Goal: Contribute content: Contribute content

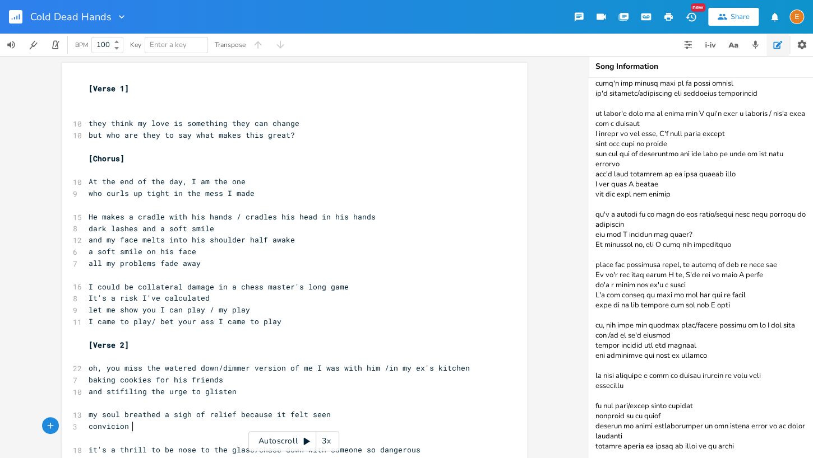
click at [642, 290] on textarea at bounding box center [700, 268] width 224 height 381
type textarea "love is dangerous song [Verse 1] my friends all play a game they think my love …"
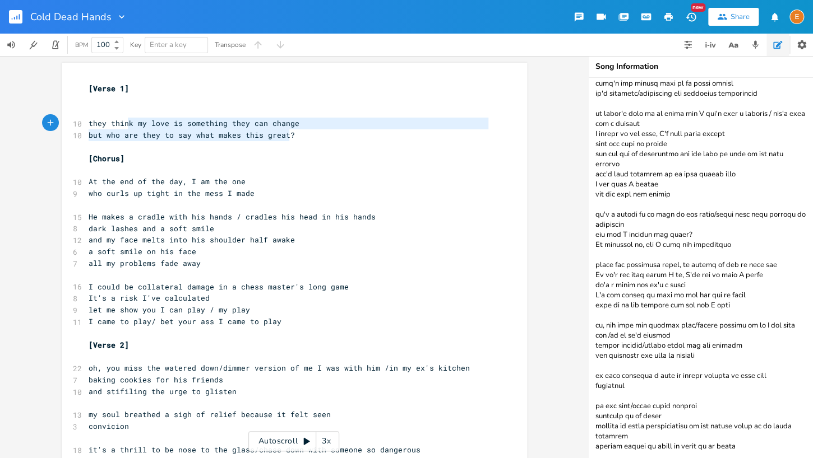
type textarea "they think my love is something they can change but who are they to say what ma…"
drag, startPoint x: 299, startPoint y: 138, endPoint x: 42, endPoint y: 123, distance: 257.7
click at [42, 123] on div "they think my love is something they can change but who are they to say what ma…" at bounding box center [294, 257] width 588 height 402
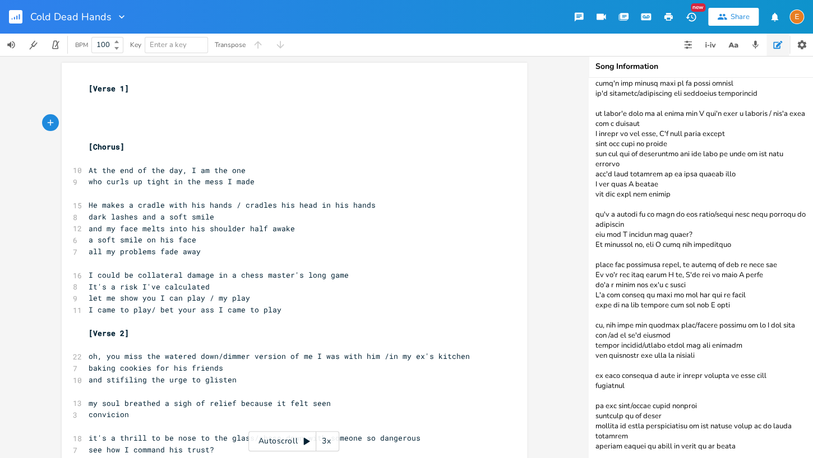
click at [151, 110] on pre "​" at bounding box center [288, 112] width 405 height 12
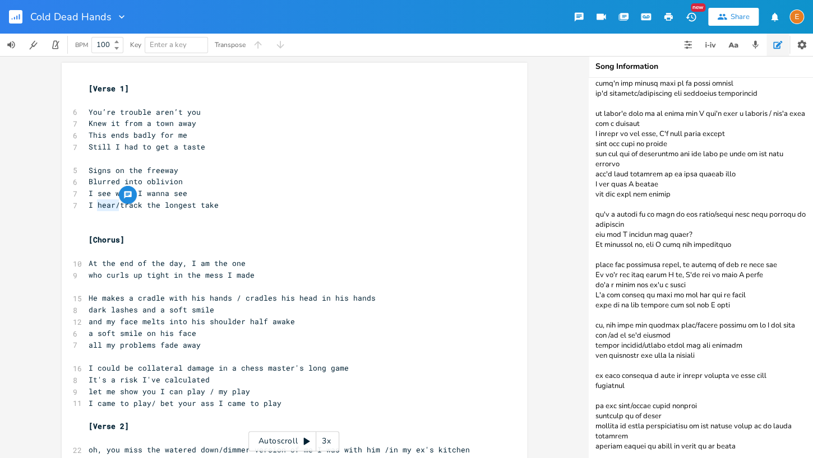
type textarea "hear/"
drag, startPoint x: 117, startPoint y: 206, endPoint x: 98, endPoint y: 207, distance: 19.1
click at [98, 207] on span "I hear/track the longest take" at bounding box center [154, 205] width 130 height 10
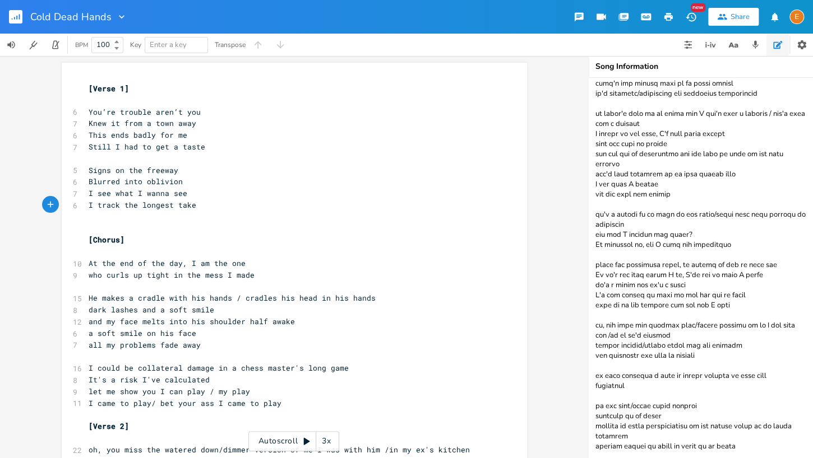
click at [153, 88] on pre "[Verse 1]" at bounding box center [288, 89] width 405 height 12
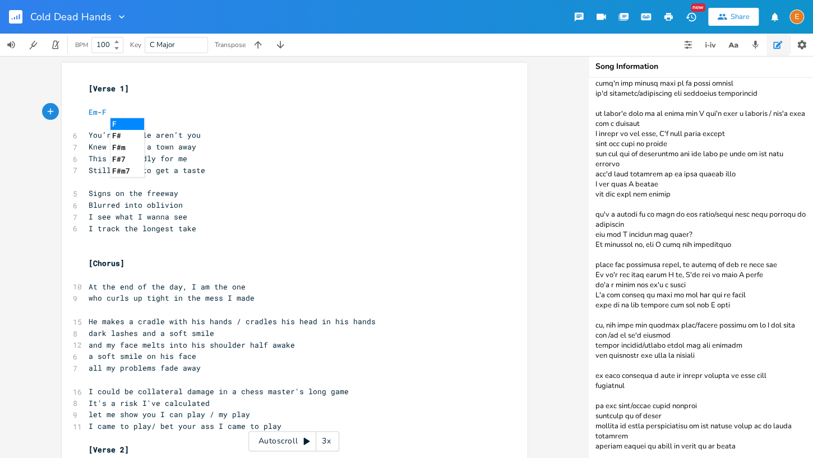
click at [147, 123] on pre "​" at bounding box center [288, 124] width 405 height 12
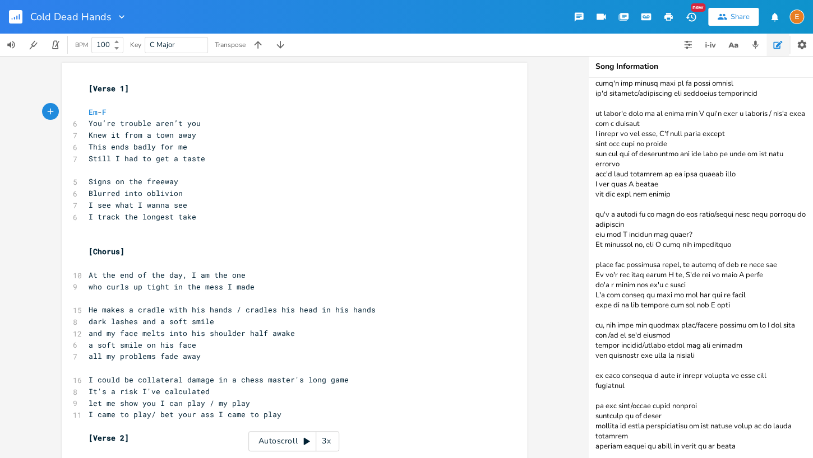
click at [104, 237] on pre "​" at bounding box center [288, 240] width 405 height 12
type textarea "pre"
type textarea "[Pre-Chorus]"
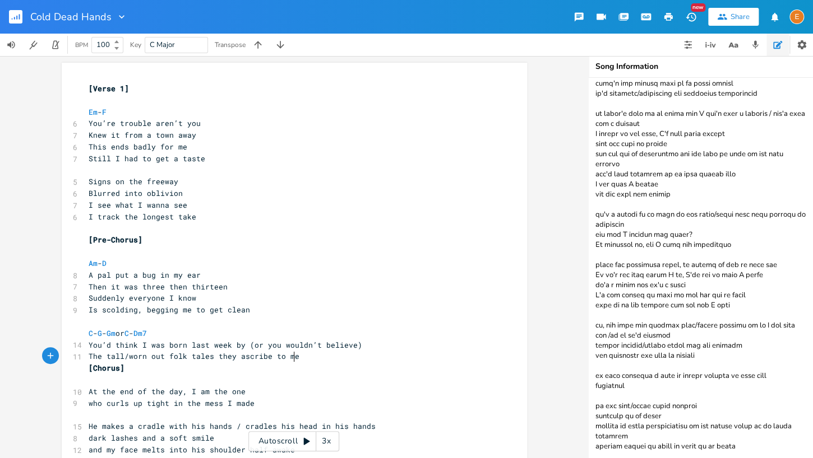
click at [332, 357] on pre "The tall/worn out folk tales they ascribe to me" at bounding box center [288, 357] width 405 height 12
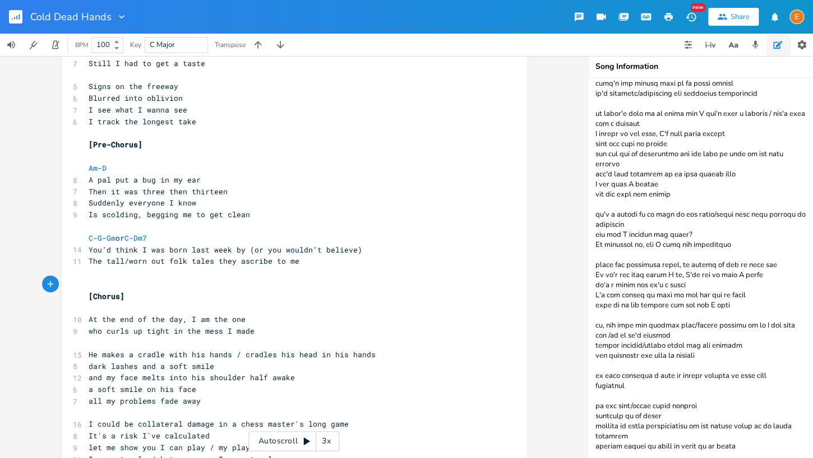
scroll to position [160, 0]
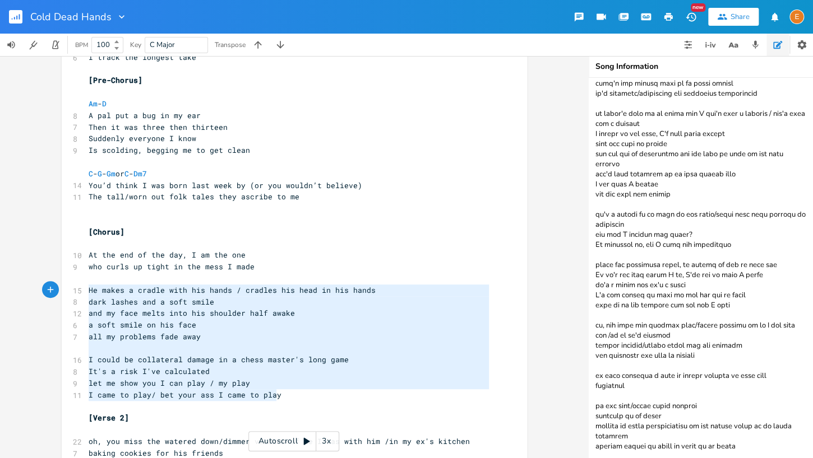
type textarea "He makes a cradle with his hands / cradles his head in his hands dark lashes an…"
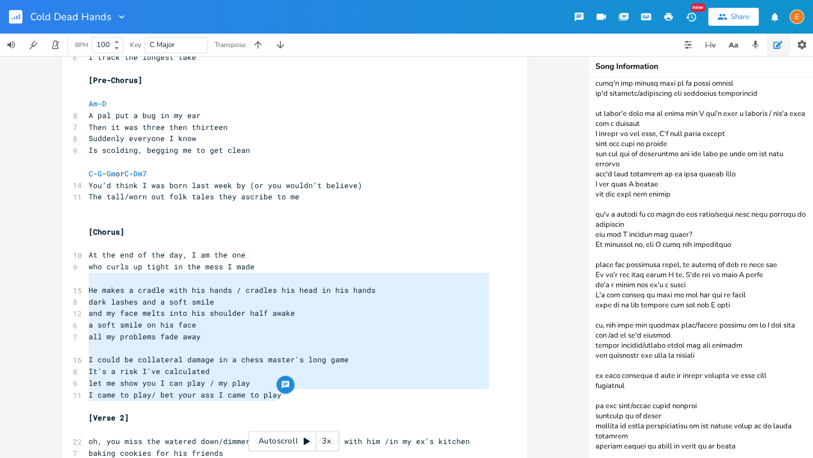
scroll to position [123, 167]
drag, startPoint x: 299, startPoint y: 400, endPoint x: 96, endPoint y: 292, distance: 229.4
click at [71, 282] on div "He makes a cradle with his hands / cradles his head in his hands dark lashes an…" at bounding box center [294, 358] width 465 height 910
click at [179, 338] on span "all my problems fade away" at bounding box center [145, 337] width 112 height 10
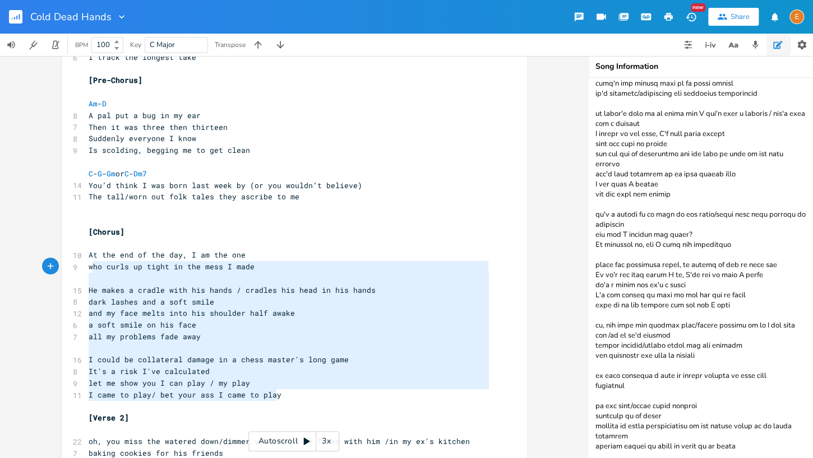
type textarea "At the end of the day, I am the one who curls up tight in the mess I made He ma…"
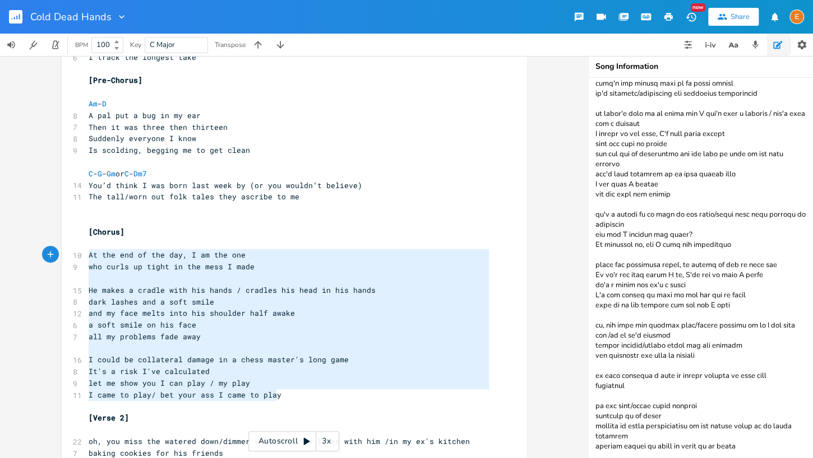
scroll to position [149, 167]
drag, startPoint x: 293, startPoint y: 398, endPoint x: 82, endPoint y: 259, distance: 252.4
click at [82, 259] on div "At the end of the day, I am the one who curls up tight in the mess I made He ma…" at bounding box center [294, 358] width 465 height 910
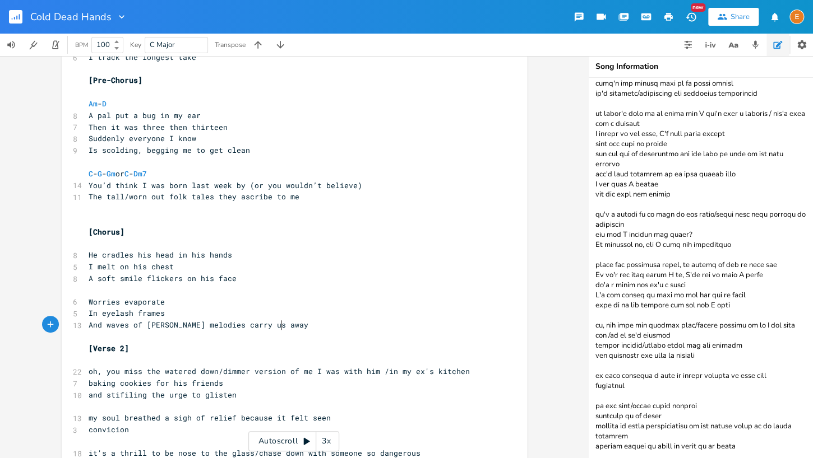
click at [154, 233] on pre "[Chorus]" at bounding box center [288, 232] width 405 height 12
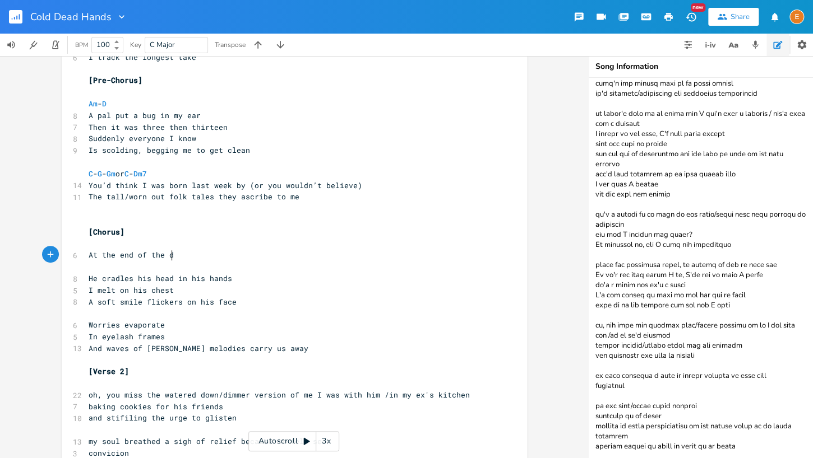
type textarea "At the end of the day"
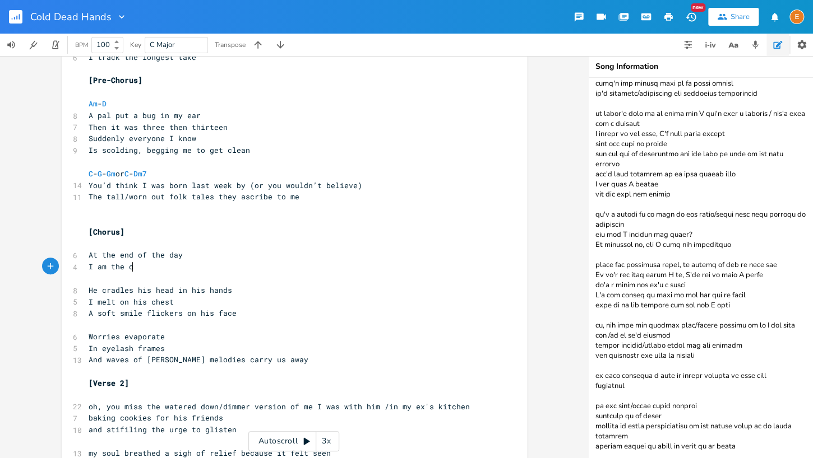
type textarea "I am the one"
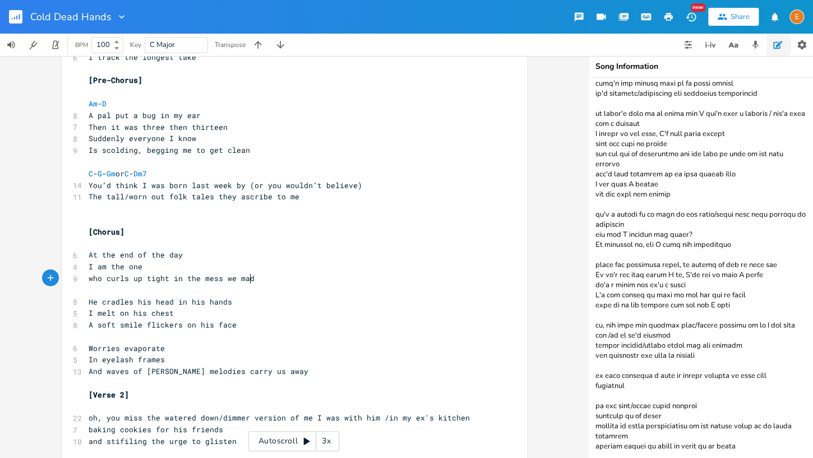
type textarea "who curls up tight in the mess we made"
click at [233, 279] on span "who curls up tight in the mess we made" at bounding box center [174, 279] width 170 height 10
type textarea "I"
click at [271, 267] on pre "I am the one" at bounding box center [288, 267] width 405 height 12
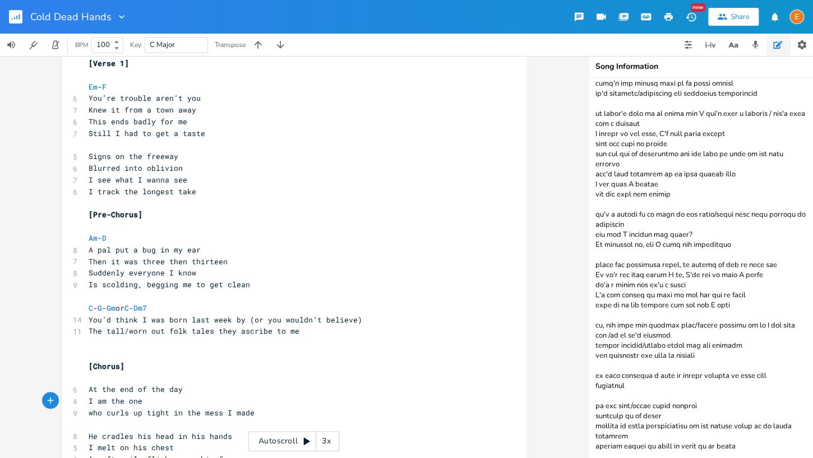
scroll to position [25, 0]
click at [88, 349] on pre "​" at bounding box center [288, 344] width 405 height 12
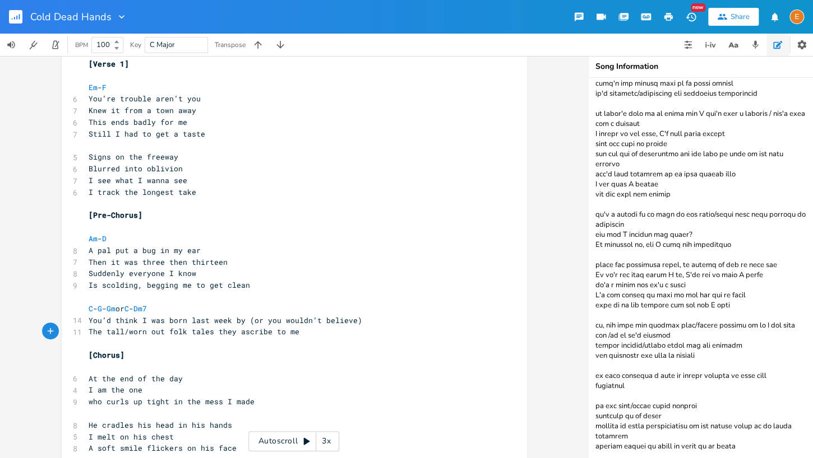
scroll to position [21, 0]
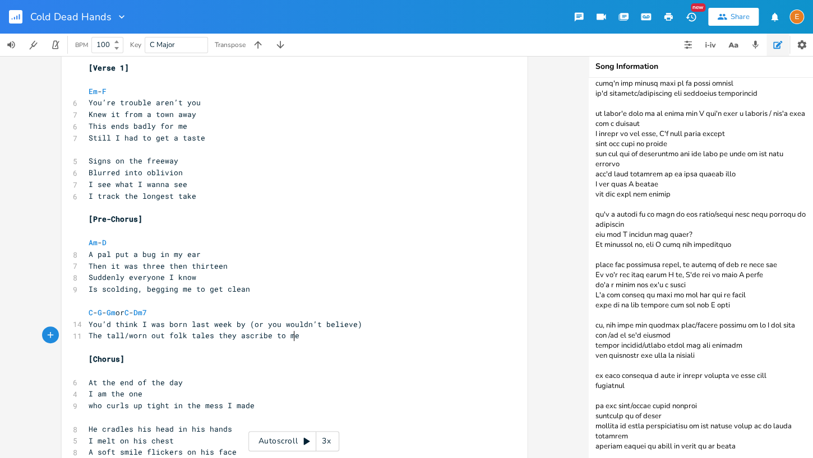
click at [112, 78] on pre "​" at bounding box center [288, 80] width 405 height 12
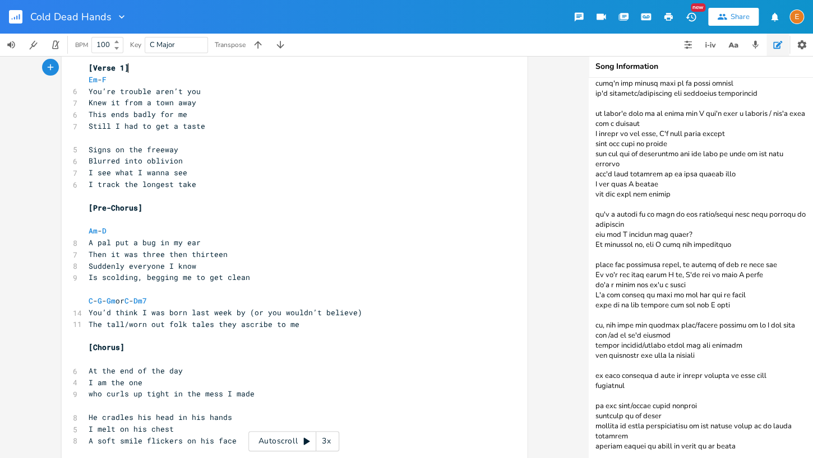
click at [97, 220] on pre "​" at bounding box center [288, 220] width 405 height 12
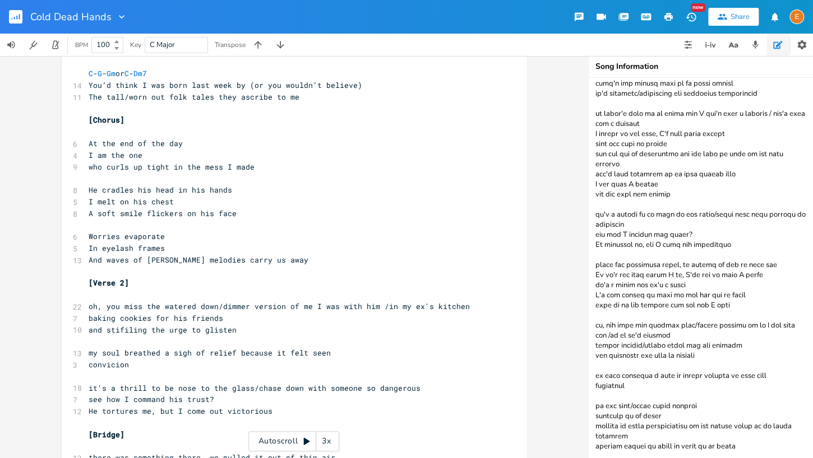
scroll to position [267, 0]
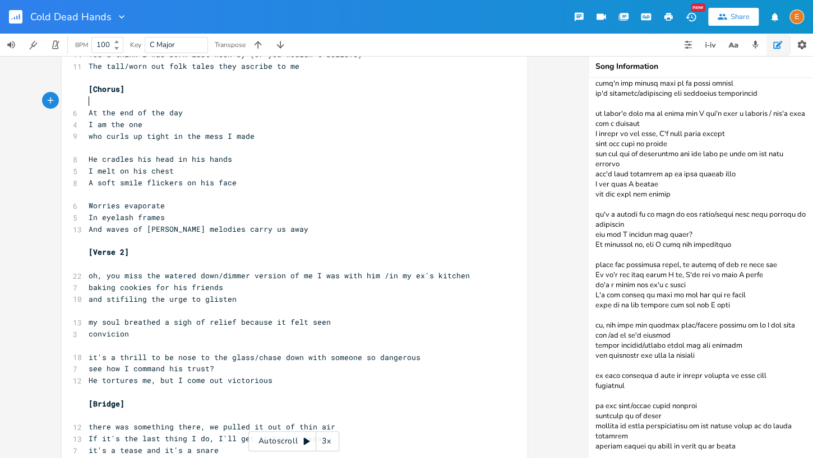
click at [143, 98] on pre "​" at bounding box center [288, 101] width 405 height 12
click at [132, 271] on pre "oh, you miss the watered down/dimmer version of me I was with him /in my ex's k…" at bounding box center [288, 276] width 405 height 12
click at [132, 268] on pre "​" at bounding box center [288, 264] width 405 height 12
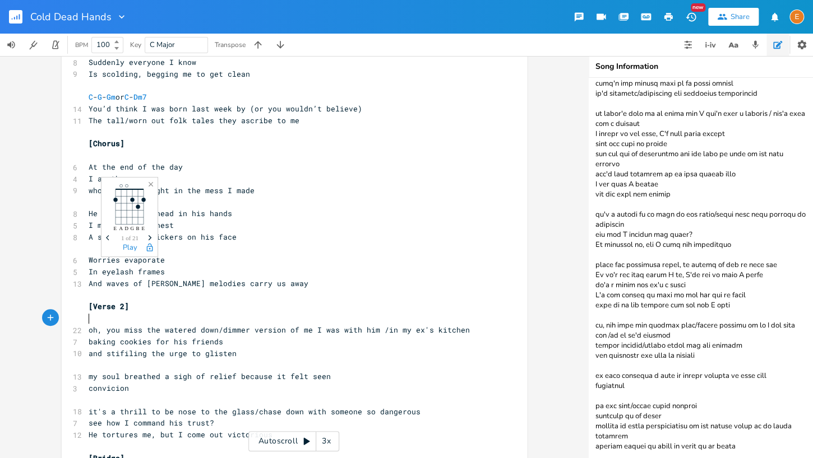
scroll to position [212, 0]
click at [118, 160] on pre "​" at bounding box center [288, 156] width 405 height 12
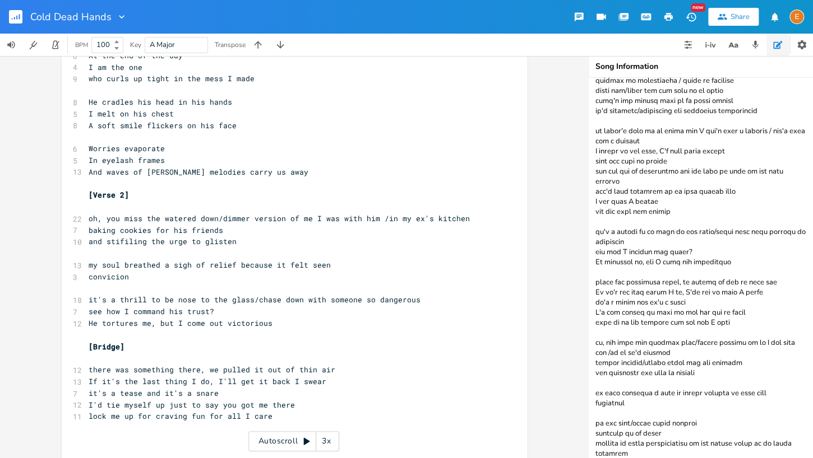
scroll to position [341, 0]
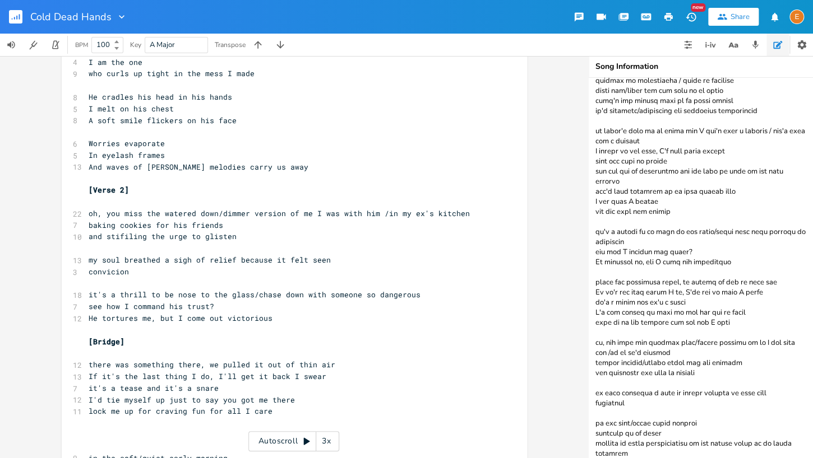
click at [157, 189] on pre "[Verse 2]" at bounding box center [288, 190] width 405 height 12
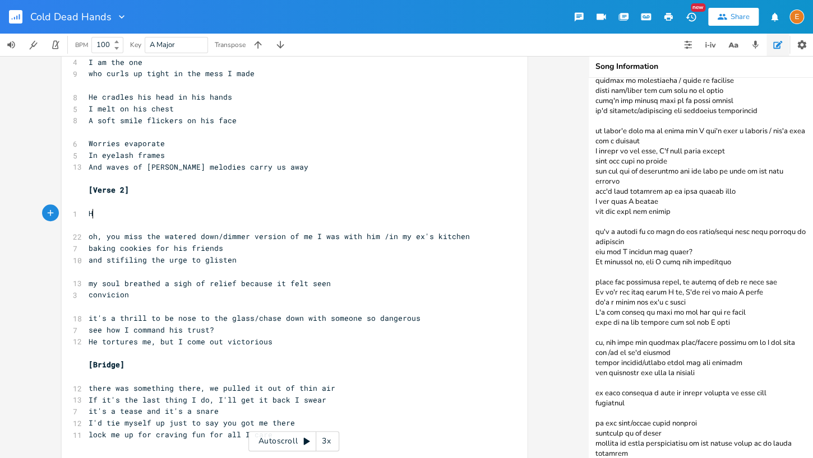
type textarea "H'E"
type textarea "E'"
type textarea "e's not a project"
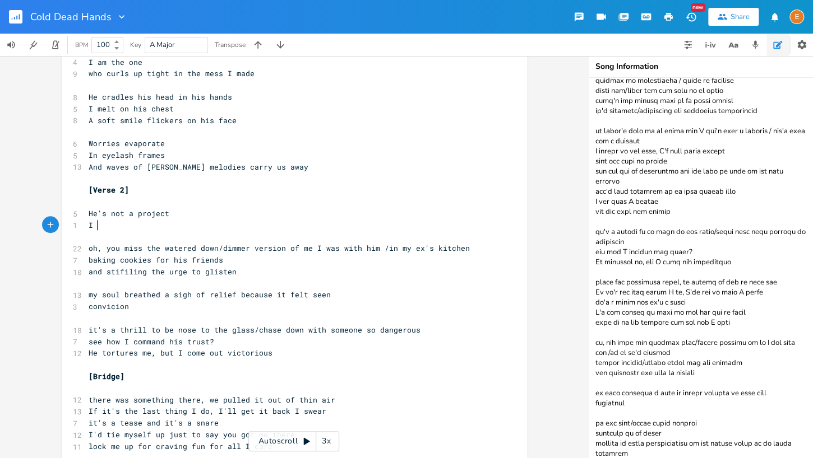
scroll to position [3, 4]
type textarea "I don't intend to fix"
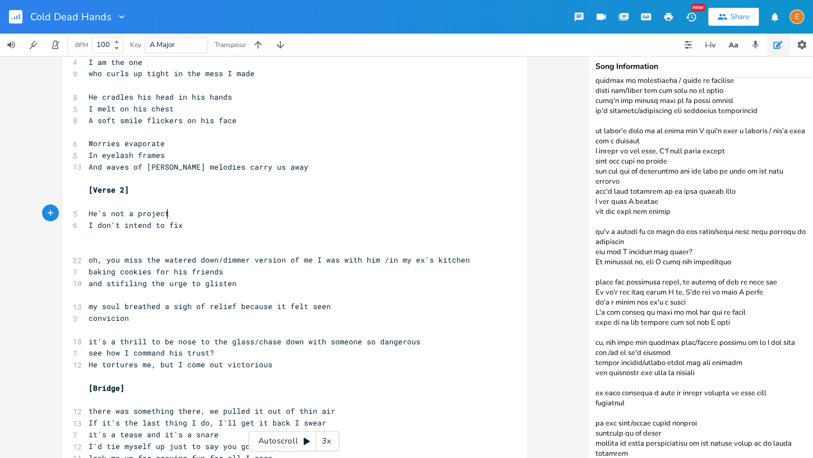
click at [208, 212] on pre "He's not a project" at bounding box center [288, 214] width 405 height 12
type textarea "and"
click at [170, 239] on pre "​" at bounding box center [288, 237] width 405 height 12
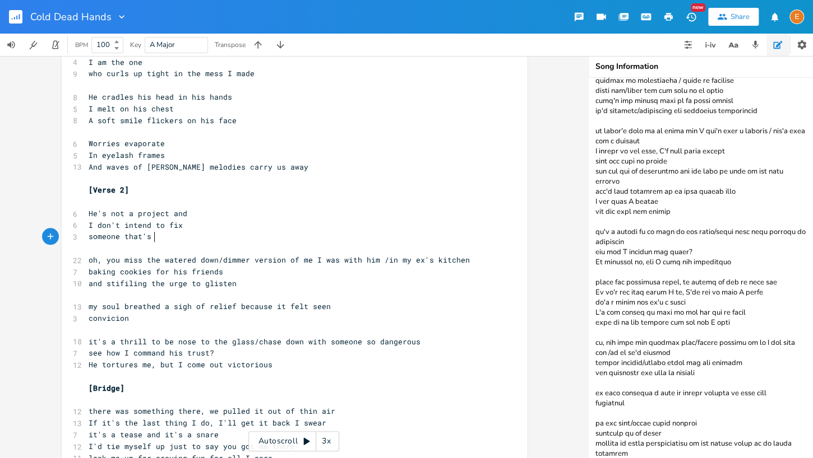
type textarea "someone that's per"
type textarea "r"
drag, startPoint x: 186, startPoint y: 237, endPoint x: 167, endPoint y: 237, distance: 18.5
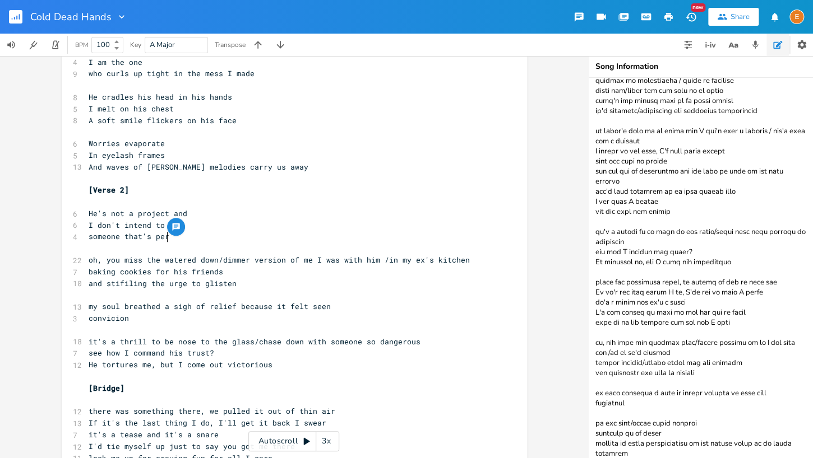
click at [167, 237] on pre "someone that's per" at bounding box center [288, 237] width 405 height 12
drag, startPoint x: 171, startPoint y: 239, endPoint x: 105, endPoint y: 240, distance: 66.1
click at [105, 240] on pre "someone that's per" at bounding box center [288, 237] width 405 height 12
type textarea "thing perfect"
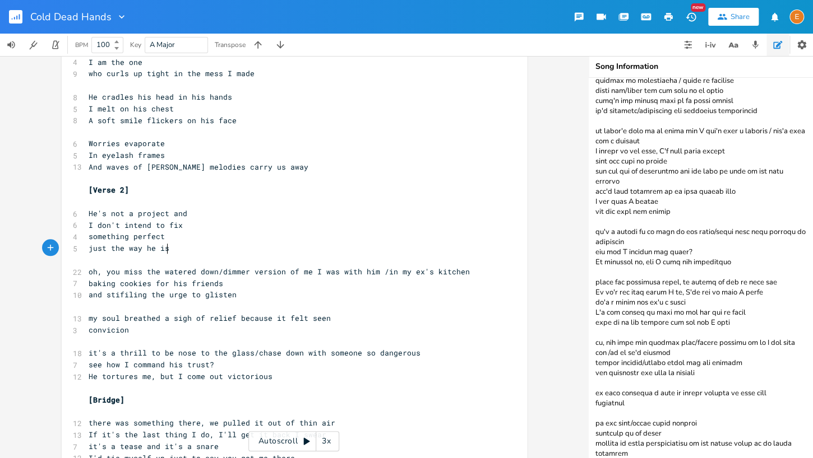
type textarea "just the way he is"
click at [132, 238] on span "something perfect" at bounding box center [127, 236] width 76 height 10
type textarea "so"
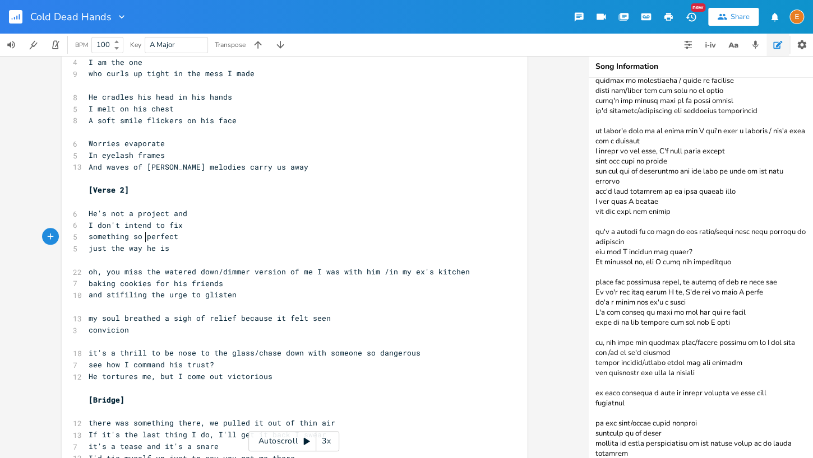
scroll to position [3, 11]
click at [175, 249] on pre "just the way he is" at bounding box center [288, 249] width 405 height 12
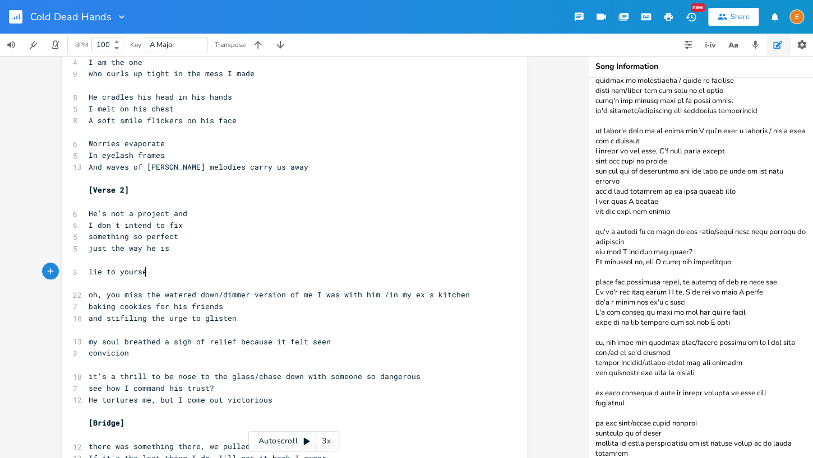
type textarea "lie to yourself"
type textarea "ves all you want"
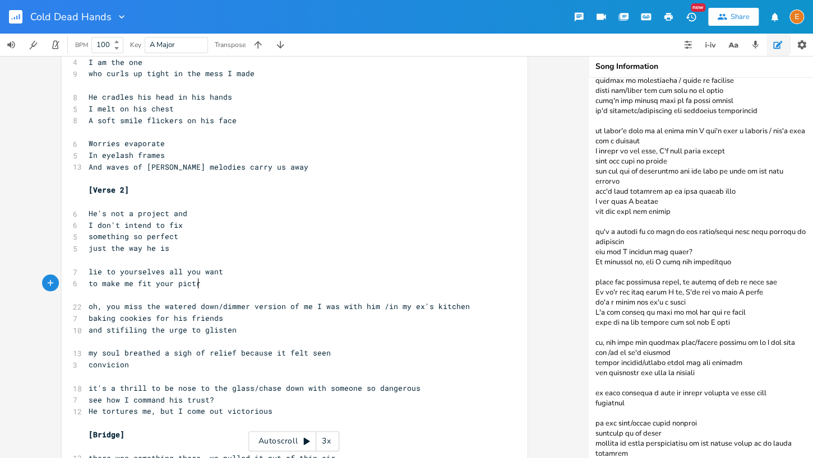
type textarea "to make me fit your pictru"
type textarea "ure"
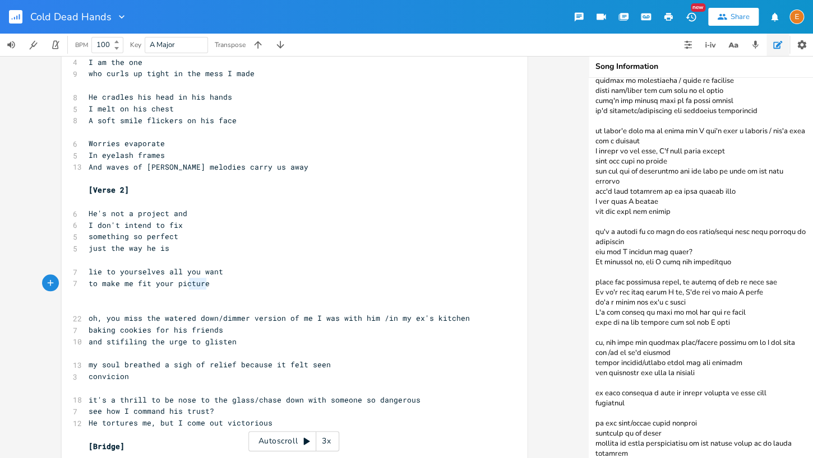
scroll to position [12, 106]
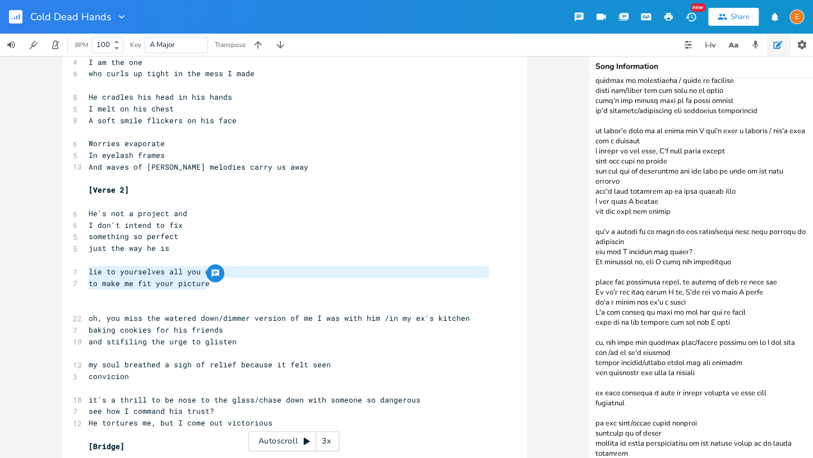
drag, startPoint x: 225, startPoint y: 287, endPoint x: 86, endPoint y: 277, distance: 139.4
click at [86, 277] on div "[Verse 1] Em - F 6 You’re trouble aren’t you 7 Knew it from a town away 6 This …" at bounding box center [288, 208] width 405 height 933
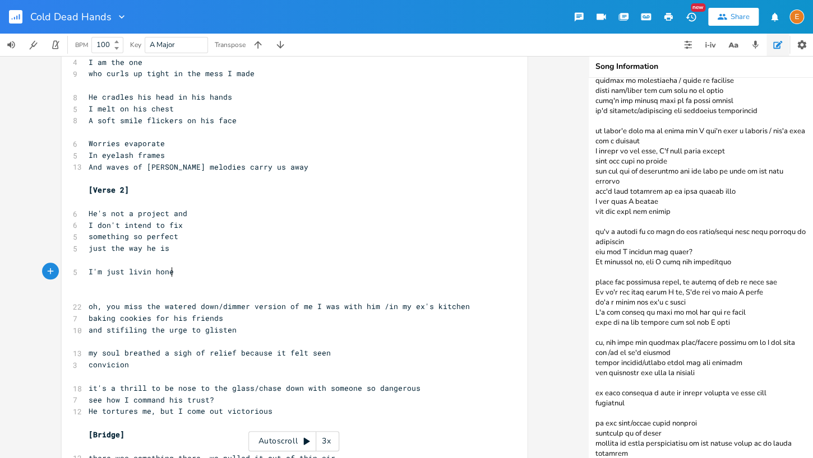
type textarea "I'm just livin hones"
type textarea "t"
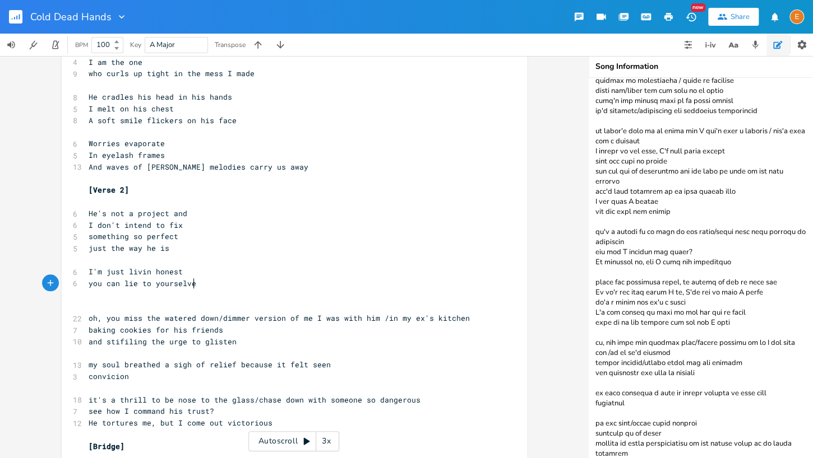
type textarea "you can lie to yourselves"
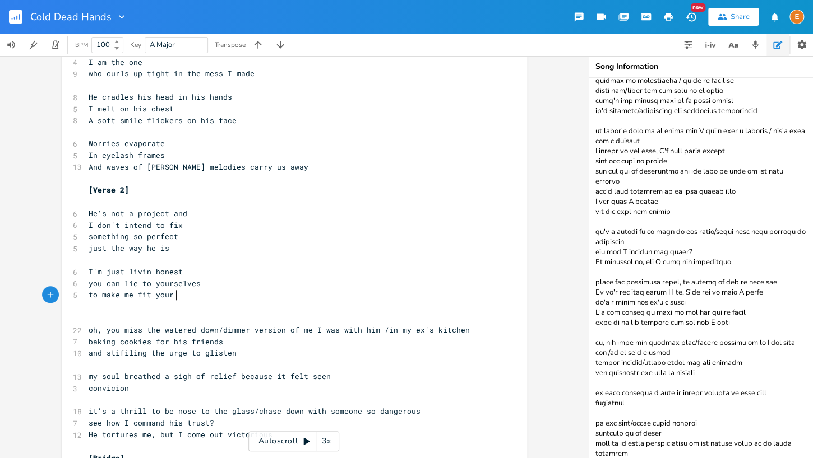
scroll to position [3, 84]
type textarea "to make me fit your picu"
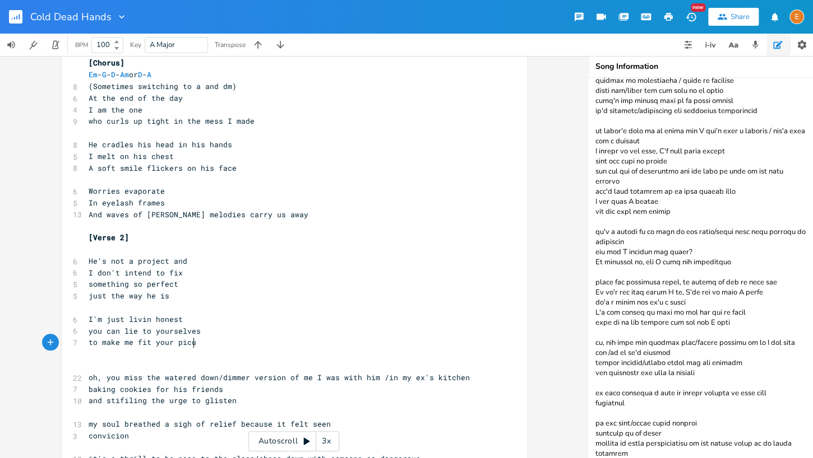
scroll to position [3, 0]
type textarea "so"
drag, startPoint x: 142, startPoint y: 288, endPoint x: 133, endPoint y: 289, distance: 9.5
click at [133, 289] on span "something so perfect" at bounding box center [134, 284] width 90 height 10
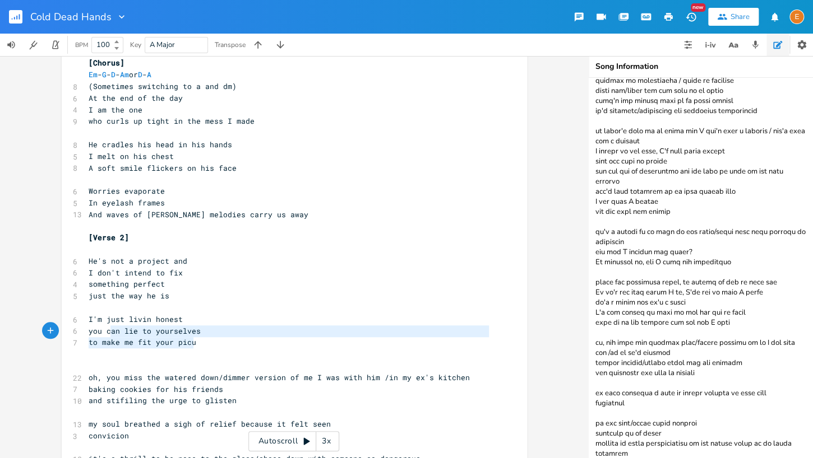
scroll to position [25, 95]
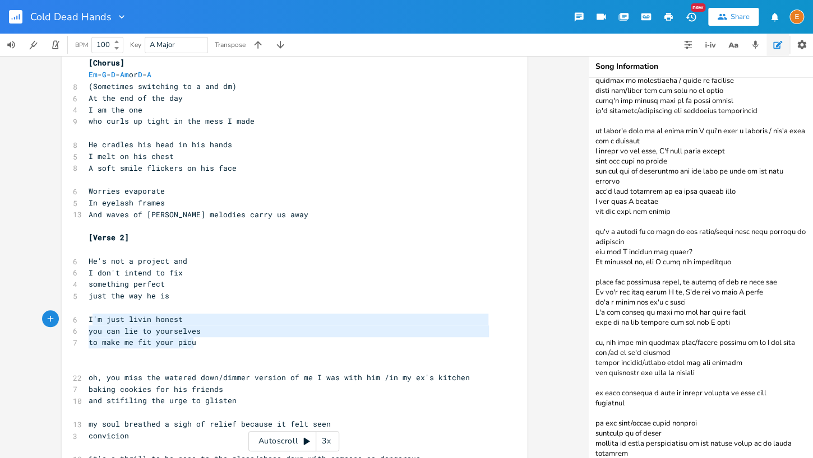
type textarea "I'm just livin honest you can lie to yourselves to make me fit your picu"
drag, startPoint x: 201, startPoint y: 342, endPoint x: 86, endPoint y: 322, distance: 116.6
click at [86, 322] on div "[Verse 1] Em - F 6 You’re trouble aren’t you 7 Knew it from a town away 6 This …" at bounding box center [288, 261] width 405 height 944
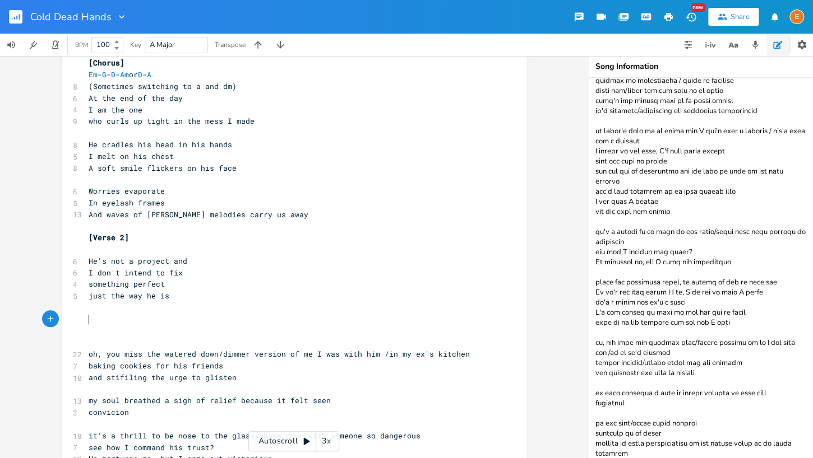
scroll to position [3, 0]
type textarea "When I get what I wanted"
type textarea "When"
drag, startPoint x: 112, startPoint y: 318, endPoint x: 87, endPoint y: 319, distance: 24.7
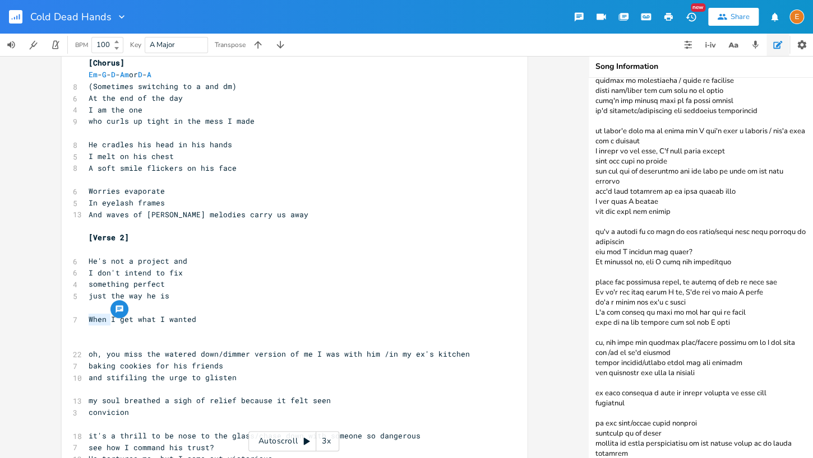
click at [87, 319] on pre "When I get what I wanted" at bounding box center [288, 320] width 405 height 12
click at [173, 321] on pre "I get what I wanted" at bounding box center [288, 320] width 405 height 12
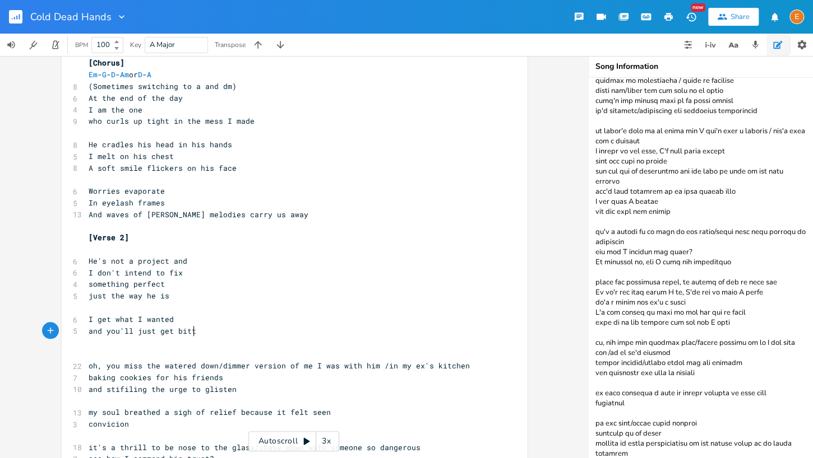
scroll to position [3, 95]
type textarea "and you'll just get bitter"
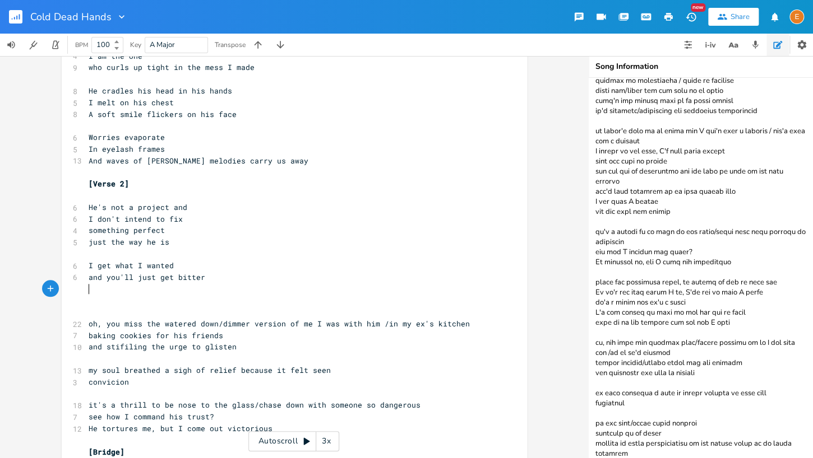
scroll to position [359, 0]
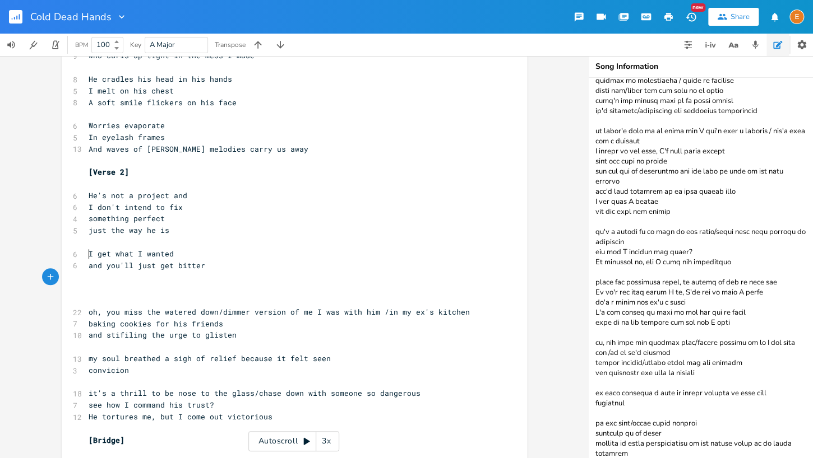
click at [87, 252] on pre "I get what I wanted" at bounding box center [288, 254] width 405 height 12
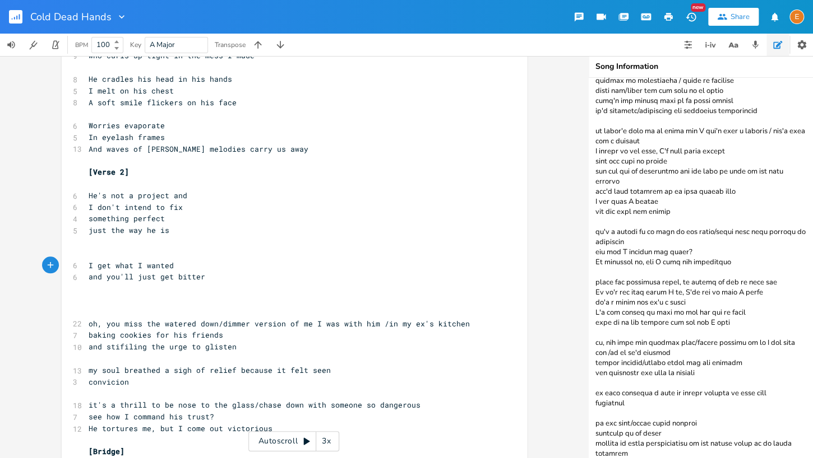
click at [101, 251] on pre "​" at bounding box center [288, 254] width 405 height 12
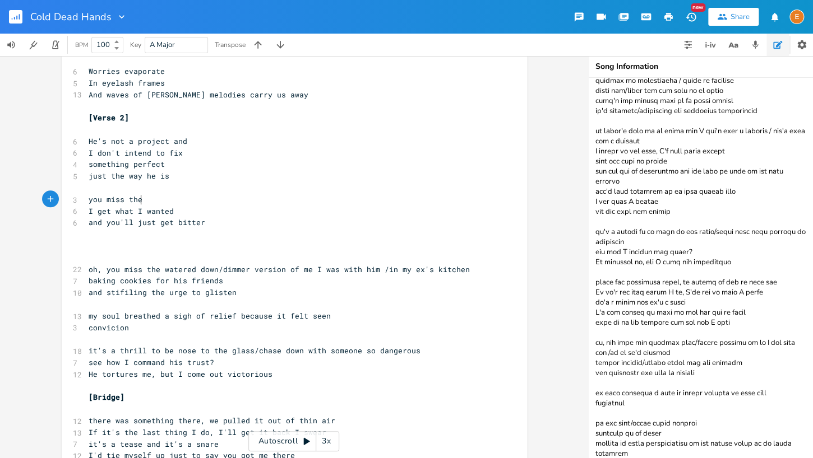
scroll to position [3, 52]
type textarea "you miss the imm"
type textarea "dimmer me"
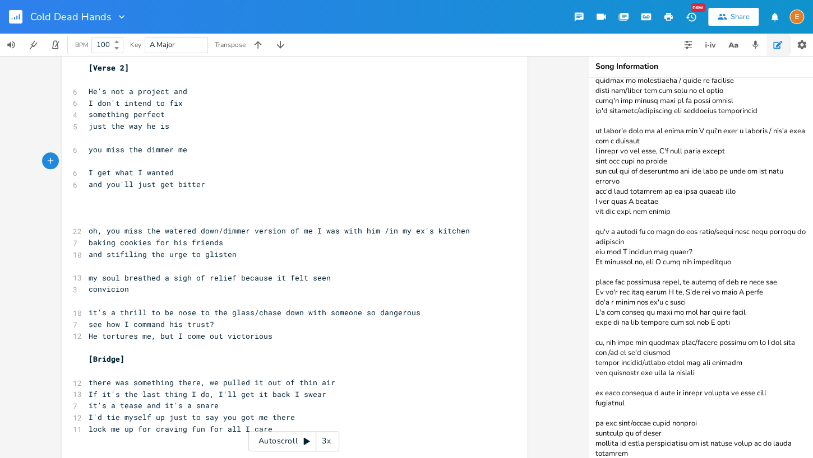
scroll to position [464, 0]
type textarea "you miss the dimmer me"
drag, startPoint x: 191, startPoint y: 149, endPoint x: 71, endPoint y: 148, distance: 119.4
click at [71, 148] on div "you miss the dimmer me x [Verse 1] Em - F 6 You’re trouble aren’t you 7 Knew it…" at bounding box center [294, 100] width 465 height 1003
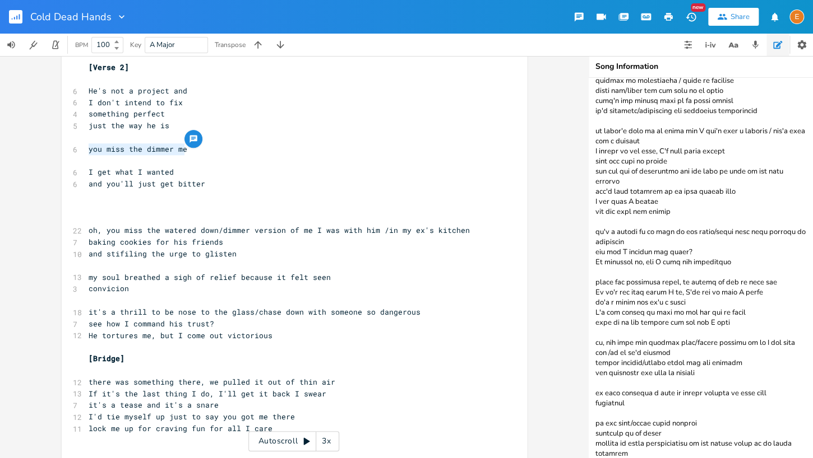
scroll to position [3, 0]
type textarea "he tortures me"
click at [153, 128] on span "just the way he is" at bounding box center [129, 125] width 81 height 10
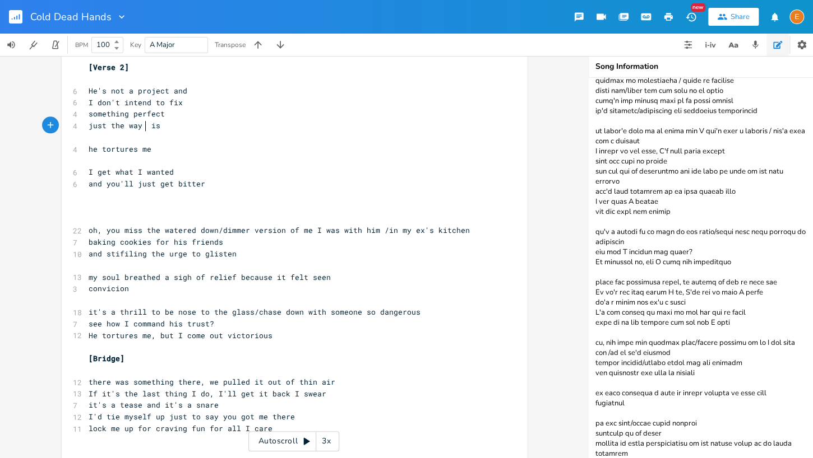
type textarea "it"
click at [192, 116] on pre "something perfect" at bounding box center [288, 114] width 405 height 12
type textarea "and"
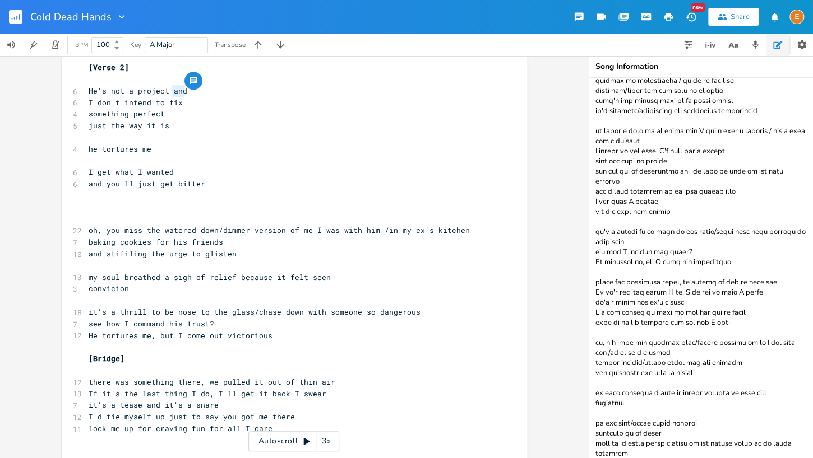
scroll to position [3, 15]
drag, startPoint x: 189, startPoint y: 91, endPoint x: 172, endPoint y: 92, distance: 16.9
click at [172, 92] on pre "He's not a project and" at bounding box center [288, 91] width 405 height 12
click at [167, 156] on pre "​" at bounding box center [288, 161] width 405 height 12
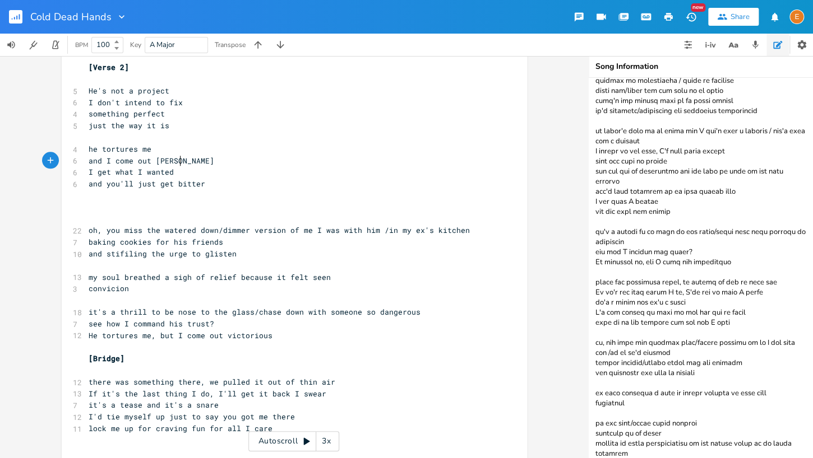
scroll to position [3, 85]
type textarea "and I come out victorious"
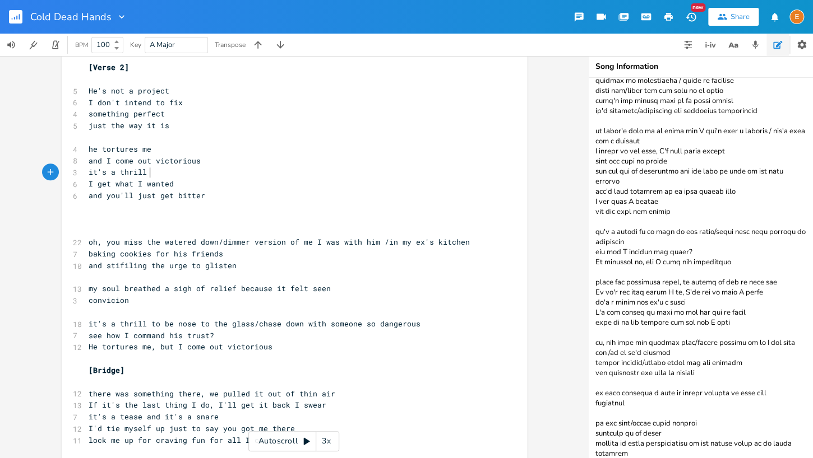
scroll to position [3, 41]
type textarea "it's a thrill t"
type textarea "rul wil"
type textarea "n wild with someth"
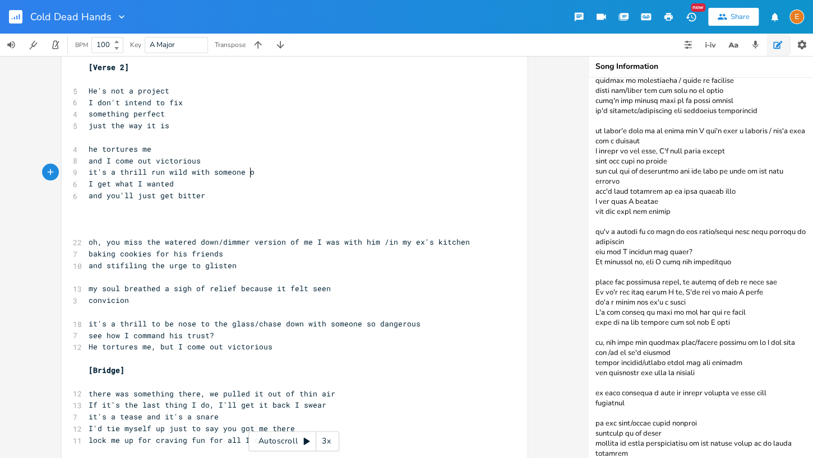
scroll to position [3, 26]
type textarea "one on"
type textarea "so dangerous"
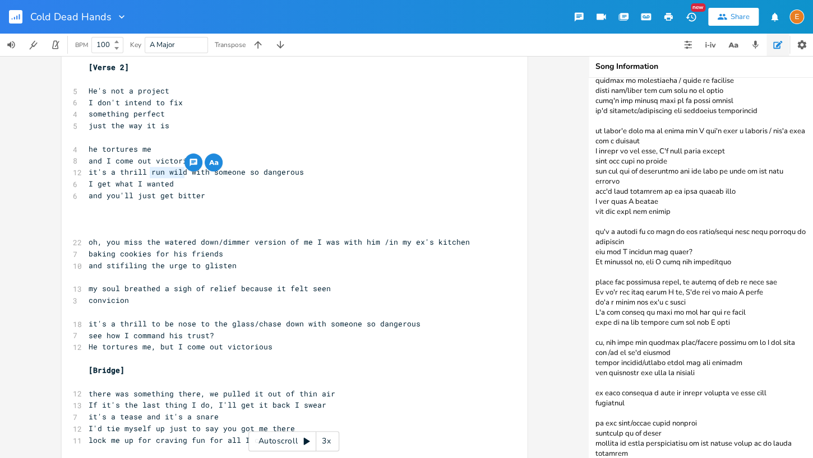
drag, startPoint x: 184, startPoint y: 173, endPoint x: 151, endPoint y: 174, distance: 33.1
click at [151, 174] on span "it's a thrill run wild with someone so dangerous" at bounding box center [196, 172] width 215 height 10
type textarea "to be up close"
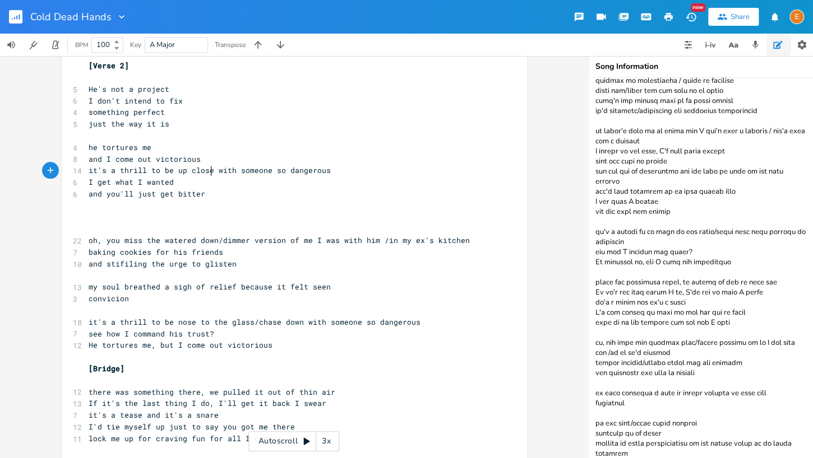
scroll to position [3, 0]
click at [215, 171] on span "it's a thrill to be up close with someone so dangerous" at bounding box center [210, 170] width 242 height 10
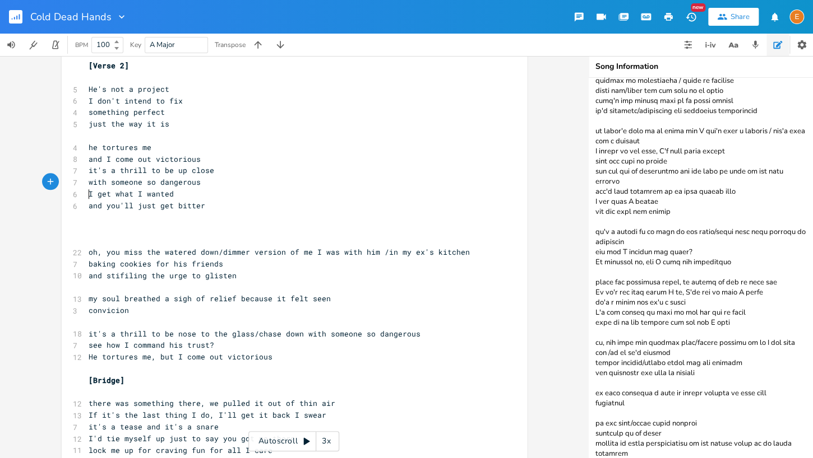
click at [86, 195] on pre "I get what I wanted" at bounding box center [288, 194] width 405 height 12
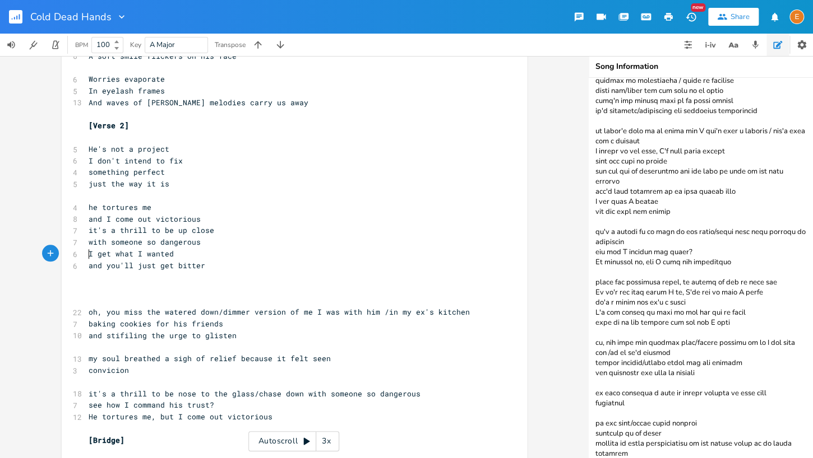
scroll to position [391, 0]
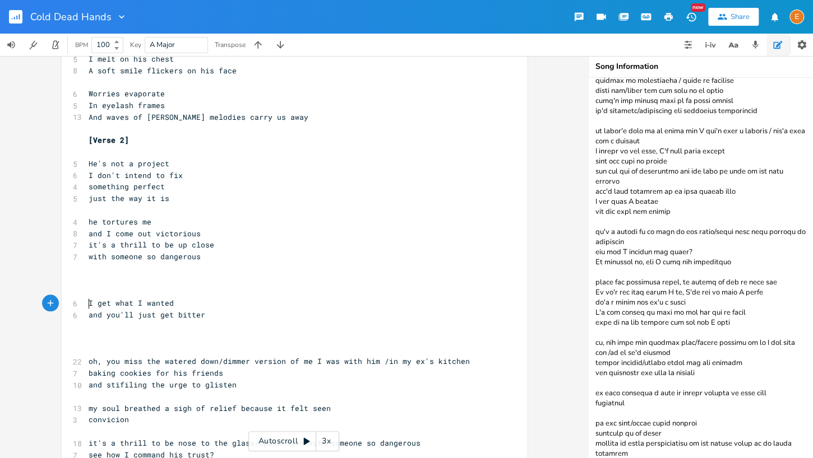
click at [118, 280] on pre "​" at bounding box center [288, 281] width 405 height 12
type textarea "Why t"
type textarea "bother fixing"
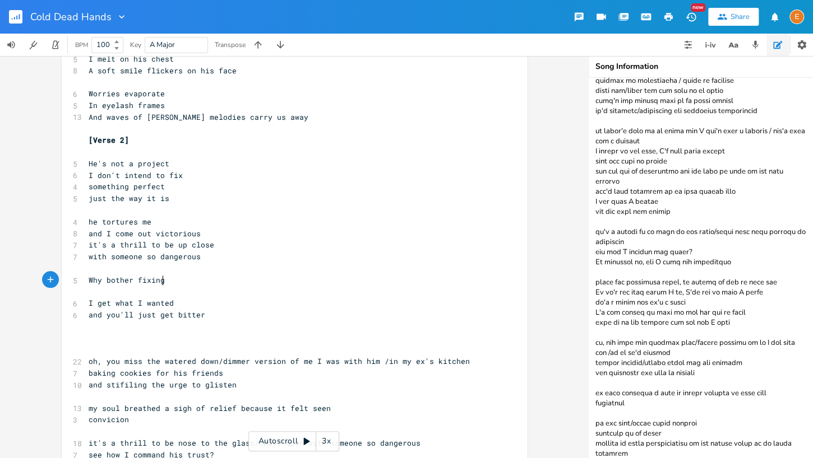
click at [99, 291] on pre "​" at bounding box center [288, 292] width 405 height 12
click at [176, 278] on pre "Why bother fixing" at bounding box center [288, 281] width 405 height 12
type textarea "something"
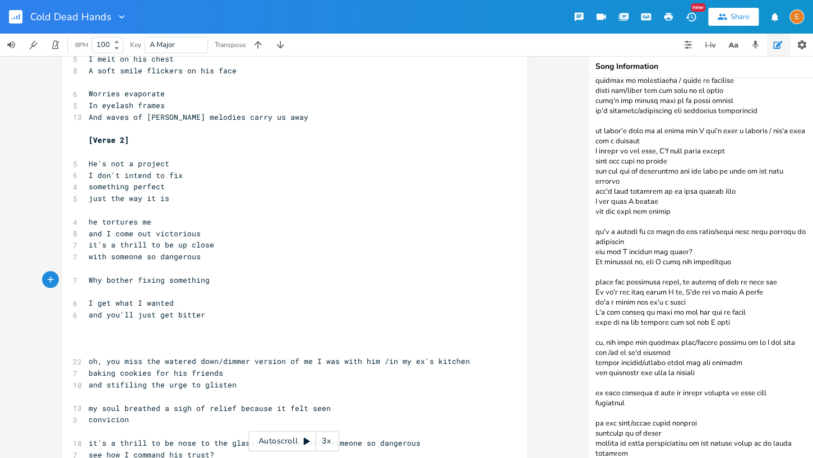
click at [120, 294] on pre "​" at bounding box center [288, 292] width 405 height 12
type textarea "perfect just w"
type textarea "the way it is"
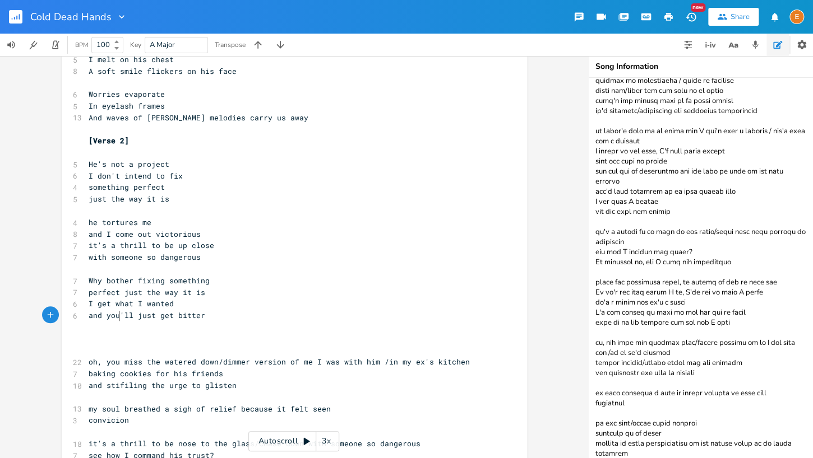
scroll to position [12, 0]
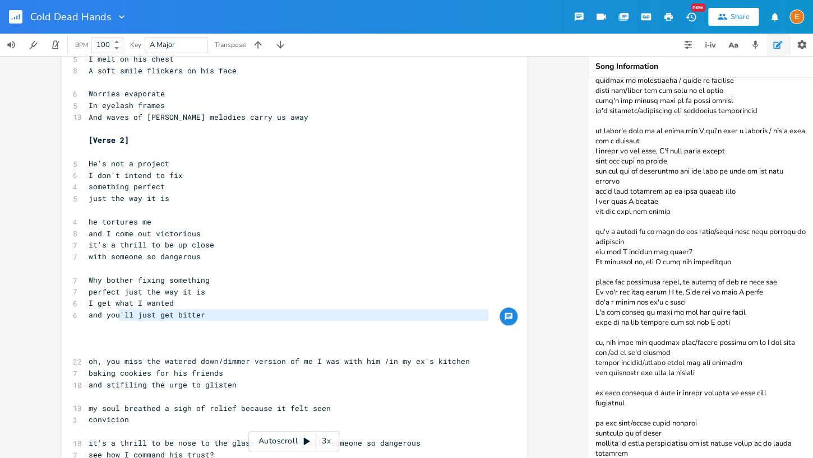
type textarea "ou"
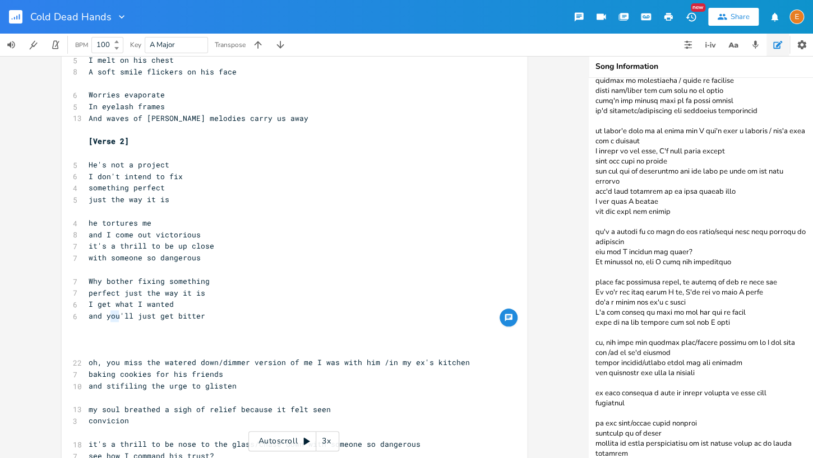
drag, startPoint x: 119, startPoint y: 321, endPoint x: 108, endPoint y: 319, distance: 11.3
click at [108, 319] on span "and you'll just get bitter" at bounding box center [147, 316] width 117 height 10
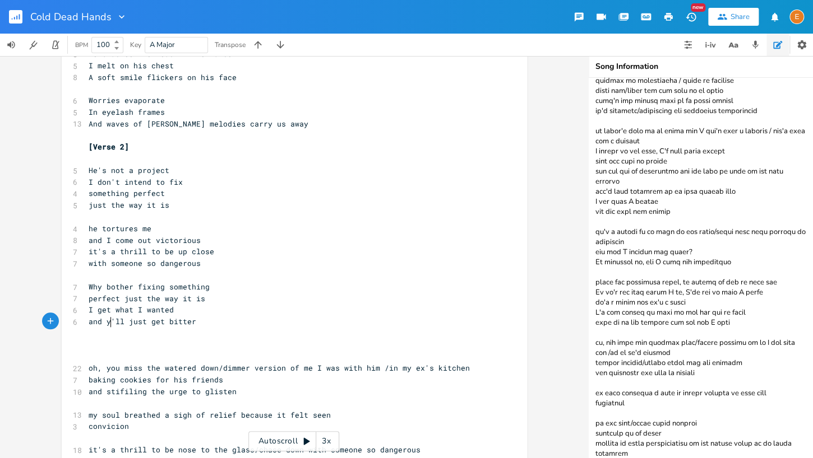
scroll to position [3, 0]
type textarea "they"
click at [211, 304] on pre "perfect just the way it is" at bounding box center [288, 299] width 405 height 12
drag, startPoint x: 216, startPoint y: 288, endPoint x: 90, endPoint y: 286, distance: 126.7
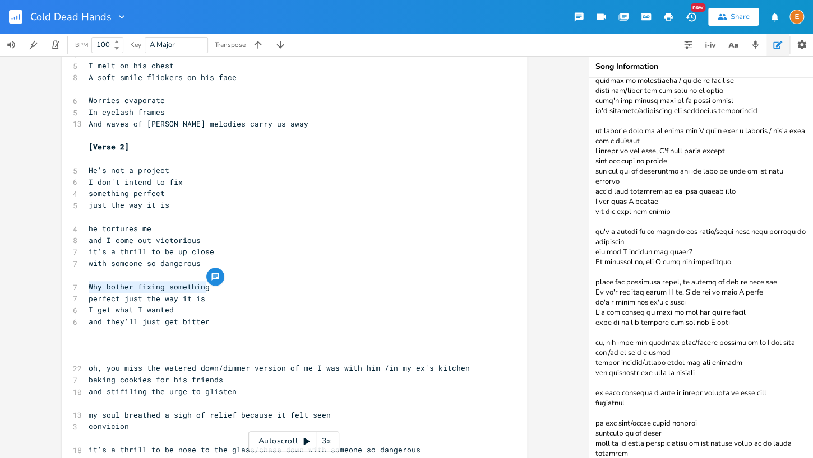
click at [90, 286] on pre "Why bother fixing something" at bounding box center [288, 287] width 405 height 12
type textarea "Don't u"
type textarea "you suggest"
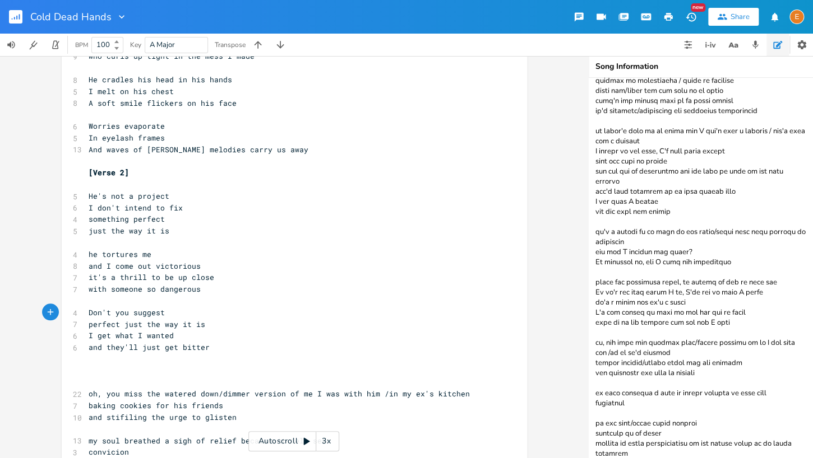
scroll to position [3, 0]
type textarea "Don't you suggest"
drag, startPoint x: 168, startPoint y: 310, endPoint x: 102, endPoint y: 310, distance: 66.1
click at [84, 313] on div "Don't you suggest x [Verse 1] Em - F 6 You’re trouble aren’t you 7 Knew it from…" at bounding box center [294, 234] width 465 height 1061
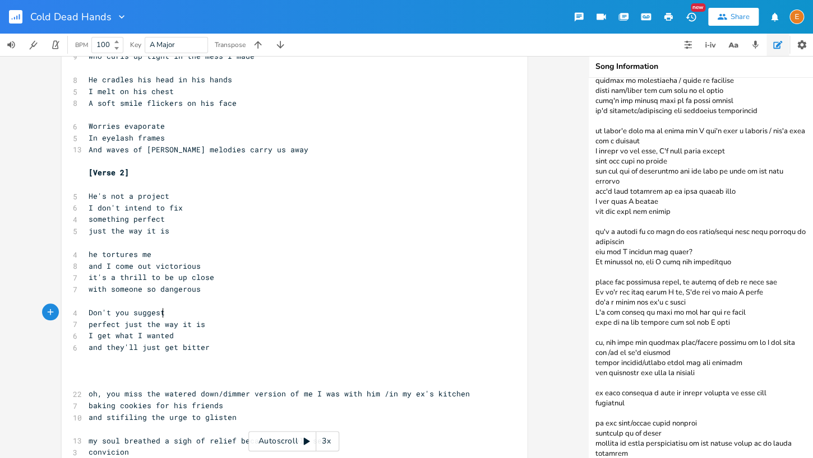
scroll to position [3, 0]
click at [164, 315] on pre "Don't you suggest" at bounding box center [288, 313] width 405 height 12
drag, startPoint x: 187, startPoint y: 313, endPoint x: 82, endPoint y: 311, distance: 105.4
click at [82, 311] on div "Don't you suggest x [Verse 1] Em - F 6 You’re trouble aren’t you 7 Knew it from…" at bounding box center [294, 234] width 465 height 1061
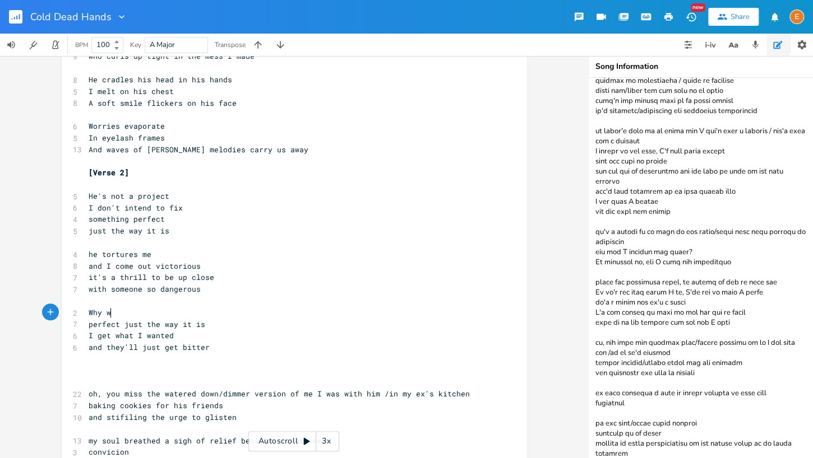
scroll to position [3, 39]
type textarea "Why wou"
type textarea "o would dare to fix"
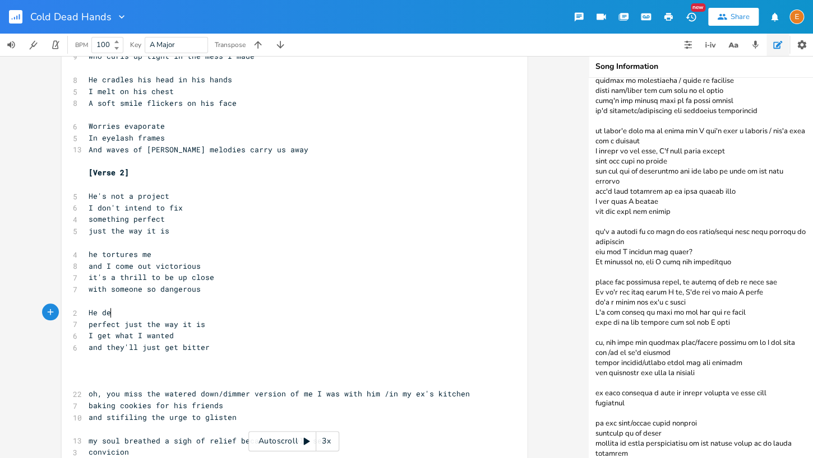
type textarea "He deo"
type textarea "oesn't need to b"
click at [198, 296] on pre "​" at bounding box center [288, 301] width 405 height 12
drag, startPoint x: 187, startPoint y: 313, endPoint x: 62, endPoint y: 314, distance: 125.5
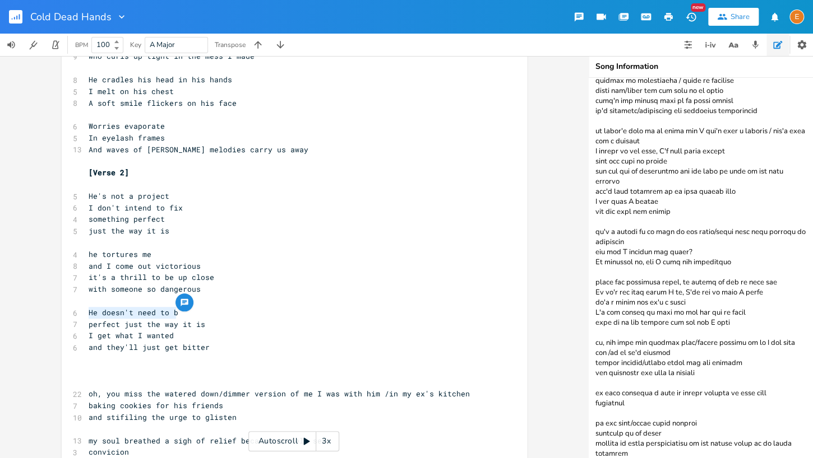
click at [62, 314] on div "He doesn't need to b x [Verse 1] Em - F 6 You’re trouble aren’t you 7 Knew it f…" at bounding box center [294, 234] width 465 height 1061
type textarea "He doesn't need to b"
drag, startPoint x: 124, startPoint y: 314, endPoint x: 180, endPoint y: 335, distance: 60.3
click at [124, 314] on span "He doesn't need to b" at bounding box center [134, 313] width 90 height 10
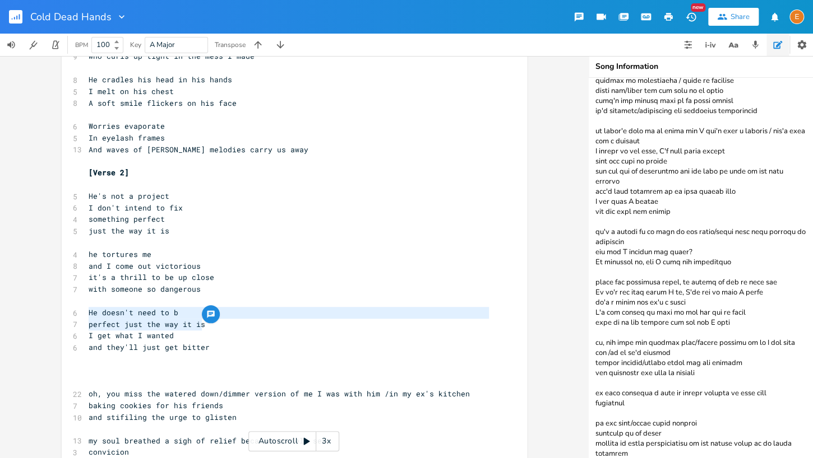
drag, startPoint x: 212, startPoint y: 325, endPoint x: 85, endPoint y: 317, distance: 127.4
click at [85, 317] on div "He doesn't need to b perfect just the way it is x [Verse 1] Em - F 6 You’re tro…" at bounding box center [294, 234] width 465 height 1061
type textarea "p"
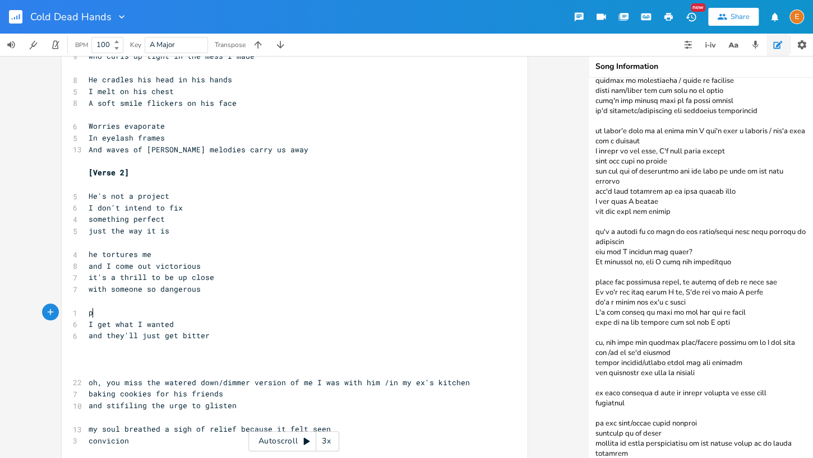
scroll to position [3, 0]
type textarea "Perfect the way it is"
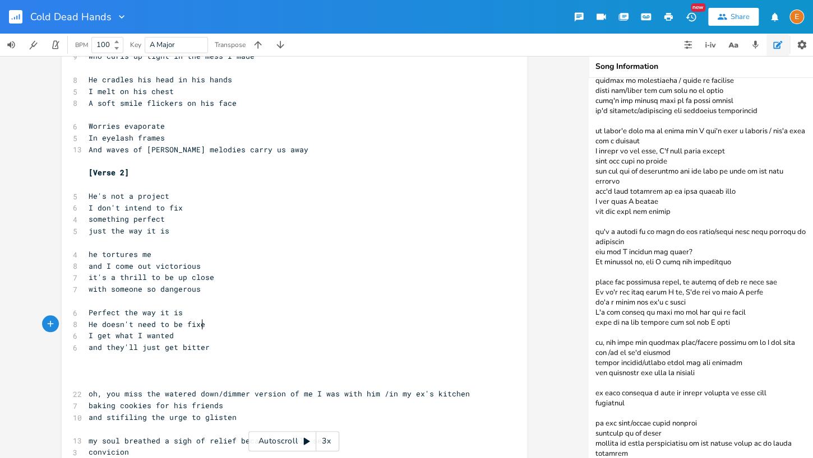
type textarea "He doesn't need to be fixed"
click at [87, 337] on pre "I get what I wanted" at bounding box center [288, 336] width 405 height 12
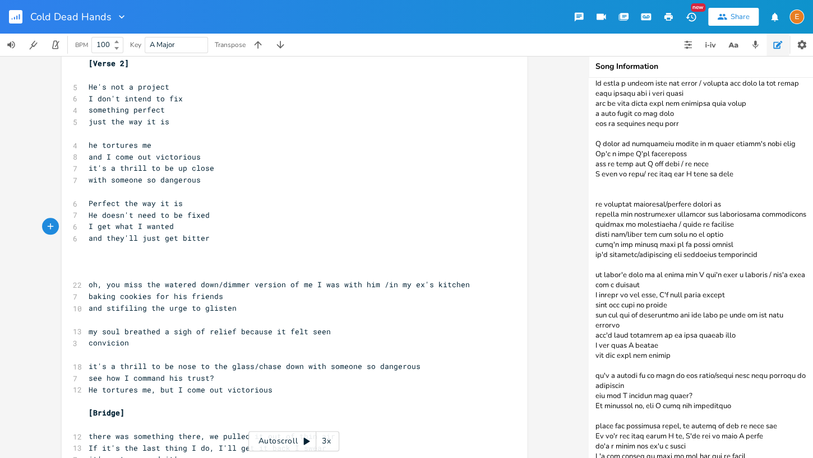
scroll to position [138, 0]
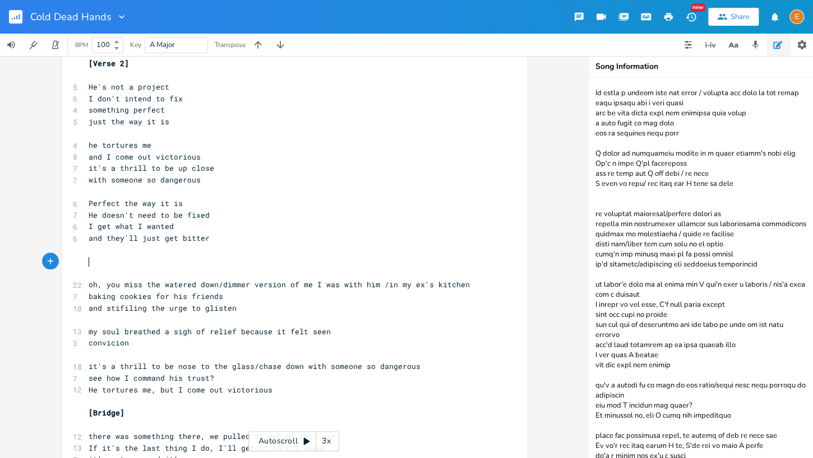
click at [256, 261] on pre "​" at bounding box center [288, 262] width 405 height 12
type textarea "pick a side is it r"
type textarea "wring is it right"
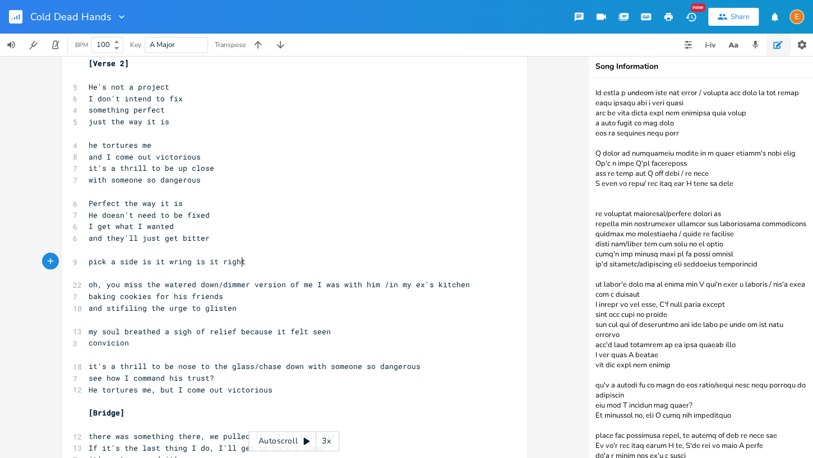
click at [179, 260] on span "pick a side is it wring is it right" at bounding box center [167, 262] width 157 height 10
type textarea "o"
click at [256, 259] on pre "pick a side is it wrong is it right" at bounding box center [288, 262] width 405 height 12
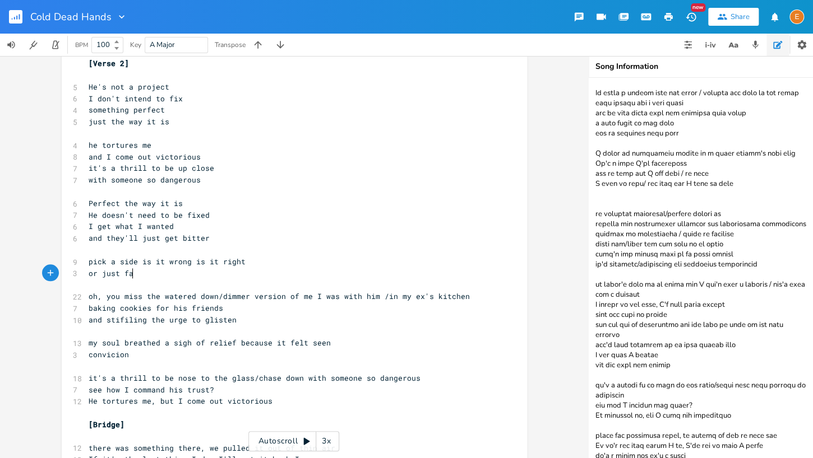
scroll to position [3, 39]
type textarea "or just fascinating"
type textarea "ng"
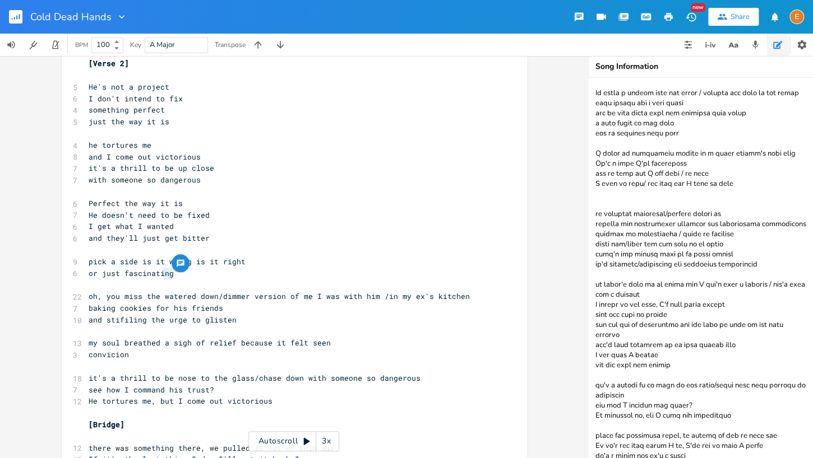
drag, startPoint x: 184, startPoint y: 276, endPoint x: 163, endPoint y: 276, distance: 21.3
click at [163, 276] on pre "or just fascinating" at bounding box center [288, 274] width 405 height 12
click at [172, 274] on pre "or just fascinating" at bounding box center [288, 274] width 405 height 12
click at [123, 274] on span "or just fascinating" at bounding box center [131, 273] width 85 height 10
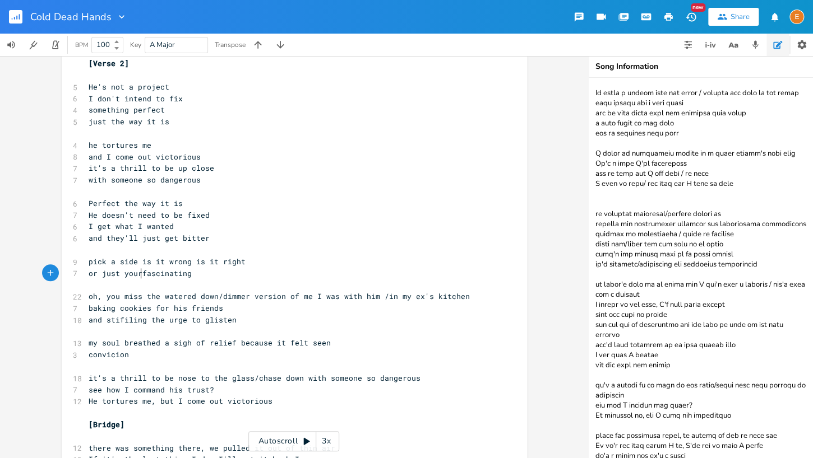
type textarea "your"
drag, startPoint x: 195, startPoint y: 274, endPoint x: 186, endPoint y: 276, distance: 9.4
click at [186, 276] on pre "or just your fascinating" at bounding box center [288, 274] width 405 height 12
type textarea "on"
click at [146, 272] on span "or just your fascination" at bounding box center [143, 273] width 108 height 10
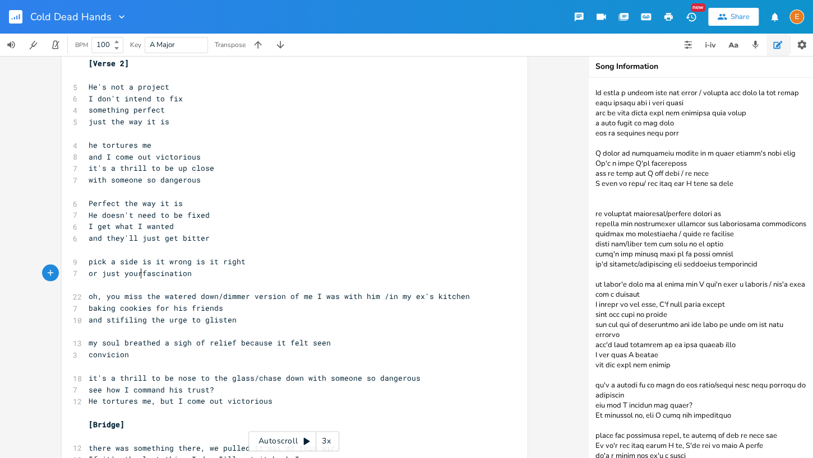
scroll to position [3, 2]
click at [241, 270] on pre "or just your fascination" at bounding box center [288, 274] width 405 height 12
type textarea "/nuclear distraction"
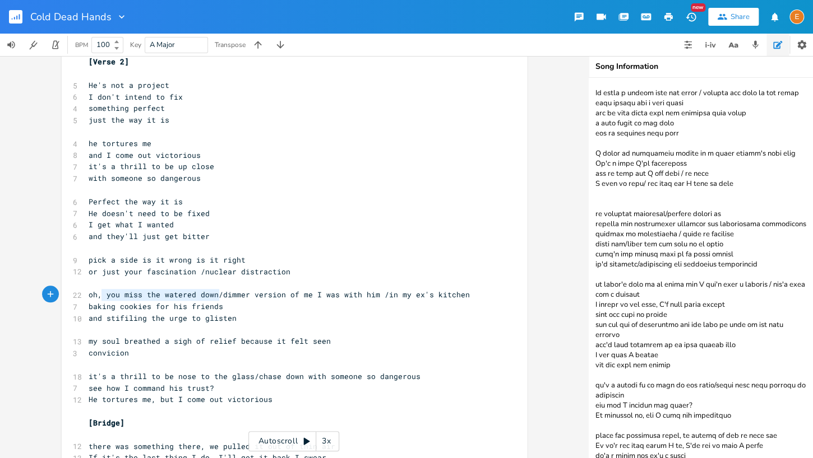
scroll to position [3, 127]
drag, startPoint x: 219, startPoint y: 299, endPoint x: 82, endPoint y: 297, distance: 136.2
click at [83, 296] on div "oh, you miss the watered down/ x [Verse 1] Em - F 6 You’re trouble aren’t you 7…" at bounding box center [294, 128] width 465 height 1073
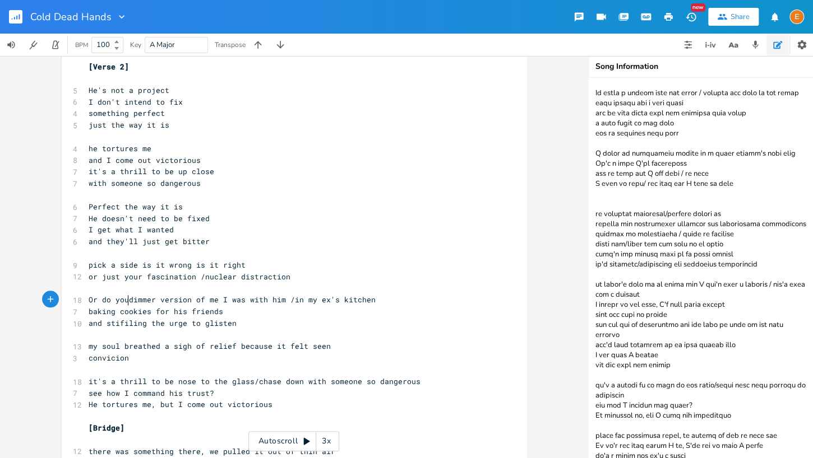
scroll to position [3, 41]
type textarea "Or do you miss"
drag, startPoint x: 179, startPoint y: 299, endPoint x: 155, endPoint y: 302, distance: 24.8
click at [155, 302] on span "Or do you [PERSON_NAME] version of me I was with him /in my ex's kitchen" at bounding box center [250, 300] width 323 height 10
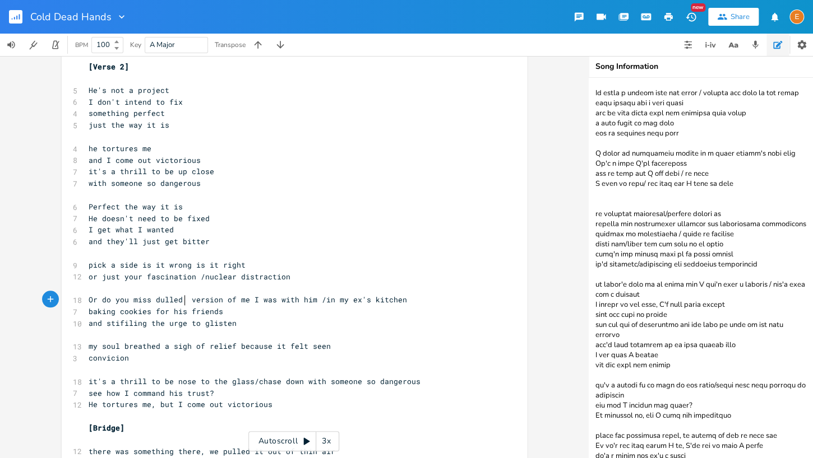
type textarea "dulled od"
type textarea "down"
drag, startPoint x: 347, startPoint y: 299, endPoint x: 294, endPoint y: 303, distance: 53.3
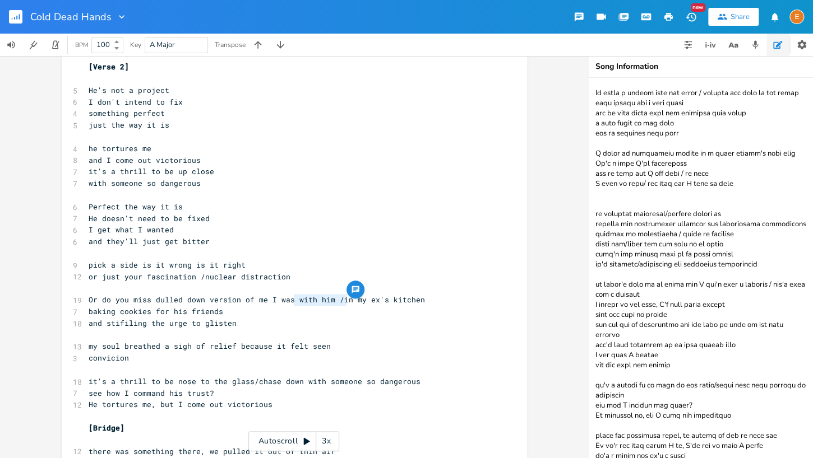
click at [294, 303] on span "Or do you miss dulled down version of me I was with him /in my ex's kitchen" at bounding box center [257, 300] width 336 height 10
type textarea "in"
type textarea "baking cookies for his friends and stifiling the urge to glisten"
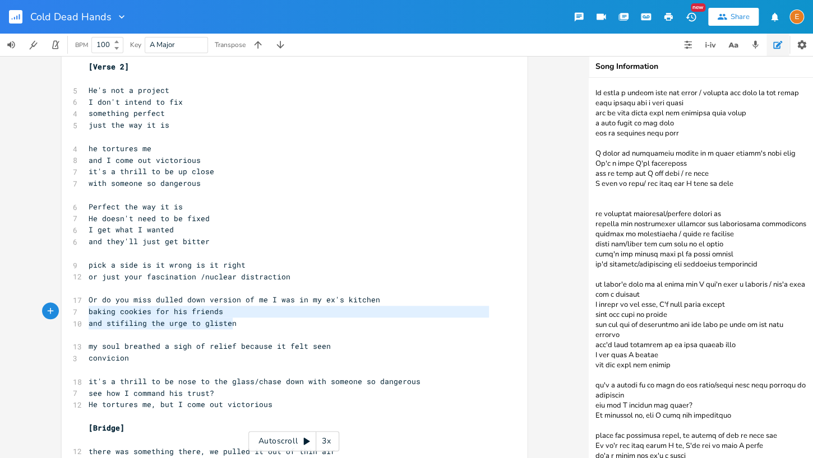
scroll to position [12, 122]
drag, startPoint x: 238, startPoint y: 323, endPoint x: 77, endPoint y: 312, distance: 161.2
click at [77, 312] on div "baking cookies for his friends and stifiling the urge to glisten x [Verse 1] Em…" at bounding box center [294, 134] width 465 height 1073
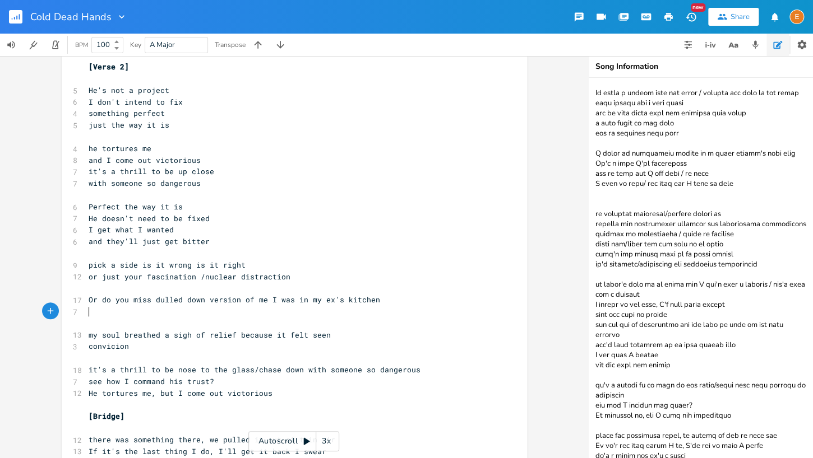
scroll to position [3, 0]
click at [103, 291] on pre "​" at bounding box center [288, 288] width 405 height 12
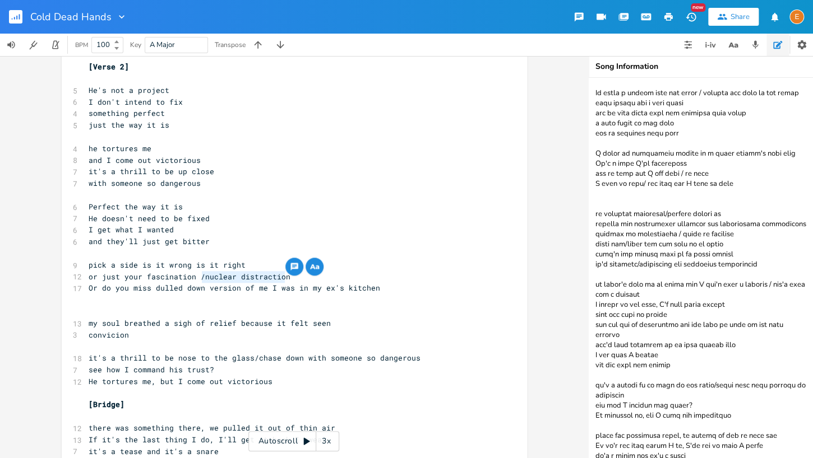
type textarea "/nuclear distraction"
drag, startPoint x: 305, startPoint y: 277, endPoint x: 199, endPoint y: 278, distance: 106.5
click at [199, 278] on pre "or just your fascination /nuclear distraction" at bounding box center [288, 277] width 405 height 12
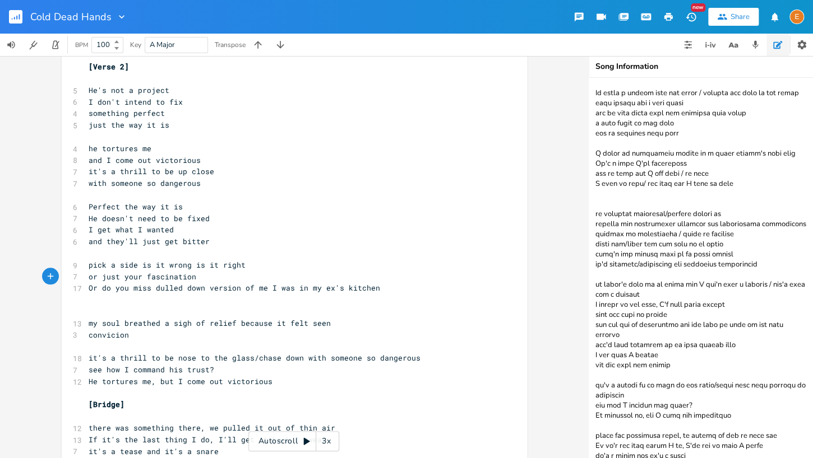
click at [143, 277] on span "or just your fascination" at bounding box center [143, 277] width 108 height 10
type textarea "voyeristic"
drag, startPoint x: 189, startPoint y: 281, endPoint x: 124, endPoint y: 279, distance: 64.5
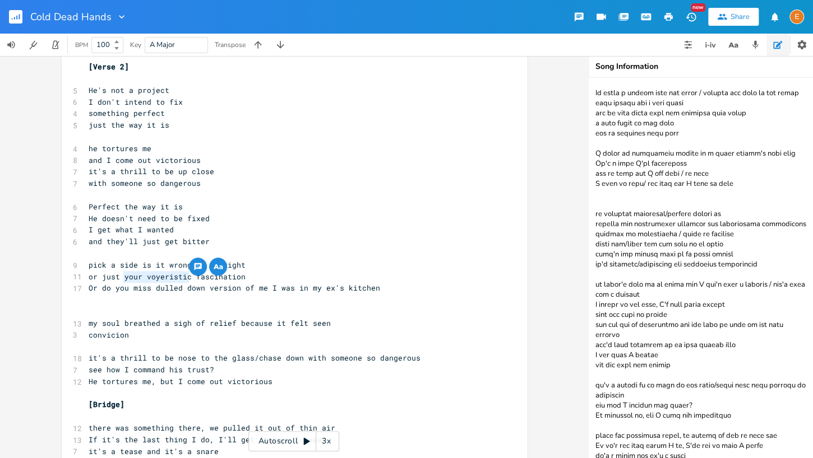
click at [124, 279] on span "or just your voyeristic fascination" at bounding box center [167, 277] width 157 height 10
type textarea "just"
type textarea "vicarious/voyeristic"
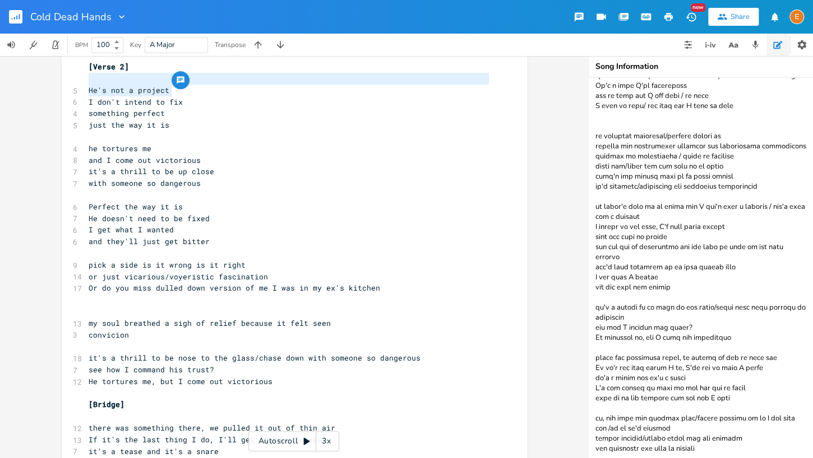
scroll to position [3, 72]
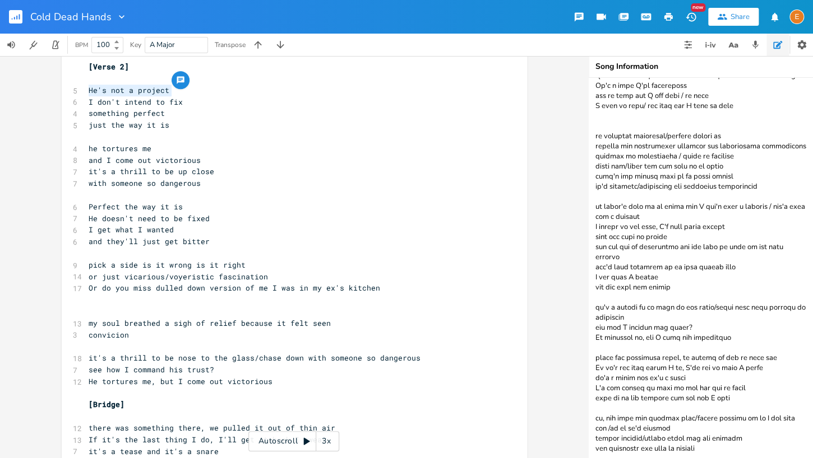
drag, startPoint x: 194, startPoint y: 91, endPoint x: 76, endPoint y: 91, distance: 117.7
click at [86, 91] on div "5 He's not a project" at bounding box center [288, 91] width 405 height 12
type textarea "Just livin honest"
click at [171, 174] on span "it's a thrill to be up close" at bounding box center [152, 171] width 126 height 10
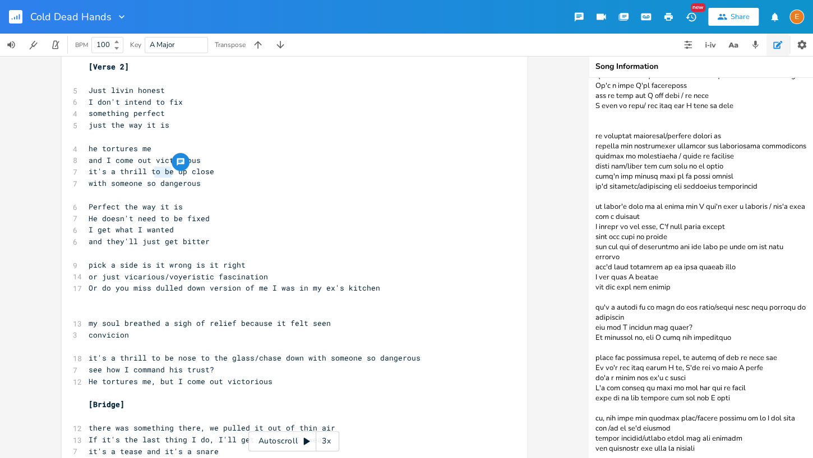
type textarea "to be"
drag, startPoint x: 166, startPoint y: 174, endPoint x: 151, endPoint y: 174, distance: 15.7
click at [151, 174] on span "it's a thrill to be up close" at bounding box center [152, 171] width 126 height 10
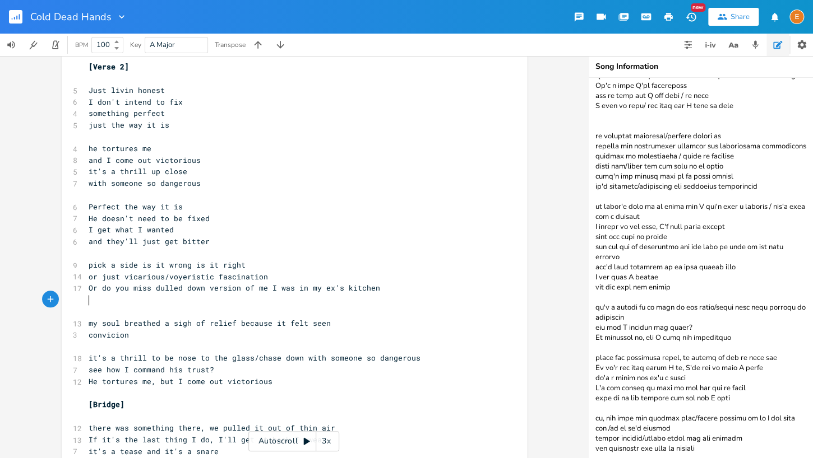
click at [131, 306] on pre "​" at bounding box center [288, 300] width 405 height 12
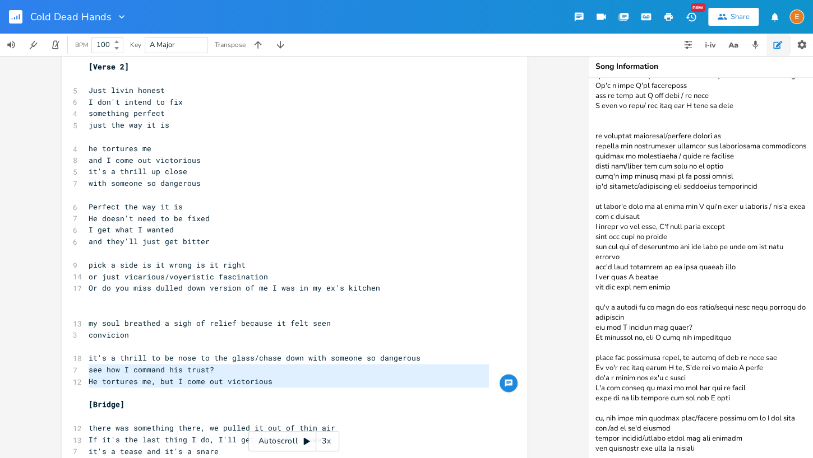
type textarea "it's a thrill to be nose to the glass/chase down with someone so dangerous see …"
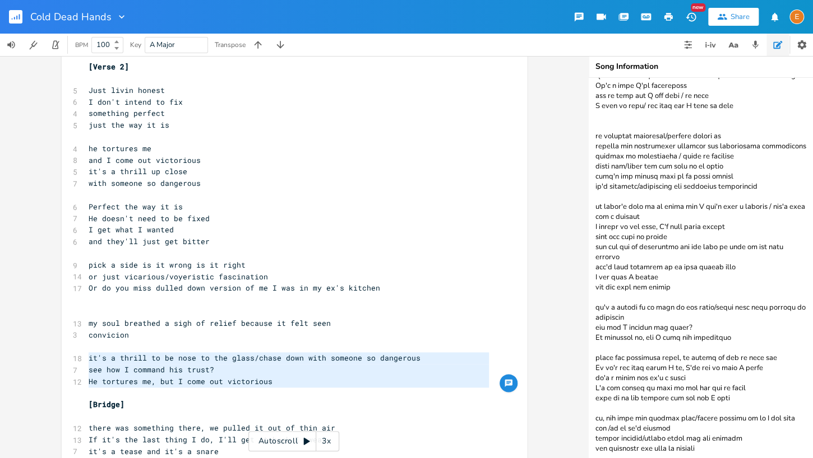
drag, startPoint x: 288, startPoint y: 391, endPoint x: 52, endPoint y: 359, distance: 238.1
click at [52, 359] on div "it's a thrill to be nose to the glass/chase down with someone so dangerous see …" at bounding box center [294, 257] width 588 height 402
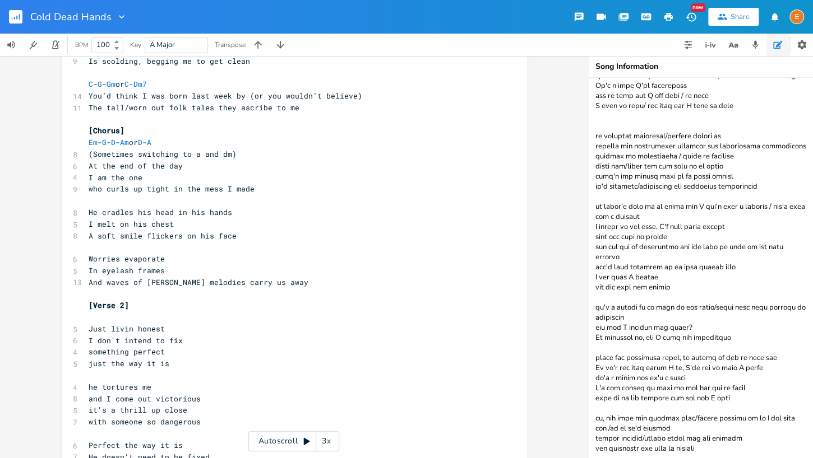
scroll to position [211, 0]
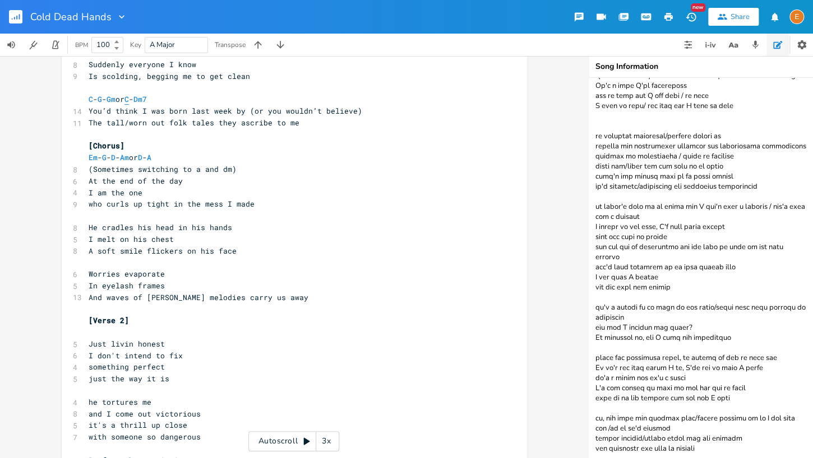
click at [129, 100] on span "C" at bounding box center [126, 99] width 4 height 11
type textarea "C"
click at [129, 100] on span "C" at bounding box center [126, 99] width 4 height 11
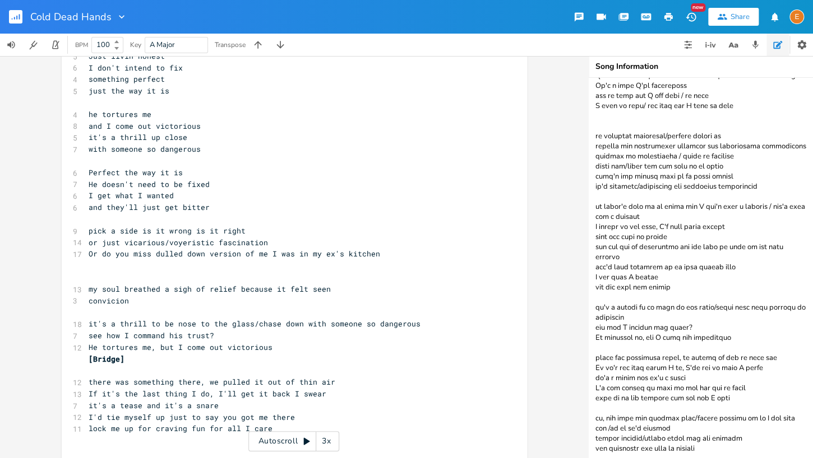
scroll to position [3, 0]
click at [274, 350] on pre "He tortures me, but I come out victorious" at bounding box center [288, 348] width 405 height 12
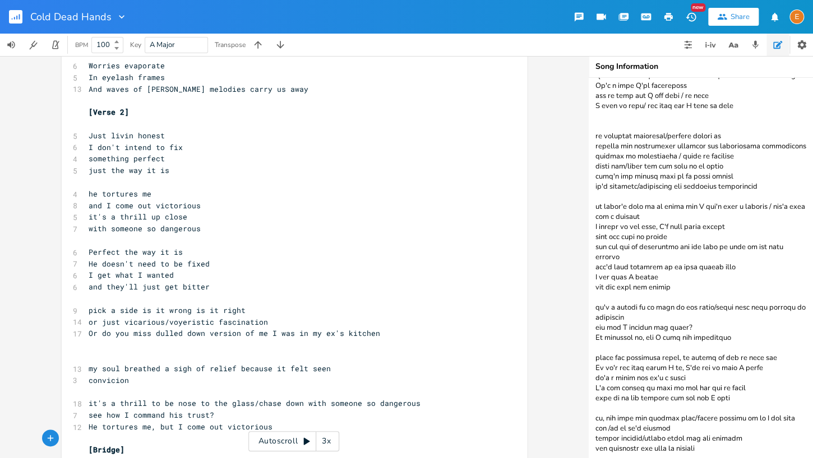
scroll to position [434, 0]
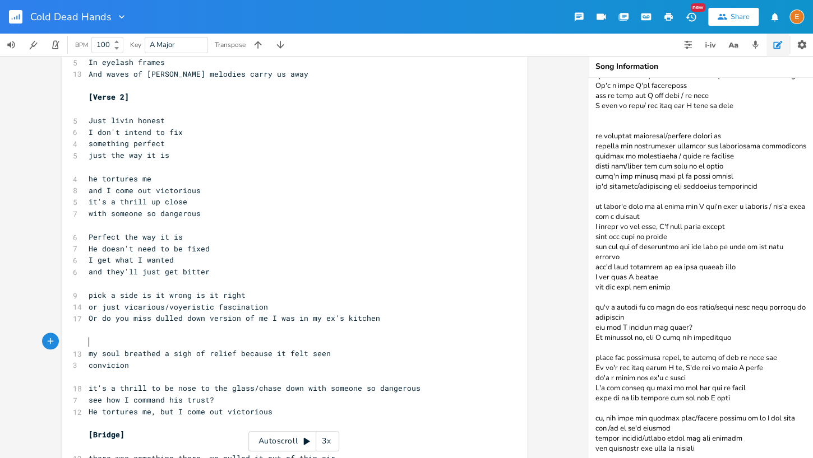
click at [122, 336] on pre "​" at bounding box center [288, 342] width 405 height 12
type textarea "it's a thrill to be nose to the glass/chase down with someone so dangerous see …"
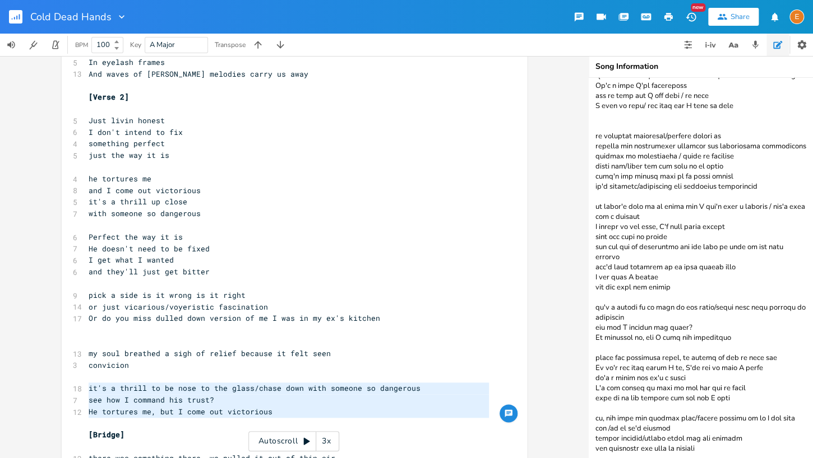
drag, startPoint x: 284, startPoint y: 421, endPoint x: 36, endPoint y: 385, distance: 250.9
click at [36, 384] on div "it's a thrill to be nose to the glass/chase down with someone so dangerous see …" at bounding box center [294, 257] width 588 height 402
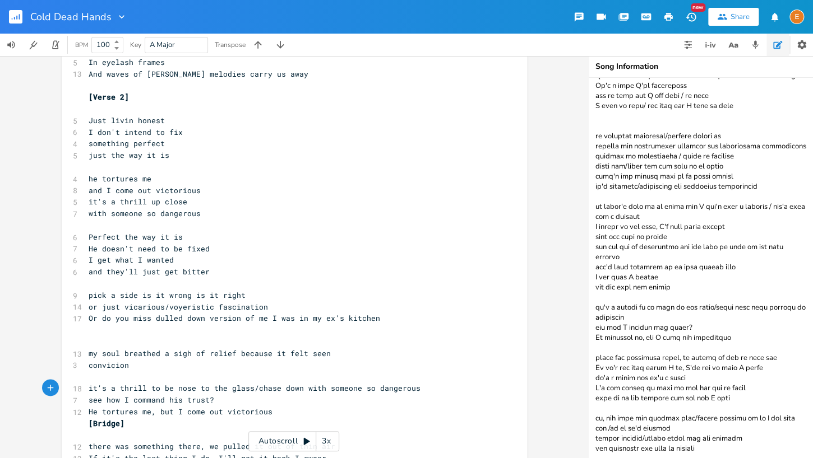
click at [176, 332] on pre "​" at bounding box center [288, 331] width 405 height 12
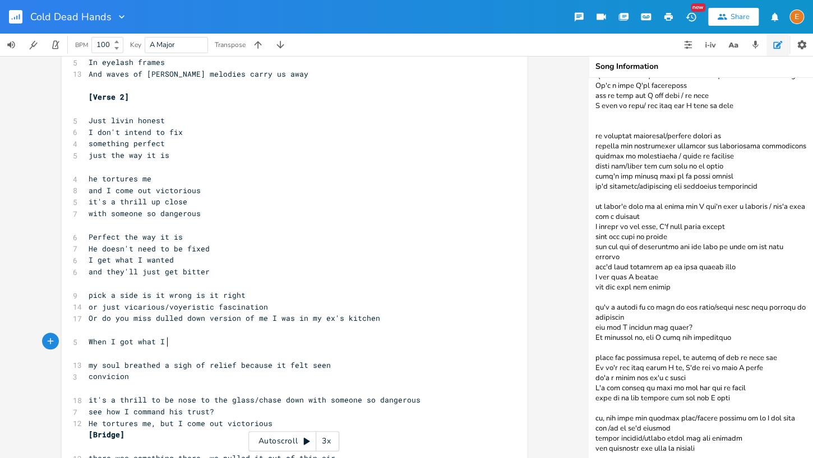
type textarea "When I got what I j"
type textarea "want and they got bitter"
click at [159, 331] on pre "​" at bounding box center [288, 331] width 405 height 12
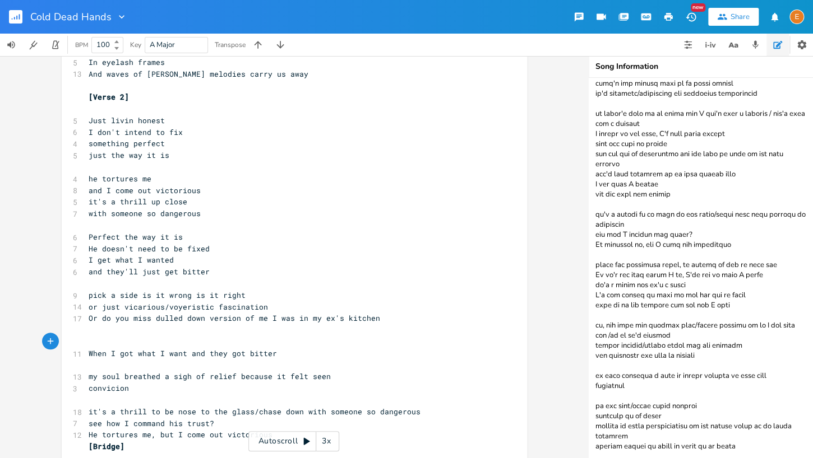
scroll to position [357, 0]
click at [734, 48] on icon "button" at bounding box center [733, 45] width 14 height 14
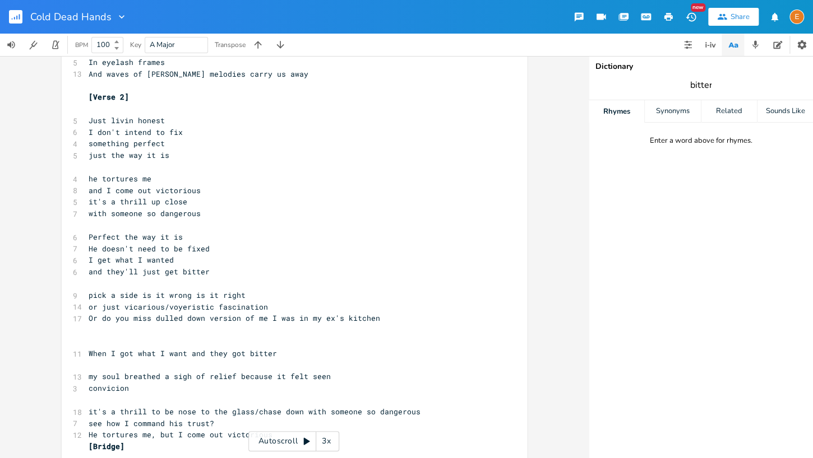
type input "bitter"
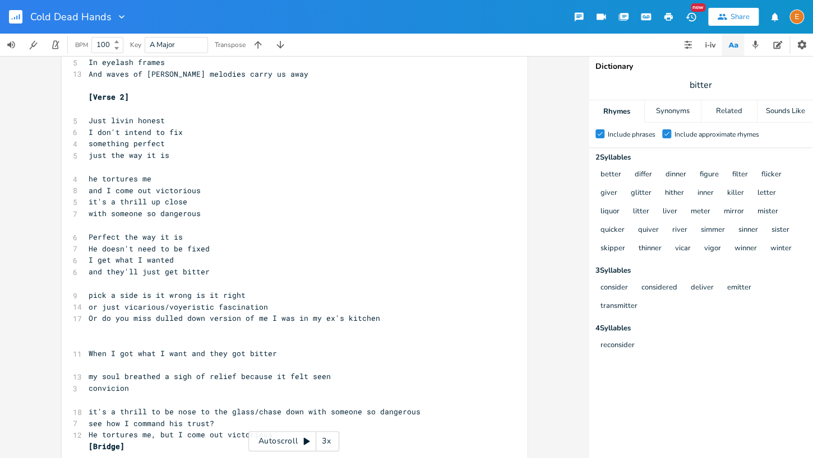
click at [90, 339] on pre "​" at bounding box center [288, 342] width 405 height 12
drag, startPoint x: 722, startPoint y: 85, endPoint x: 664, endPoint y: 84, distance: 58.9
click at [664, 84] on span "bitter" at bounding box center [700, 85] width 224 height 20
type input "vindication"
click at [668, 105] on div "Synonyms" at bounding box center [672, 111] width 55 height 22
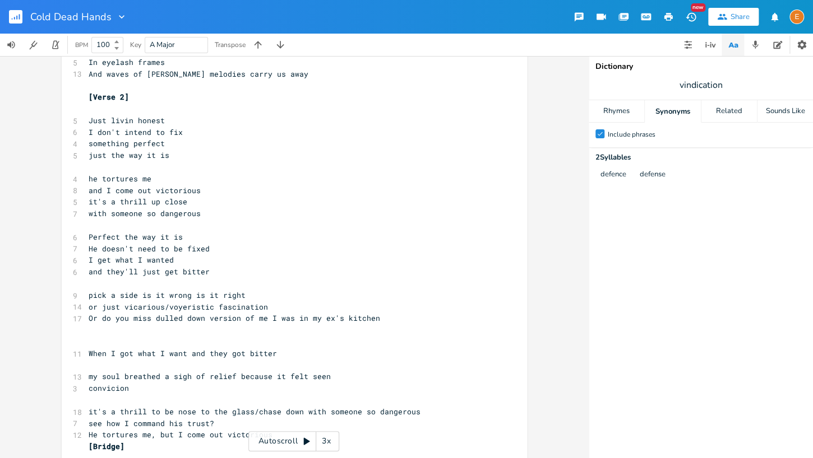
click at [94, 343] on pre "​" at bounding box center [288, 342] width 405 height 12
type textarea "And vindicatio"
type textarea "n tastes so sweet for dinner"
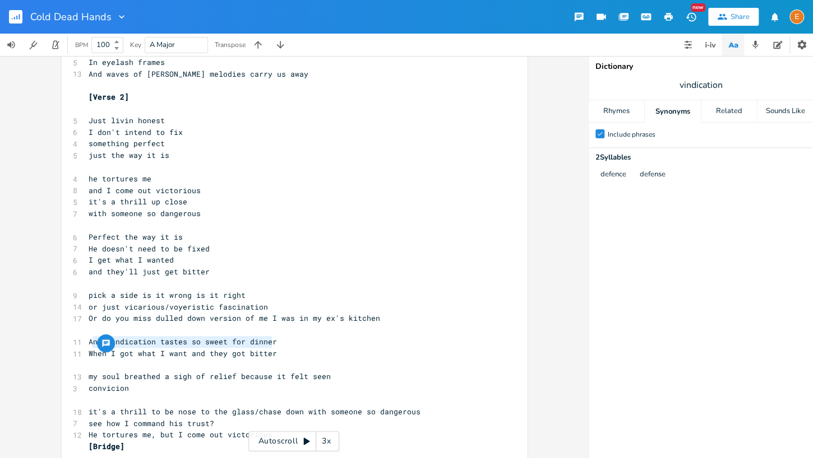
type textarea "And vindication tastes so sweet for dinner"
drag, startPoint x: 298, startPoint y: 342, endPoint x: 89, endPoint y: 345, distance: 209.1
click at [89, 345] on pre "And vindication tastes so sweet for dinner" at bounding box center [288, 342] width 405 height 12
click at [215, 346] on span "And vindication tastes so sweet for dinner" at bounding box center [183, 342] width 188 height 10
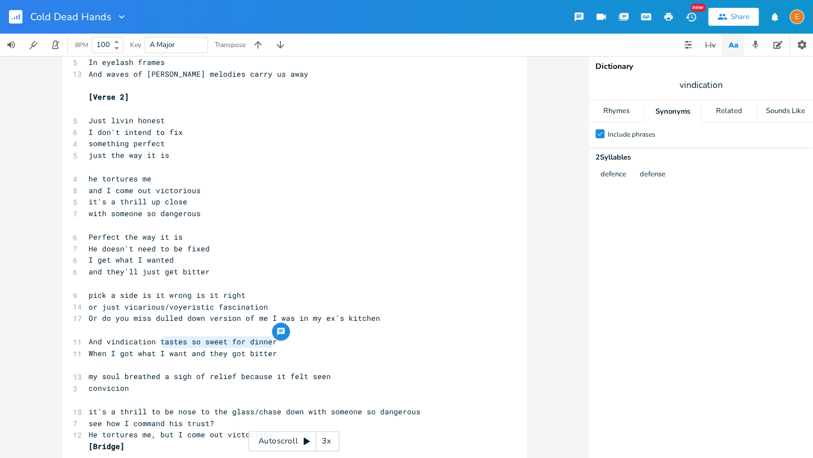
scroll to position [3, 103]
drag, startPoint x: 285, startPoint y: 343, endPoint x: 168, endPoint y: 341, distance: 117.2
click at [160, 341] on pre "And vindication tastes so sweet for dinner" at bounding box center [288, 342] width 405 height 12
type textarea "pair"
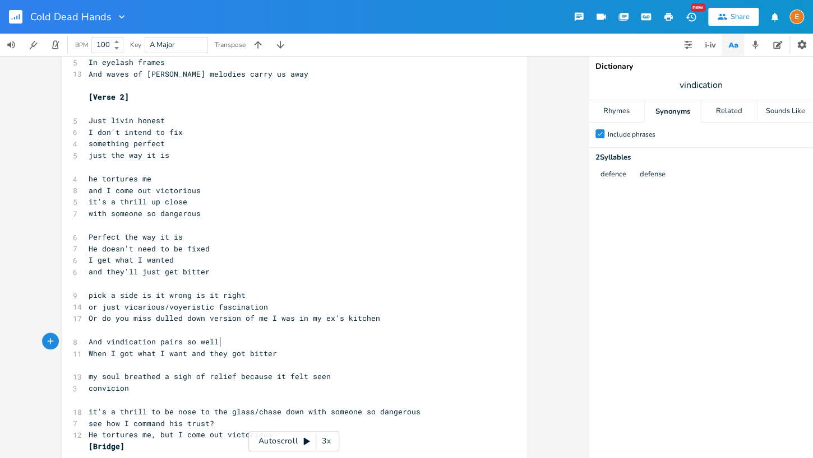
type textarea "s so well t"
type textarea "with liquor"
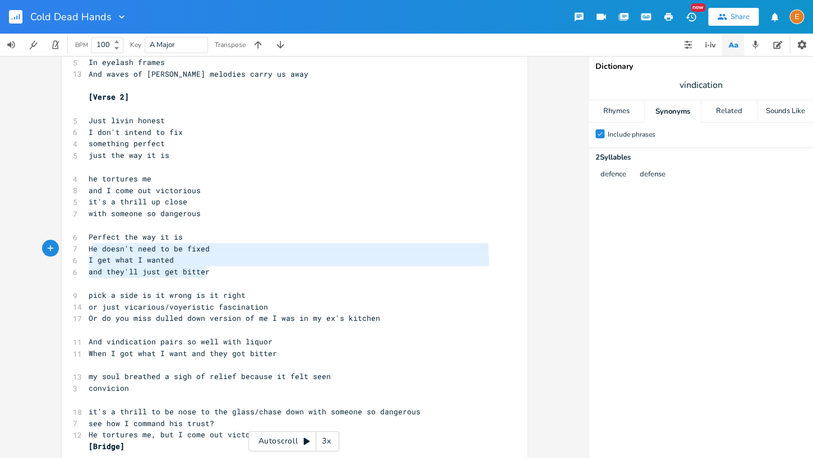
type textarea "Perfect the way it is He doesn't need to be fixed I get what I wanted and they'…"
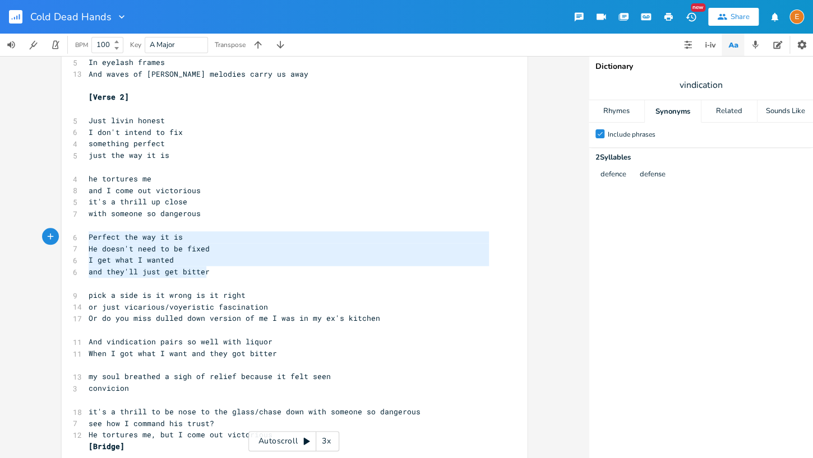
drag, startPoint x: 228, startPoint y: 274, endPoint x: 80, endPoint y: 238, distance: 152.2
click at [80, 238] on div "Perfect the way it is He doesn't need to be fixed I get what I wanted and they'…" at bounding box center [294, 158] width 465 height 1061
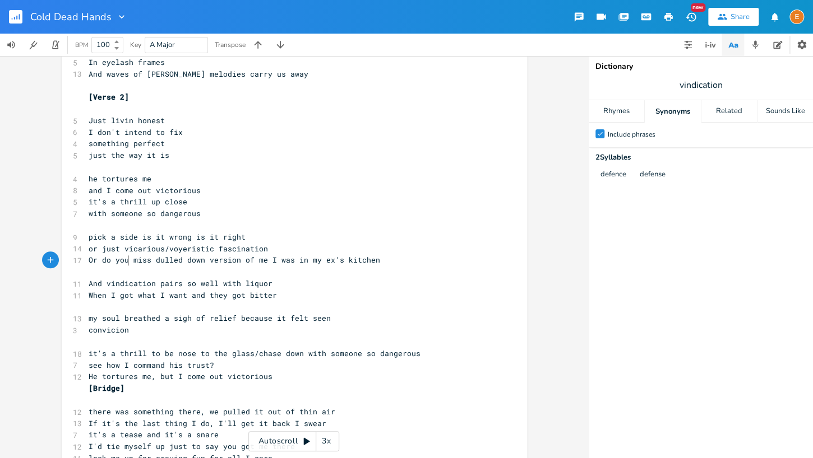
scroll to position [3, 39]
drag, startPoint x: 127, startPoint y: 263, endPoint x: 80, endPoint y: 262, distance: 47.1
click at [86, 262] on div "17 Or do you miss dulled down version of me I was in my ex's kitchen" at bounding box center [288, 260] width 405 height 12
type textarea "Or wait I think you"
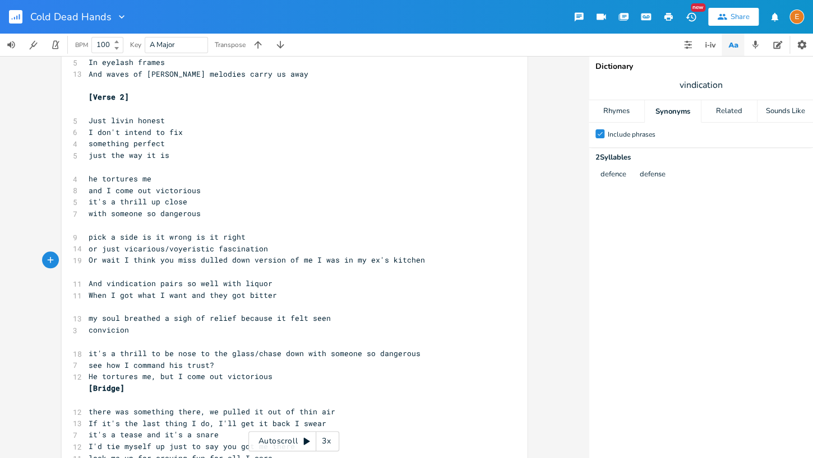
click at [230, 296] on span "When I got what I want and they got bitter" at bounding box center [183, 295] width 188 height 10
type textarea "just"
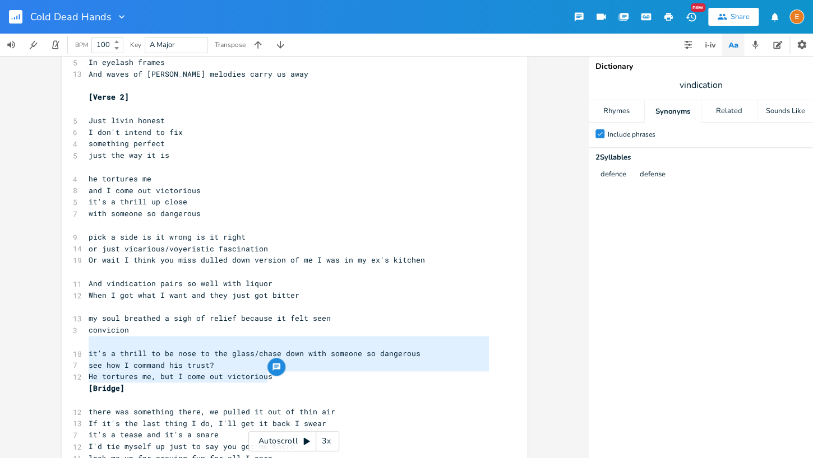
type textarea "it's a thrill to be nose to the glass/chase down with someone so dangerous see …"
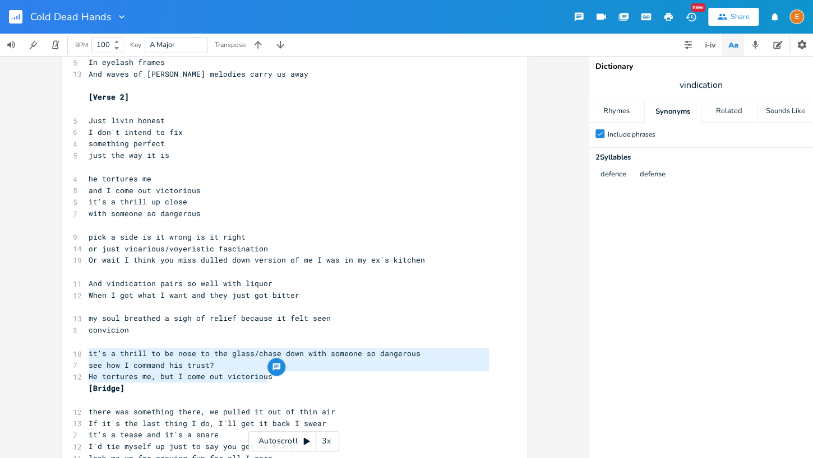
drag, startPoint x: 285, startPoint y: 378, endPoint x: 61, endPoint y: 351, distance: 226.4
click at [54, 352] on div "it's a thrill to be nose to the glass/chase down with someone so dangerous see …" at bounding box center [294, 257] width 588 height 402
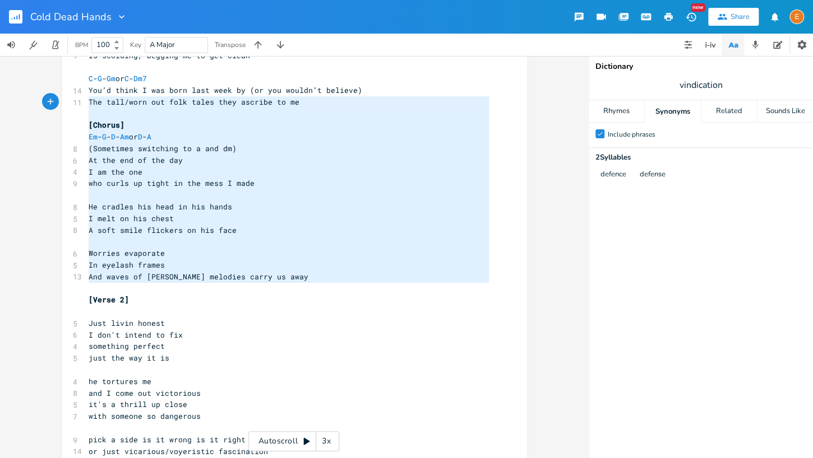
scroll to position [189, 0]
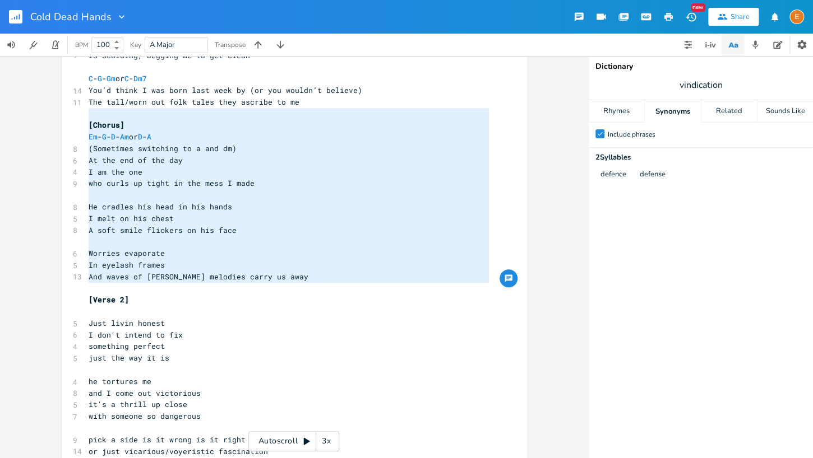
type textarea "[Chorus] Em - G - D - Am or D-A (Sometimes switching to a and dm) At the end of…"
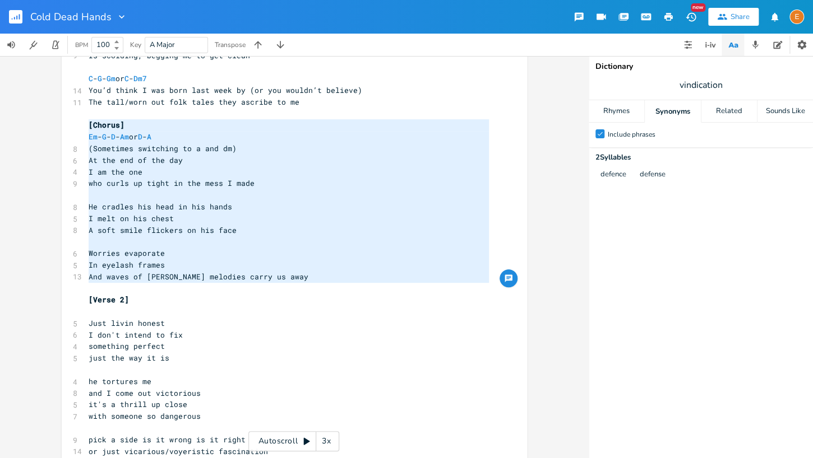
scroll to position [177, 0]
drag, startPoint x: 308, startPoint y: 288, endPoint x: 20, endPoint y: 122, distance: 332.9
click at [20, 122] on div "[Chorus] Em - G - D - Am or D-A (Sometimes switching to a and dm) At the end of…" at bounding box center [294, 257] width 588 height 402
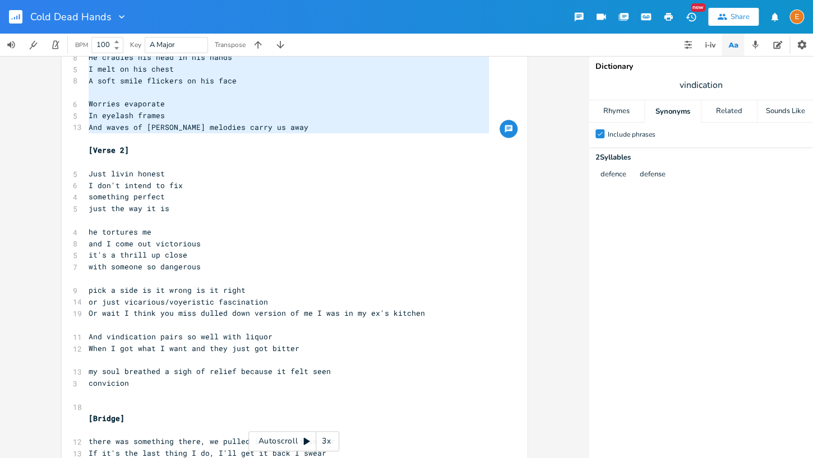
scroll to position [382, 0]
click at [204, 398] on pre "​" at bounding box center [288, 395] width 405 height 12
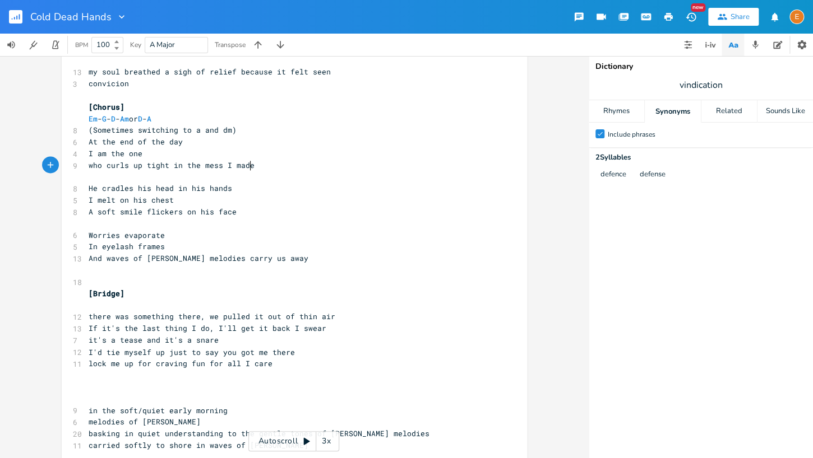
scroll to position [28, 150]
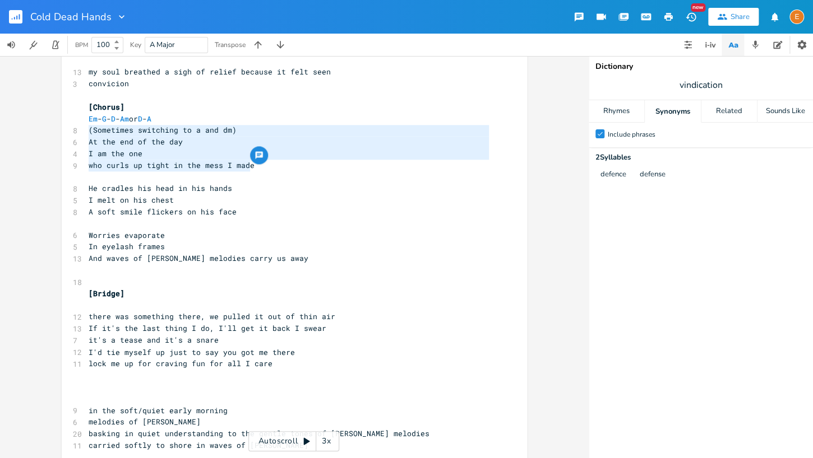
type textarea "d of the day I am the one who curls up tight in the mess I made"
drag, startPoint x: 262, startPoint y: 165, endPoint x: 128, endPoint y: 141, distance: 135.5
click at [128, 152] on span "I am the one" at bounding box center [116, 154] width 54 height 10
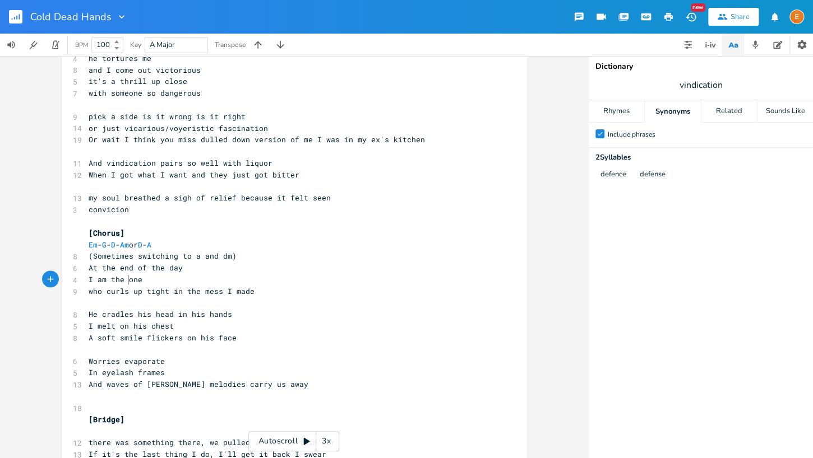
scroll to position [589, 0]
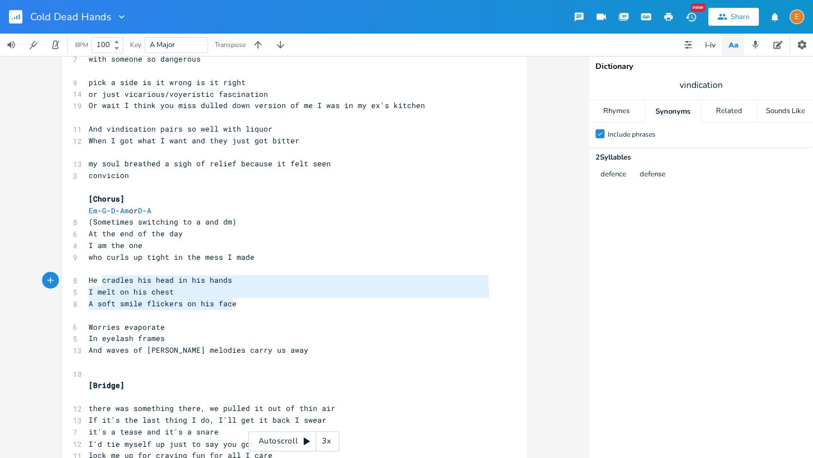
type textarea "He cradles his head in his hands I melt on his chest A soft smile flickers on h…"
drag, startPoint x: 256, startPoint y: 307, endPoint x: 82, endPoint y: 278, distance: 176.1
click at [82, 278] on div "He cradles his head in his hands I melt on his chest A soft smile flickers on h…" at bounding box center [294, 51] width 465 height 1155
paste textarea
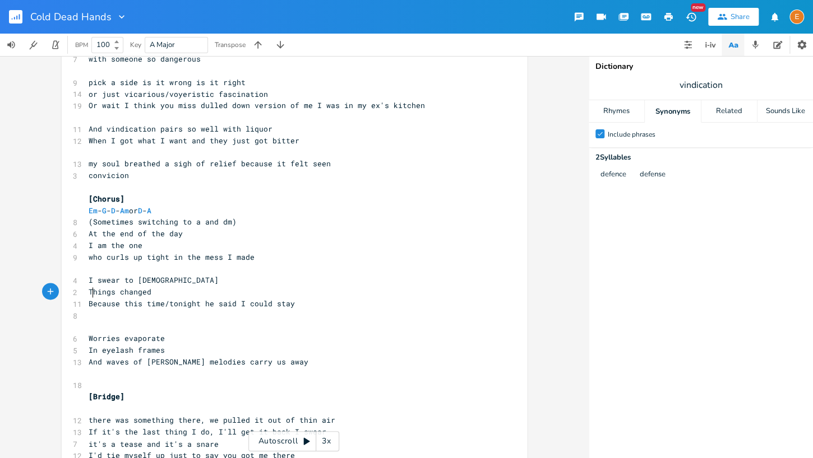
scroll to position [3, 0]
click at [91, 293] on span "Things changed" at bounding box center [120, 292] width 63 height 10
type textarea "Somethin"
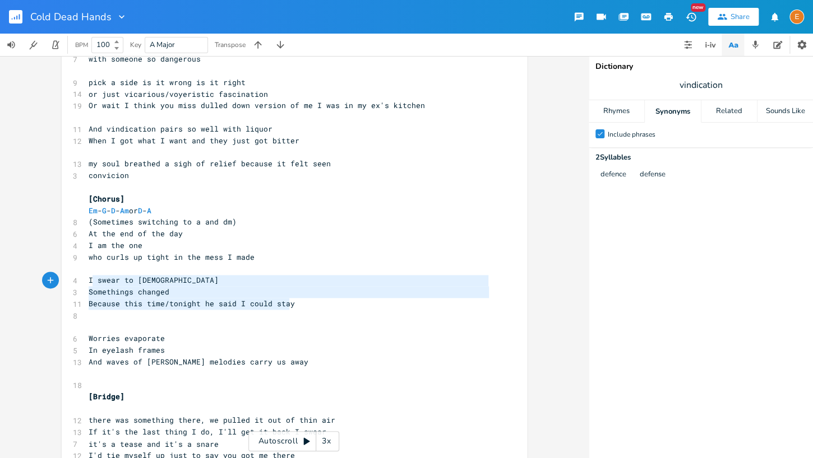
type textarea "I swear to God Somethings changed Because this time/tonight he said I could stay"
drag, startPoint x: 298, startPoint y: 307, endPoint x: 82, endPoint y: 278, distance: 217.7
click at [82, 278] on div "I swear to God Somethings changed Because this time/tonight he said I could sta…" at bounding box center [294, 57] width 465 height 1167
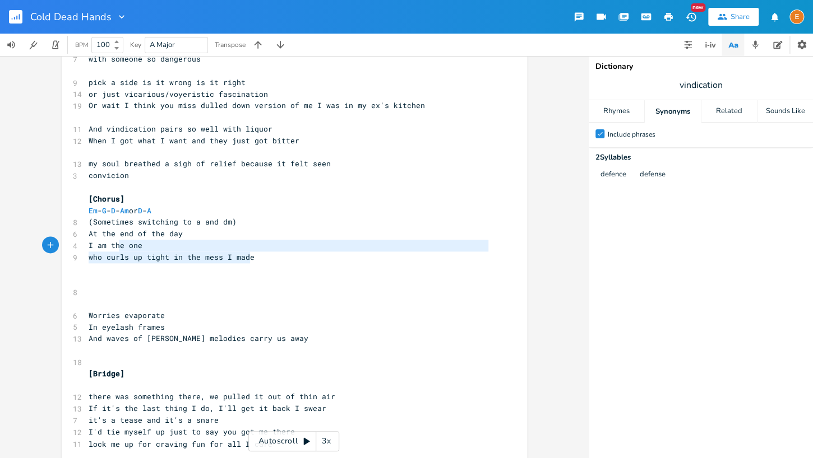
type textarea "At the end of the day I am the one who curls up tight in the mess I made"
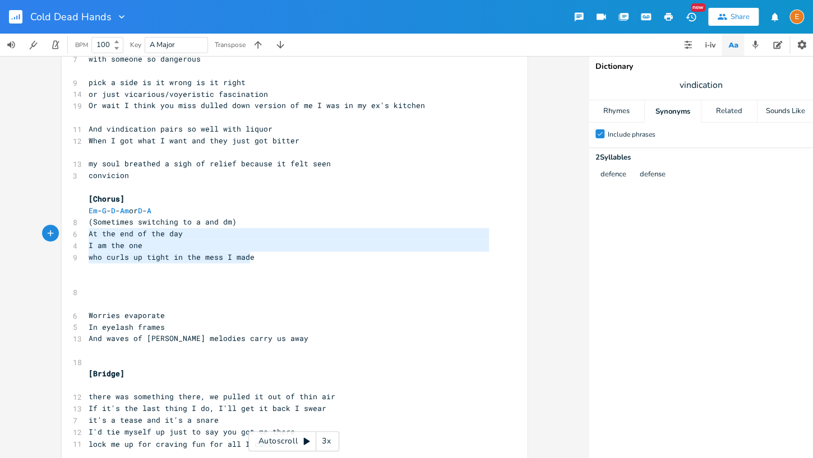
drag, startPoint x: 263, startPoint y: 257, endPoint x: 83, endPoint y: 234, distance: 181.4
click at [83, 234] on div "At the end of the day I am the one who curls up tight in the mess I made x [Ver…" at bounding box center [294, 45] width 465 height 1143
paste textarea
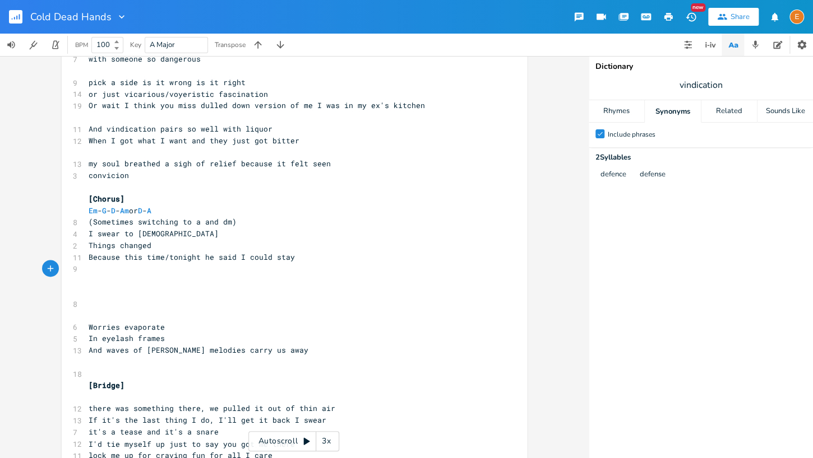
click at [135, 293] on pre "​" at bounding box center [288, 292] width 405 height 12
click at [95, 282] on pre "​" at bounding box center [288, 281] width 405 height 12
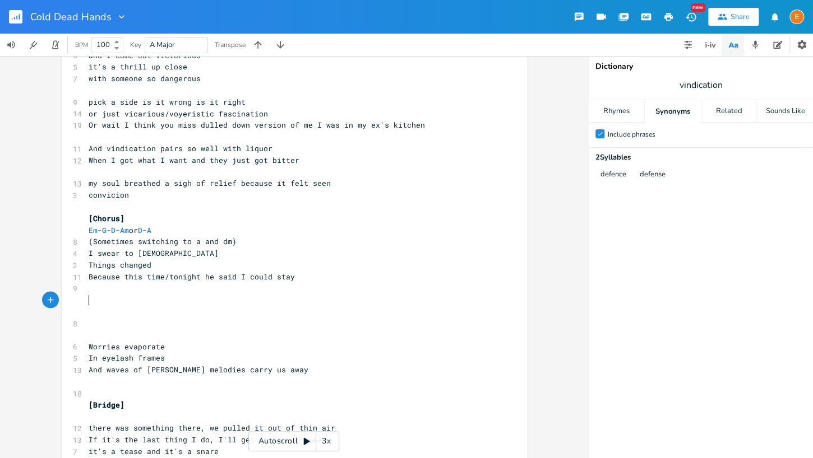
scroll to position [577, 0]
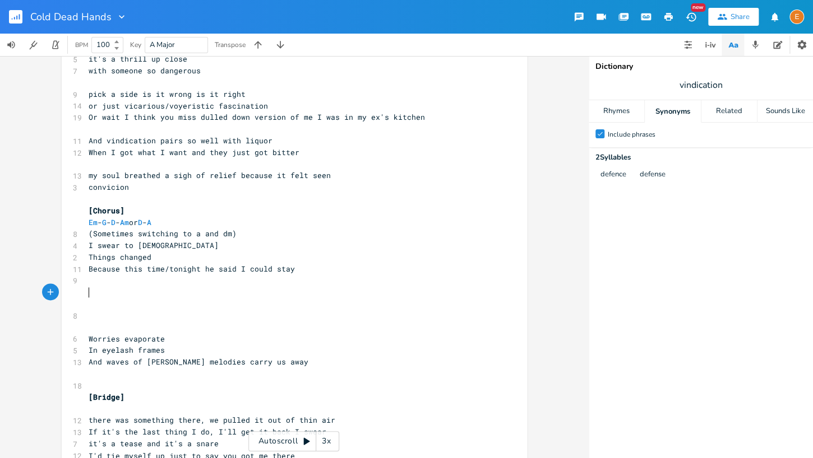
type textarea "v"
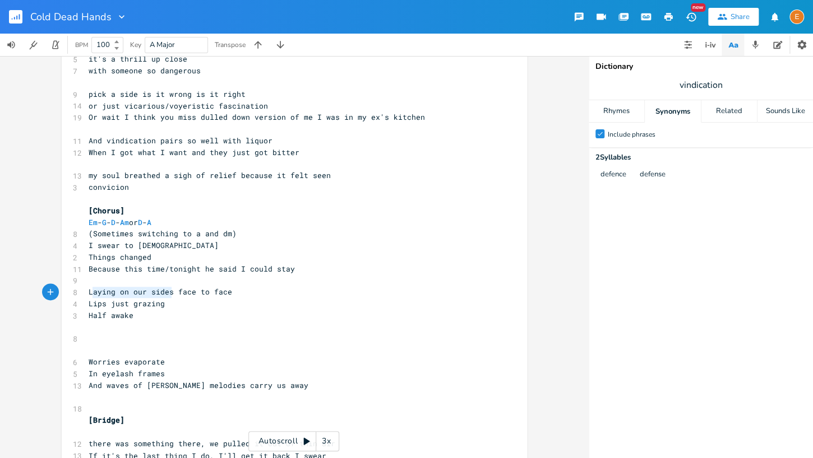
scroll to position [3, 77]
drag, startPoint x: 172, startPoint y: 292, endPoint x: 86, endPoint y: 289, distance: 85.8
click at [85, 289] on div "Laying on our sides x [Verse 1] Em - F 6 You’re trouble aren’t you 7 Knew it fr…" at bounding box center [294, 75] width 465 height 1178
type textarea "lay"
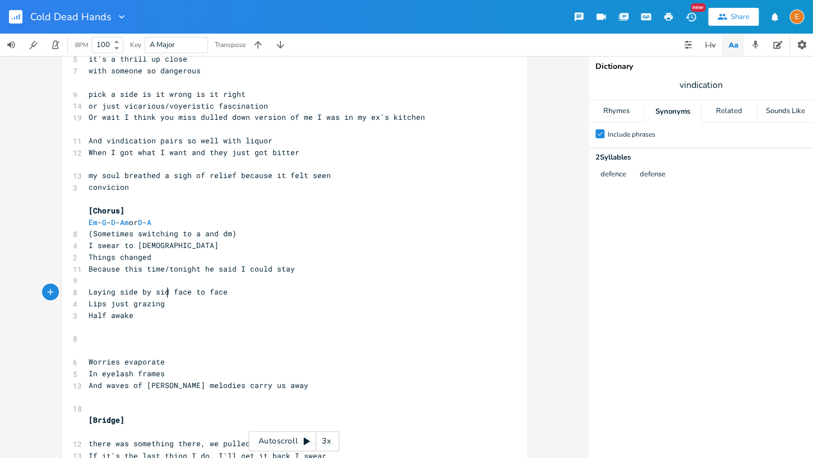
scroll to position [3, 76]
type textarea "Laying side by side and"
click at [289, 289] on pre "Laying side by side and face to face" at bounding box center [288, 292] width 405 height 12
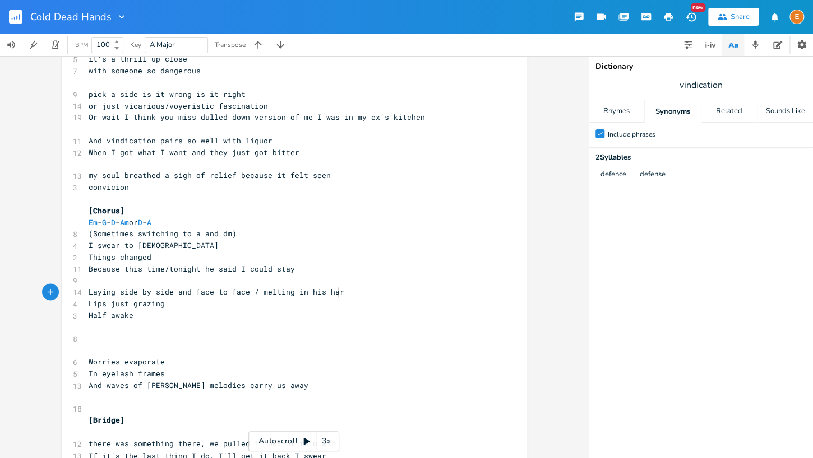
type textarea "/ melting in his harm"
type textarea "arms face to face"
click at [114, 347] on pre "​" at bounding box center [288, 351] width 405 height 12
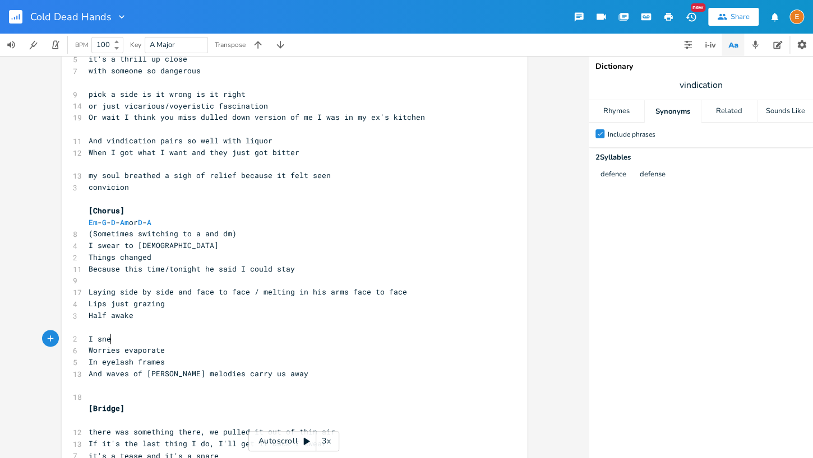
type textarea "I [PERSON_NAME]"
type textarea "ak a look at"
drag, startPoint x: 624, startPoint y: 108, endPoint x: 634, endPoint y: 105, distance: 10.5
click at [624, 108] on div "Rhymes" at bounding box center [615, 111] width 55 height 22
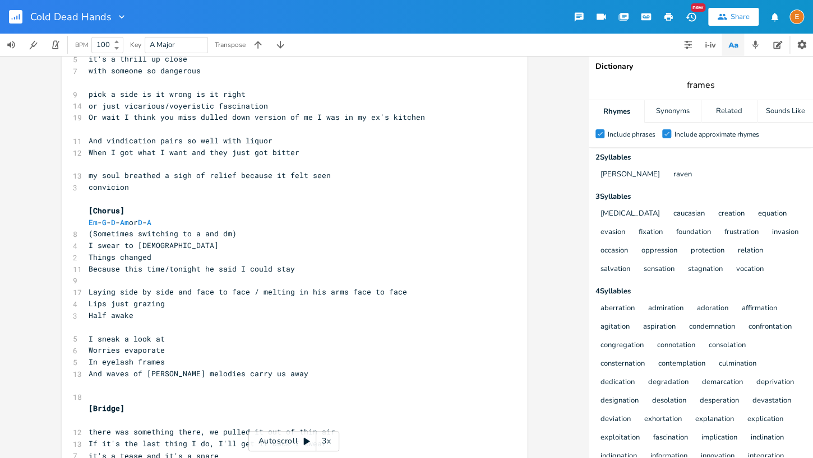
type input "frames"
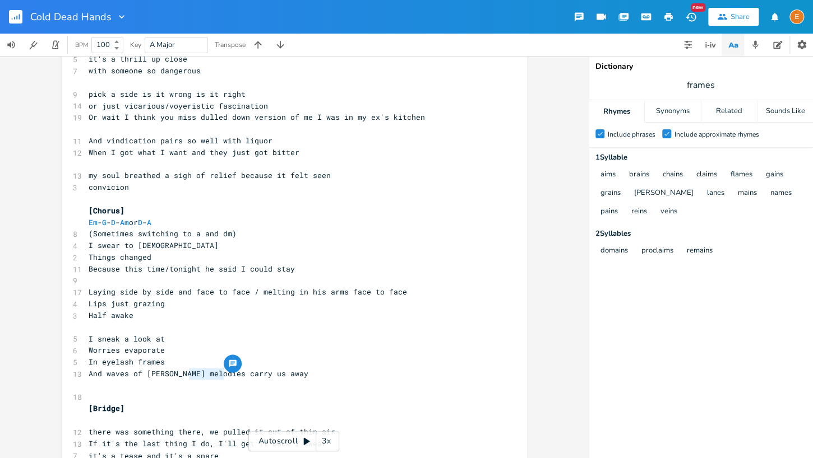
scroll to position [3, 30]
type textarea "melodies"
drag, startPoint x: 224, startPoint y: 376, endPoint x: 186, endPoint y: 374, distance: 37.6
click at [186, 374] on span "And waves of [PERSON_NAME] melodies carry us away" at bounding box center [199, 374] width 220 height 10
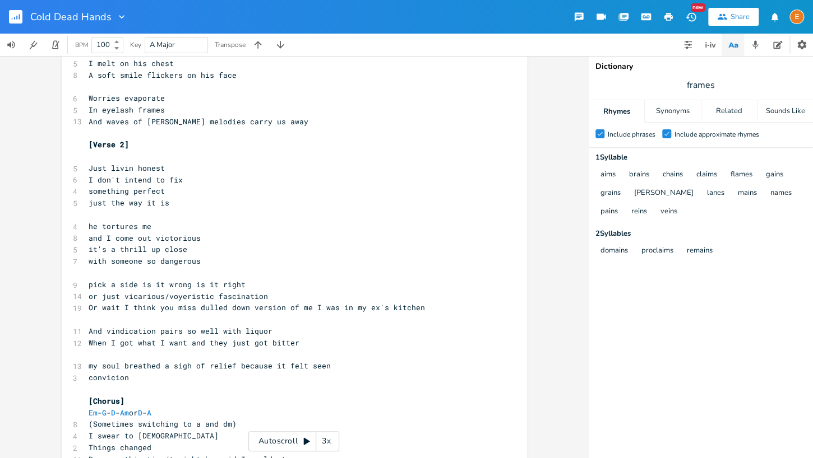
scroll to position [206, 0]
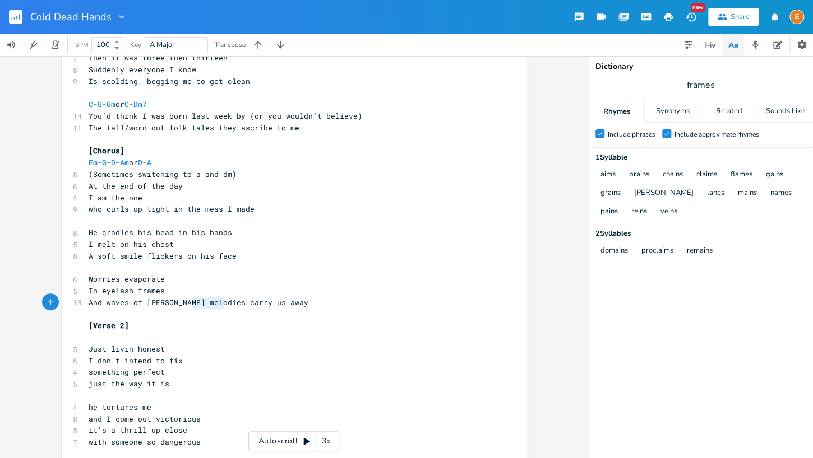
type textarea "melodies"
drag, startPoint x: 222, startPoint y: 305, endPoint x: 181, endPoint y: 305, distance: 41.5
click at [181, 305] on span "And waves of [PERSON_NAME] melodies carry us away" at bounding box center [199, 303] width 220 height 10
click at [183, 305] on span "And waves of [PERSON_NAME] melodies carry us away" at bounding box center [199, 303] width 220 height 10
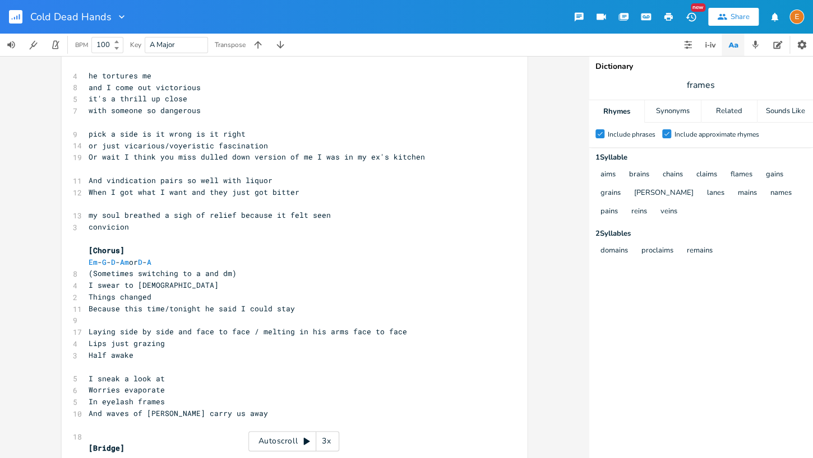
scroll to position [633, 0]
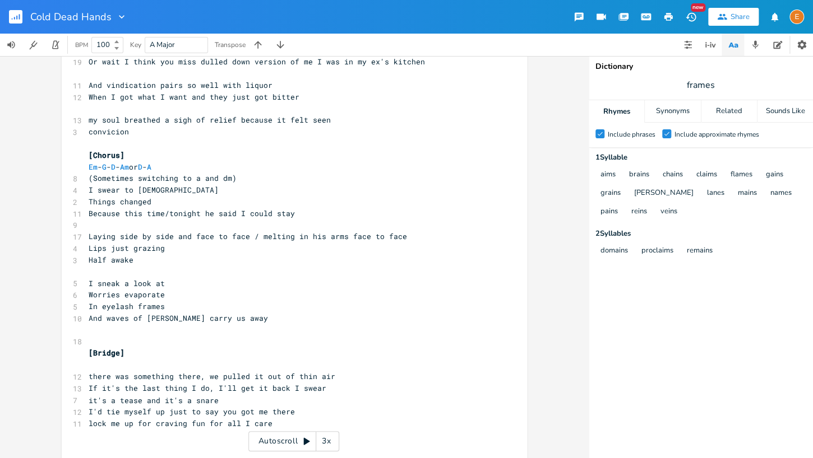
click at [252, 179] on pre "(Sometimes switching to a and dm)" at bounding box center [288, 179] width 405 height 12
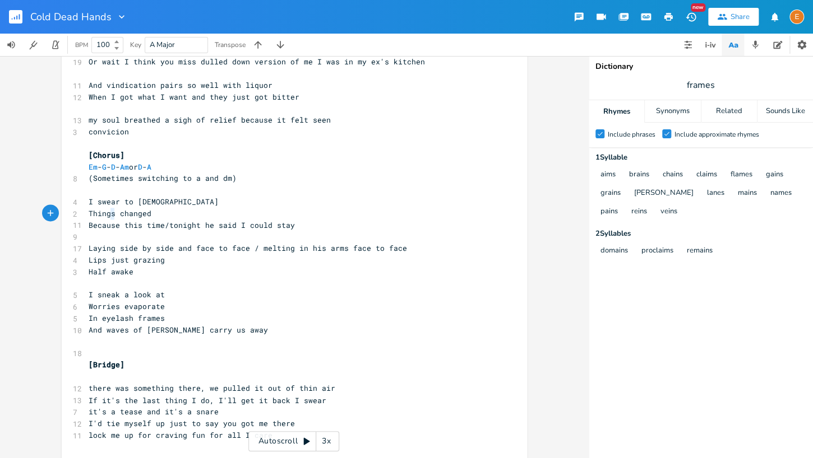
scroll to position [3, 26]
drag, startPoint x: 114, startPoint y: 216, endPoint x: 67, endPoint y: 216, distance: 47.6
click at [67, 216] on div "Things x [Verse 1] Em - F 6 You’re trouble aren’t you 7 Knew it from a town awa…" at bounding box center [294, 19] width 465 height 1178
type textarea "Something's"
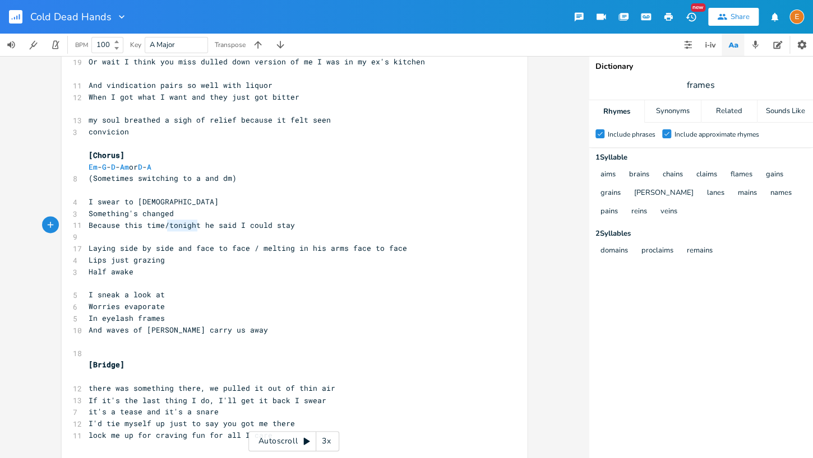
type textarea "/tonight"
drag, startPoint x: 198, startPoint y: 226, endPoint x: 170, endPoint y: 227, distance: 28.6
click at [164, 226] on span "Because this time/tonight he said I could stay" at bounding box center [192, 225] width 206 height 10
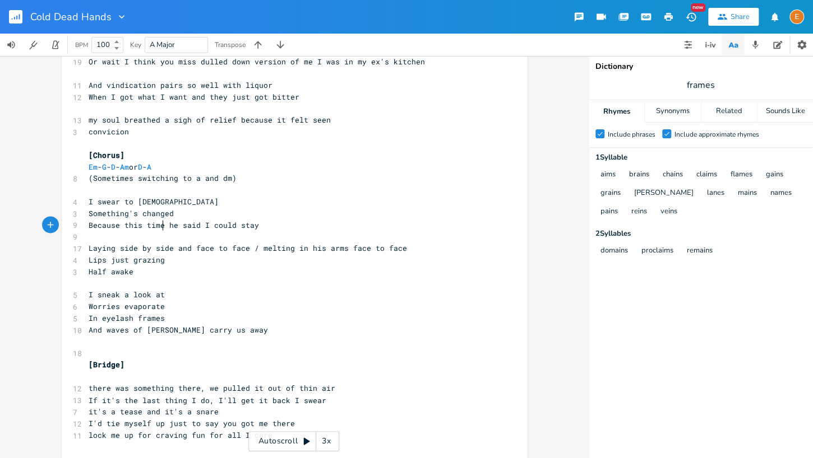
click at [254, 331] on pre "And waves of [PERSON_NAME] carry us away" at bounding box center [288, 331] width 405 height 12
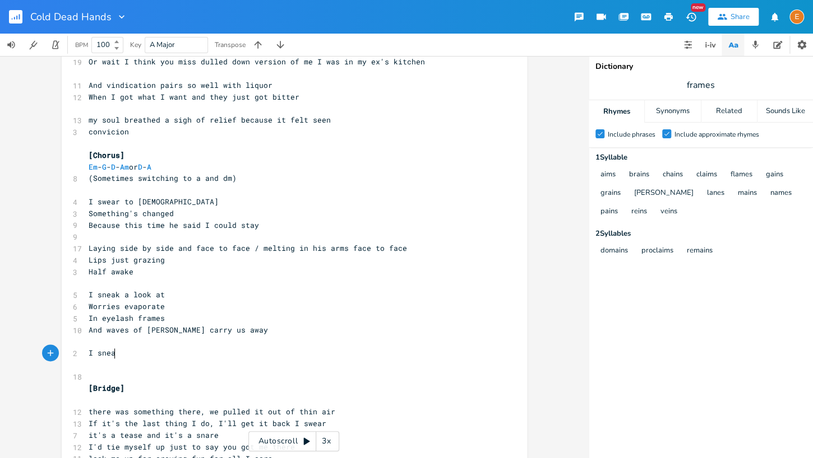
scroll to position [3, 27]
type textarea "I sneak a look at lashes half awake"
click at [110, 365] on pre "​" at bounding box center [288, 365] width 405 height 12
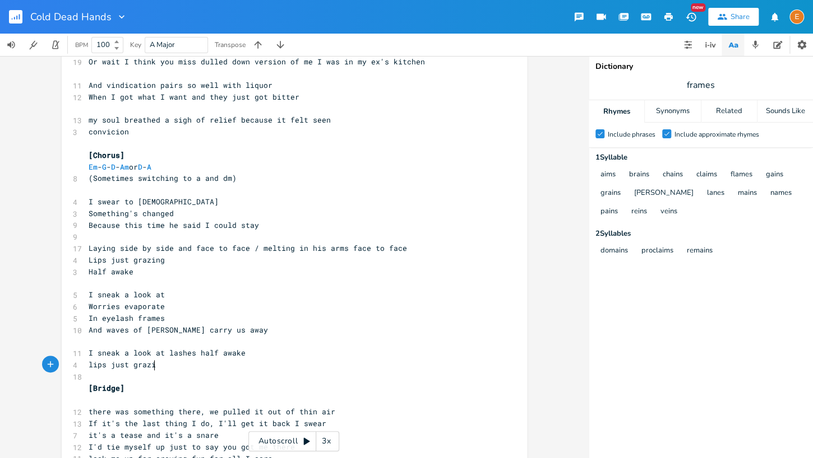
type textarea "lips just grazing"
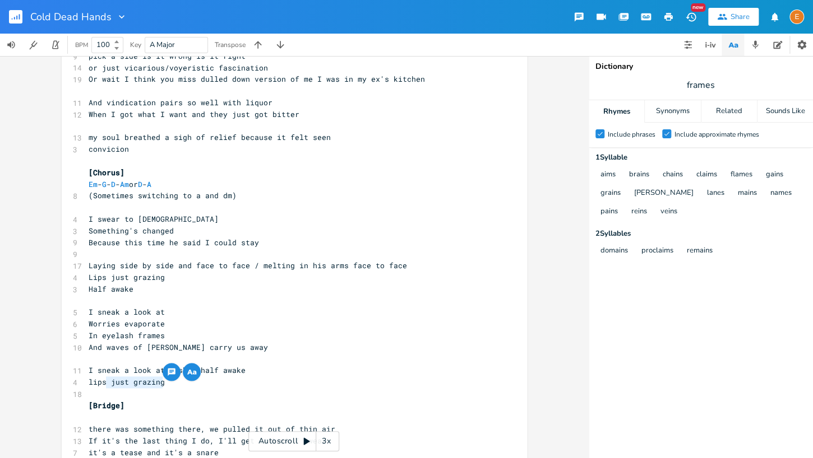
scroll to position [3, 46]
drag, startPoint x: 164, startPoint y: 386, endPoint x: 112, endPoint y: 379, distance: 53.0
click at [111, 380] on pre "lips just grazing" at bounding box center [288, 383] width 405 height 12
type textarea "graze"
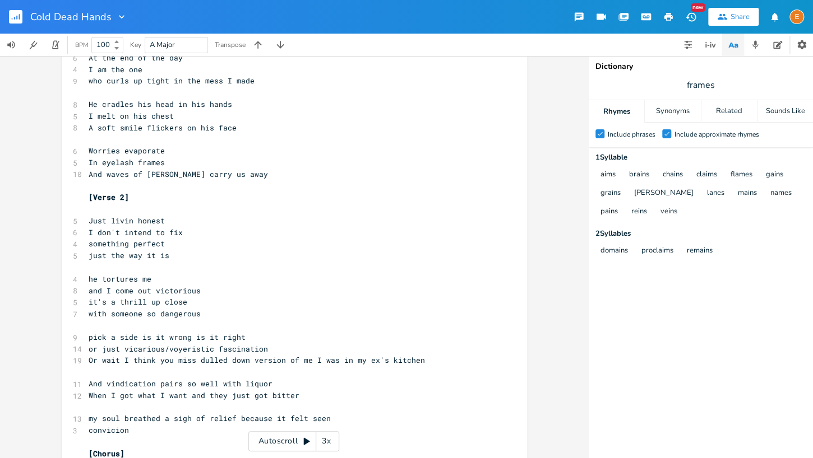
scroll to position [3, 0]
type textarea "A soft smile flickers on his face"
drag, startPoint x: 210, startPoint y: 132, endPoint x: 75, endPoint y: 131, distance: 135.1
click at [86, 131] on div "8 A soft smile flickers on his face" at bounding box center [288, 128] width 405 height 12
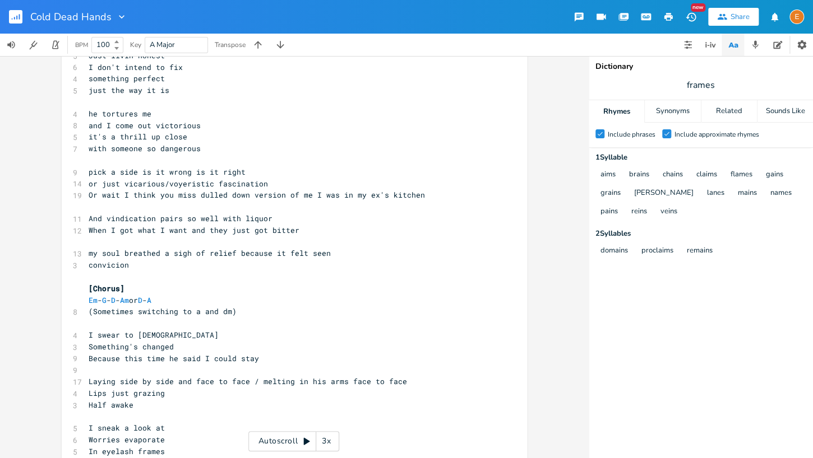
scroll to position [621, 0]
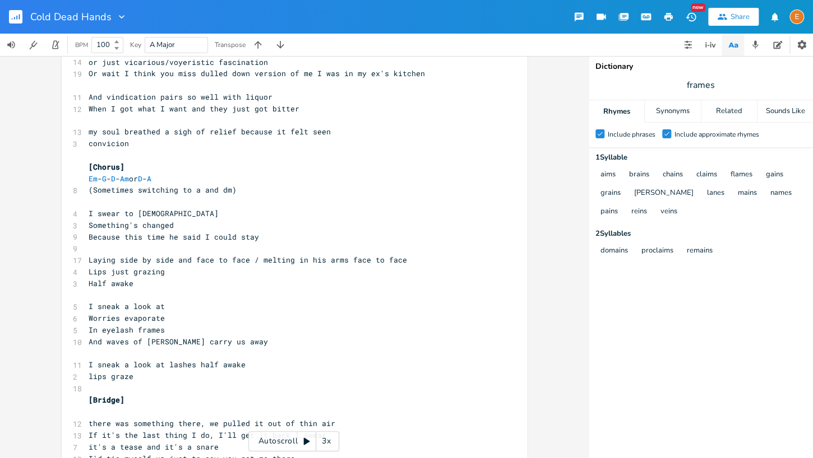
click at [151, 379] on pre "lips graze" at bounding box center [288, 377] width 405 height 12
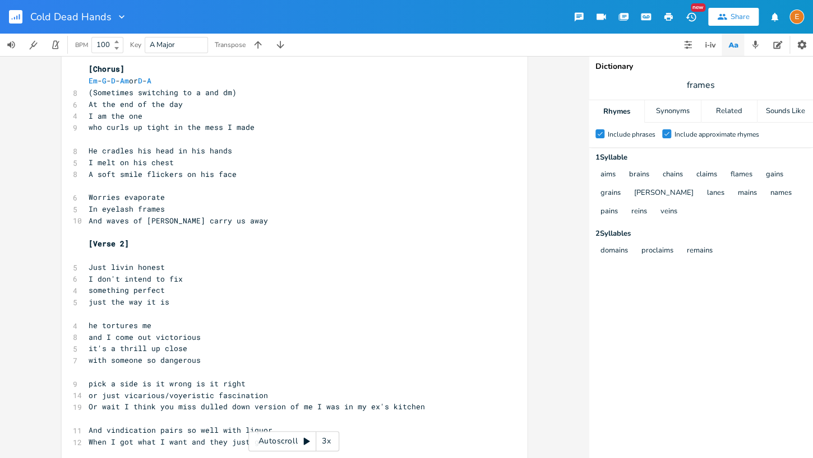
scroll to position [553, 0]
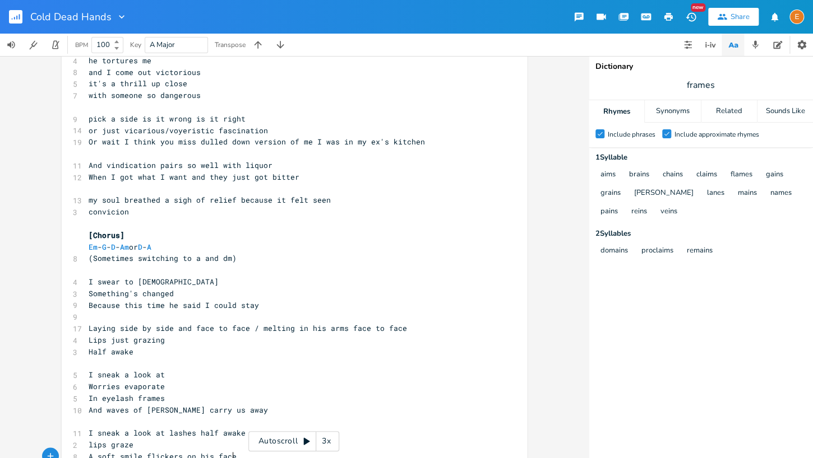
click at [139, 117] on span "pick a side is it wrong is it right" at bounding box center [167, 119] width 157 height 10
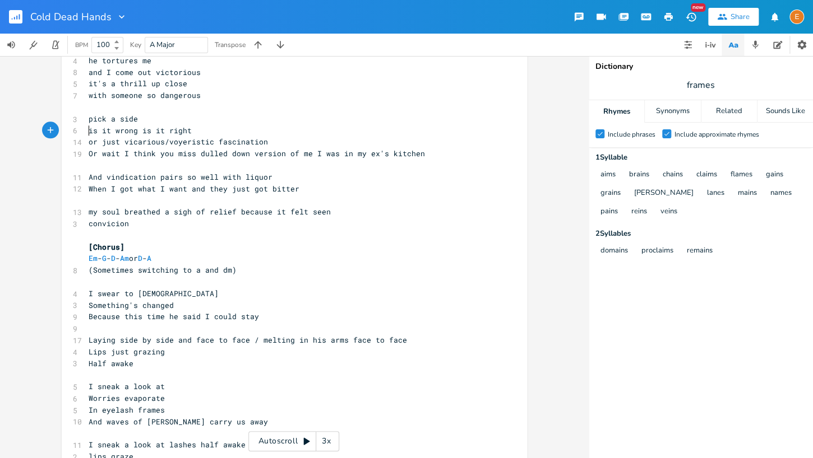
click at [137, 155] on span "Or wait I think you miss dulled down version of me I was in my ex's kitchen" at bounding box center [257, 154] width 336 height 10
drag, startPoint x: 153, startPoint y: 154, endPoint x: 69, endPoint y: 155, distance: 83.5
click at [69, 155] on div "Or wait I think x [Verse 1] Em - F 6 You’re trouble aren’t you 7 Knew it from a…" at bounding box center [294, 122] width 465 height 1225
type textarea "Wait I know what it is"
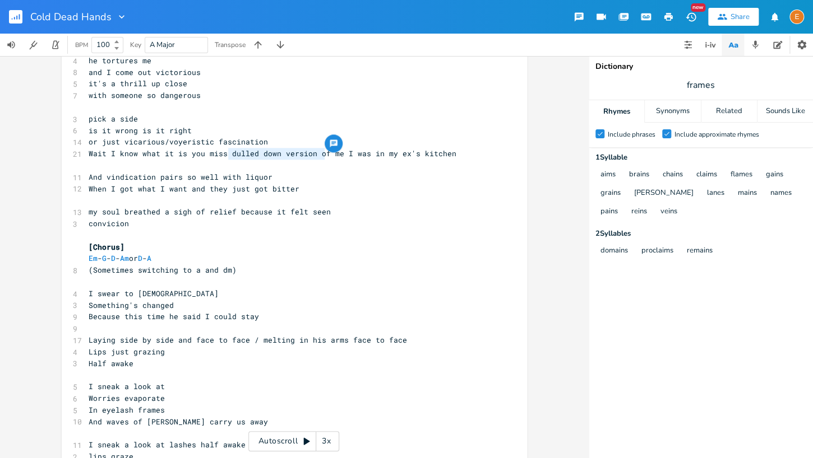
scroll to position [3, 91]
drag, startPoint x: 324, startPoint y: 156, endPoint x: 226, endPoint y: 156, distance: 97.5
click at [226, 156] on span "Wait I know what it is you miss dulled down version of me I was in my ex's kitc…" at bounding box center [273, 154] width 368 height 10
type textarea "the duller"
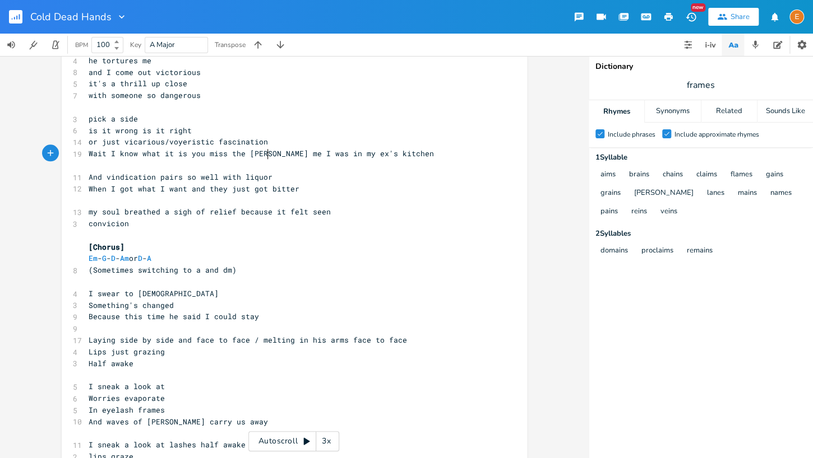
scroll to position [3, 0]
type textarea "immer"
type textarea "I was"
drag, startPoint x: 313, startPoint y: 154, endPoint x: 290, endPoint y: 156, distance: 23.1
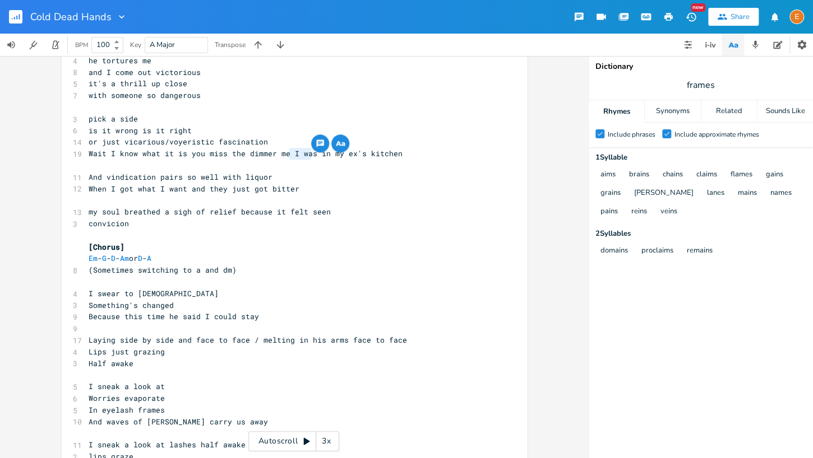
click at [290, 156] on span "Wait I know what it is you miss the dimmer me I was in my ex's kitchen" at bounding box center [246, 154] width 314 height 10
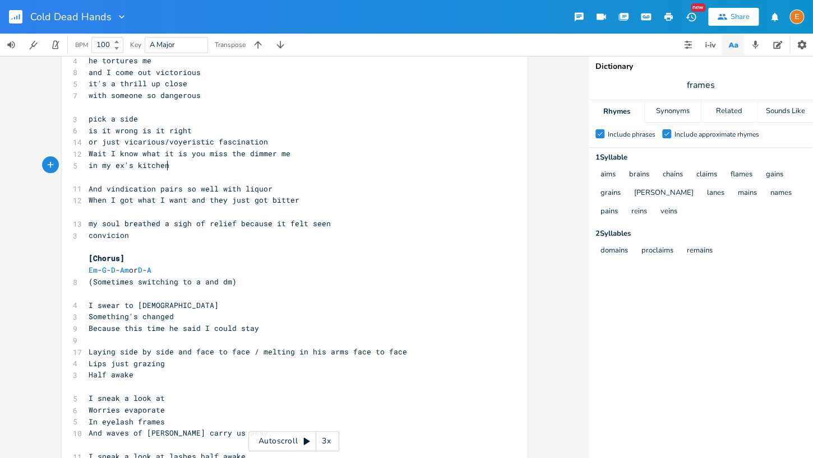
click at [238, 165] on pre "in my ex's kitchen" at bounding box center [288, 166] width 405 height 12
click at [88, 131] on pre "is it wrong is it right" at bounding box center [288, 131] width 405 height 12
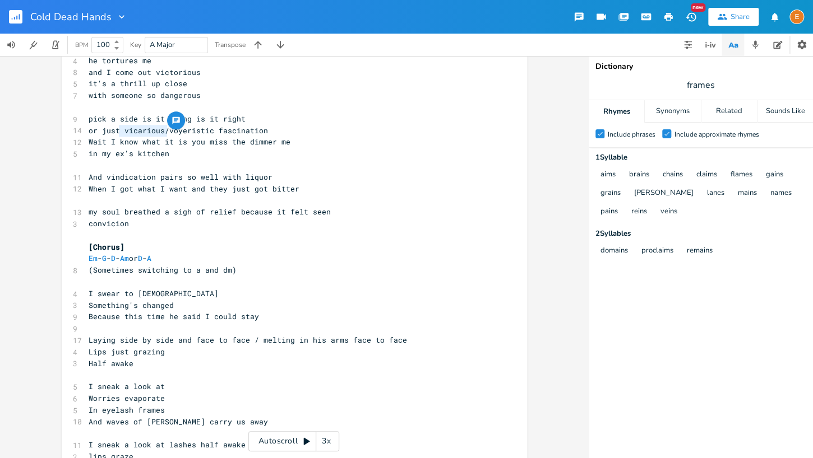
type textarea "just vicarious/"
drag, startPoint x: 165, startPoint y: 132, endPoint x: 100, endPoint y: 132, distance: 65.0
click at [100, 132] on span "or just vicarious/voyeristic fascination" at bounding box center [178, 131] width 179 height 10
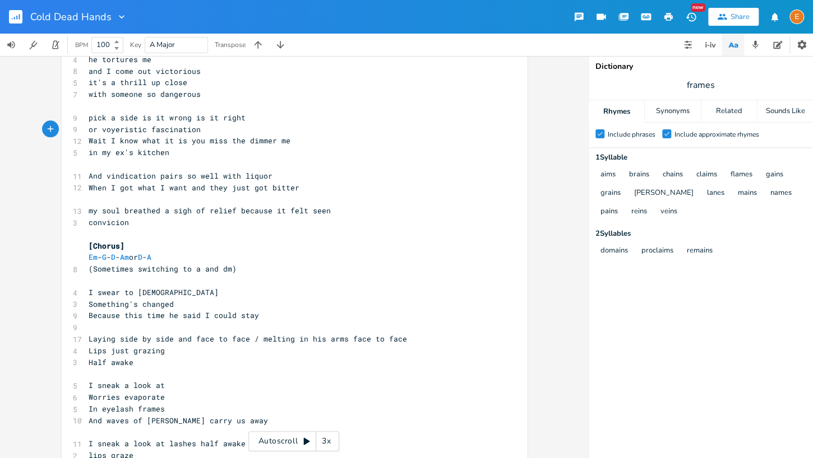
drag, startPoint x: 751, startPoint y: 68, endPoint x: 741, endPoint y: 79, distance: 14.3
click at [751, 69] on div "Dictionary" at bounding box center [700, 67] width 211 height 8
click at [729, 87] on span "frames" at bounding box center [700, 85] width 224 height 20
type input "bitter"
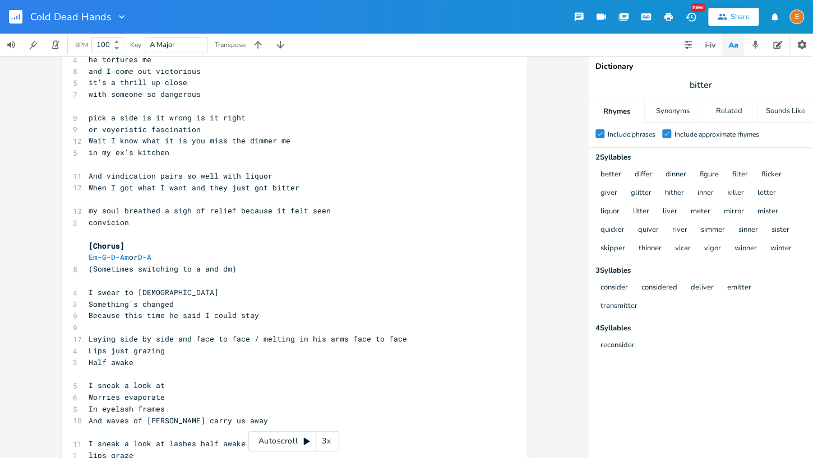
click at [299, 176] on pre "And vindication pairs so well with liquor" at bounding box center [288, 176] width 405 height 12
type textarea "/ for a sinner"
click at [301, 176] on span "And vindication pairs so well with liquor / for a sinner" at bounding box center [214, 176] width 251 height 10
click at [281, 176] on span "And vindication pairs so well with liquor / for a sinner" at bounding box center [214, 176] width 251 height 10
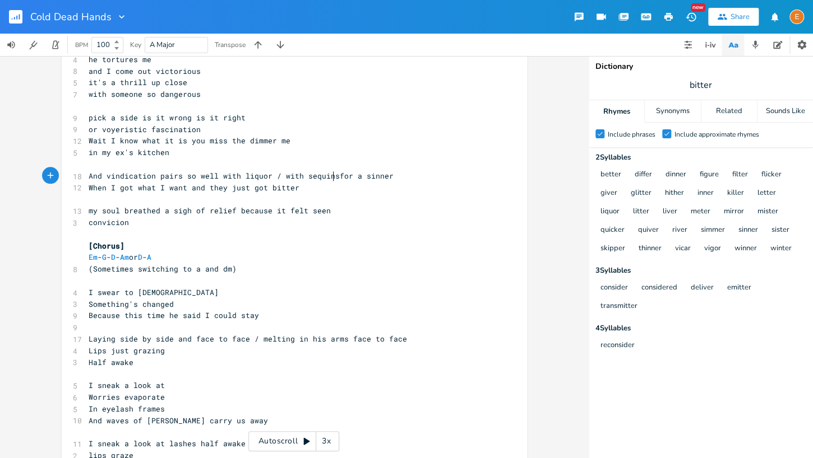
scroll to position [3, 53]
type textarea "with sequins"
click at [360, 175] on span "And vindication pairs so well with liquor / with sequins for a sinner" at bounding box center [243, 176] width 309 height 10
type textarea "this"
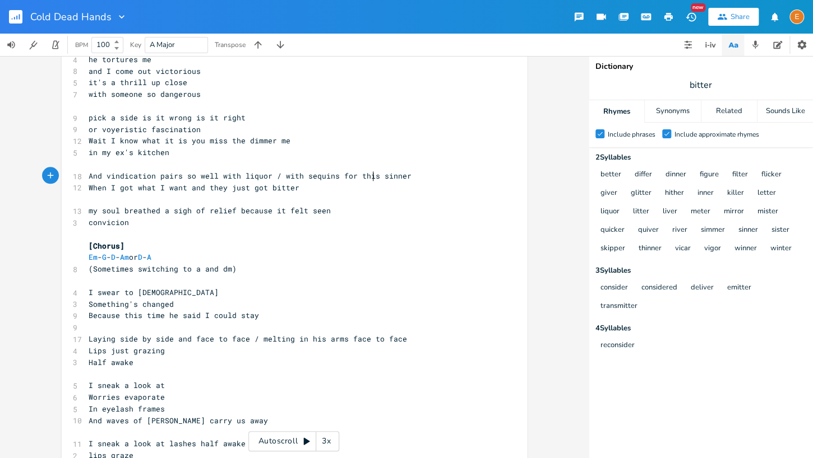
click at [184, 188] on span "When I got what I want and they just got bitter" at bounding box center [194, 188] width 211 height 10
type textarea "ed"
click at [274, 186] on span "When I got what I wanted and they just got bitter" at bounding box center [199, 188] width 220 height 10
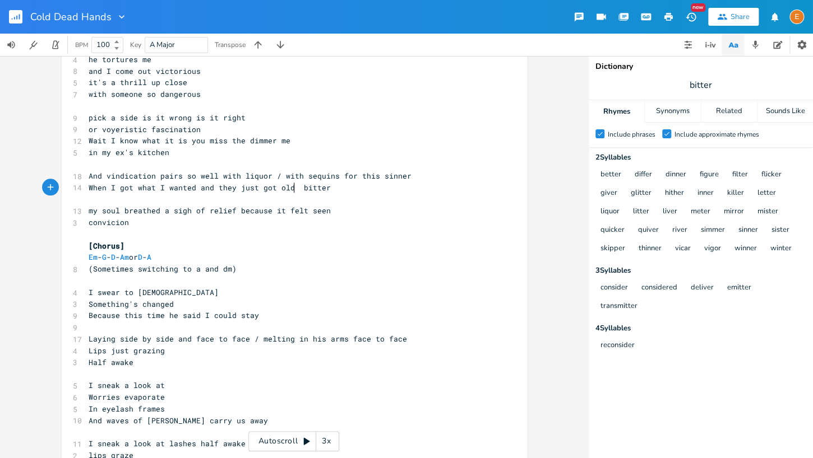
type textarea "old and"
click at [353, 189] on pre "When I got what I wanted and they just got old and bitter" at bounding box center [288, 188] width 405 height 12
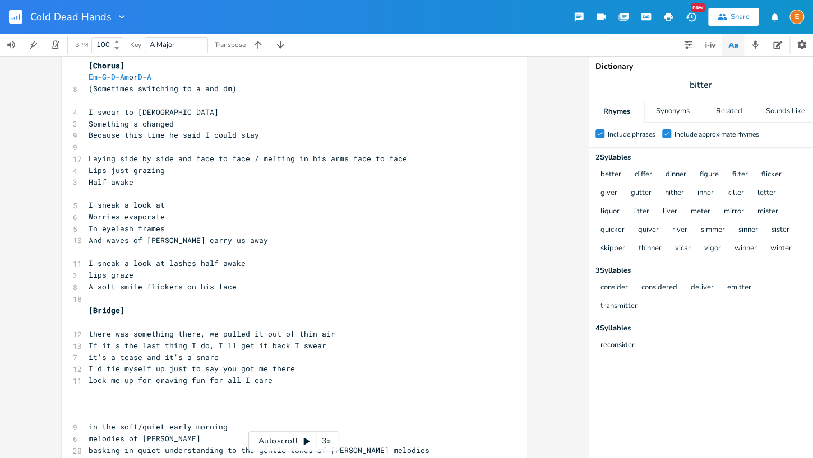
scroll to position [733, 0]
click at [242, 290] on pre "A soft smile flickers on his face" at bounding box center [288, 288] width 405 height 12
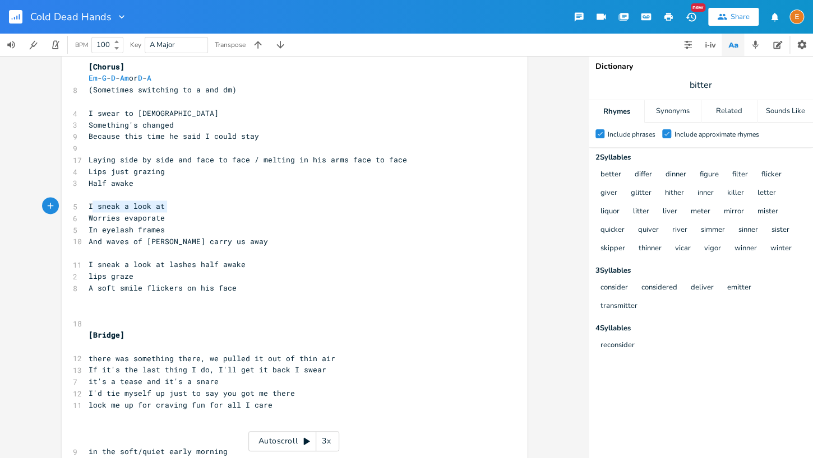
type textarea "I sneak a look at"
drag, startPoint x: 175, startPoint y: 210, endPoint x: 84, endPoint y: 207, distance: 91.4
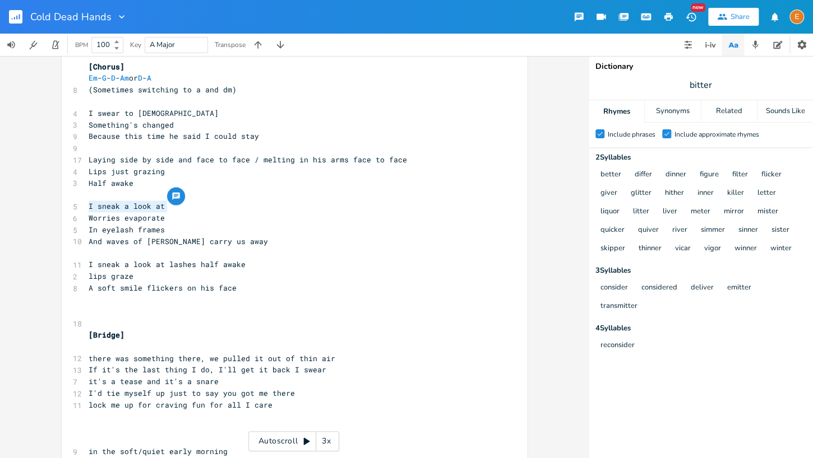
click at [103, 309] on pre "​" at bounding box center [288, 311] width 405 height 12
type textarea "Laying on our side"
type textarea "Laying side by side and face to face / melting in his arms face to face Lips ju…"
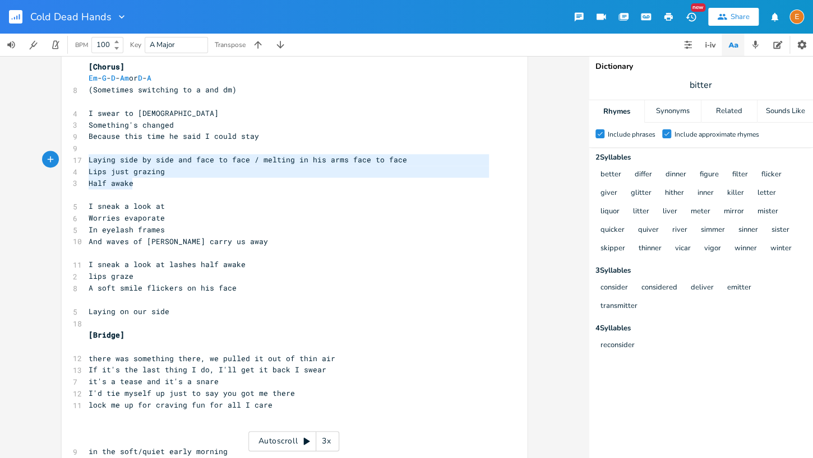
scroll to position [25, 45]
drag, startPoint x: 155, startPoint y: 184, endPoint x: 69, endPoint y: 163, distance: 88.4
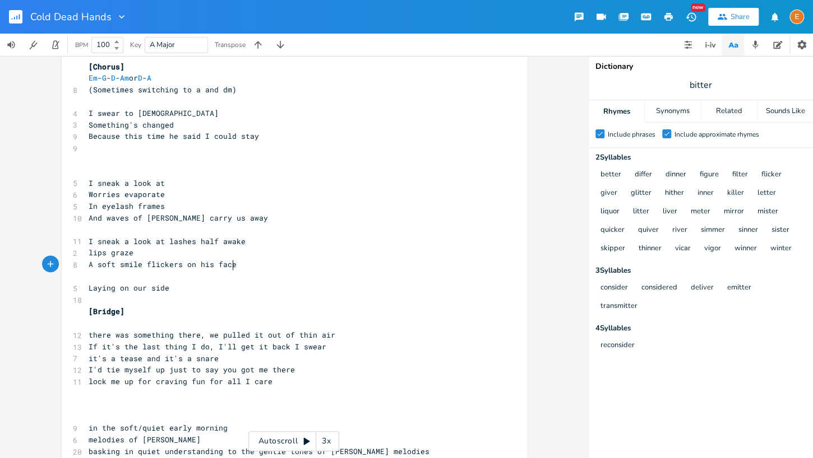
scroll to position [3, 0]
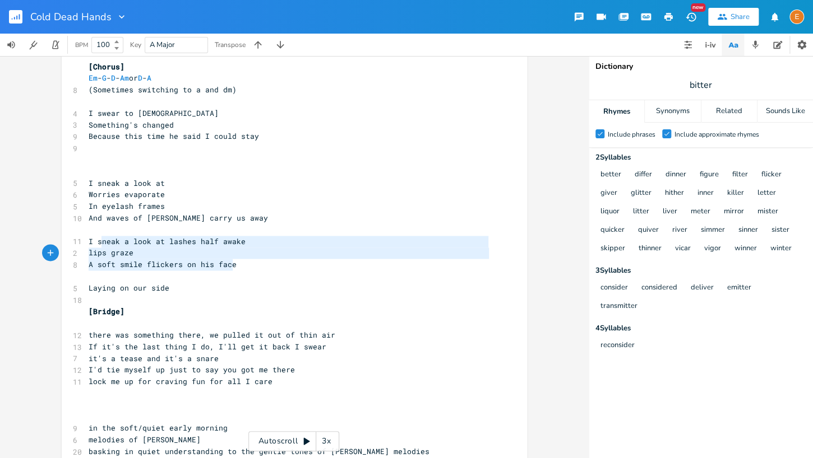
type textarea "I sneak a look at lashes half awake lips graze A soft smile flickers on his face"
drag, startPoint x: 254, startPoint y: 270, endPoint x: 77, endPoint y: 242, distance: 178.8
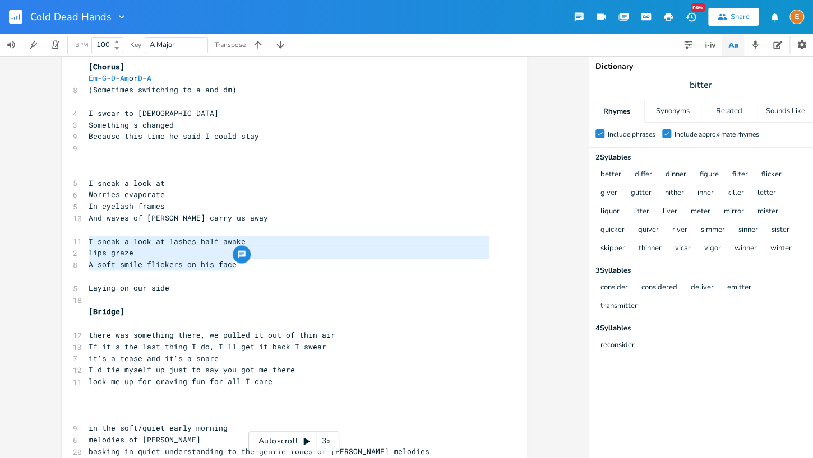
click at [111, 156] on pre "​" at bounding box center [288, 160] width 405 height 12
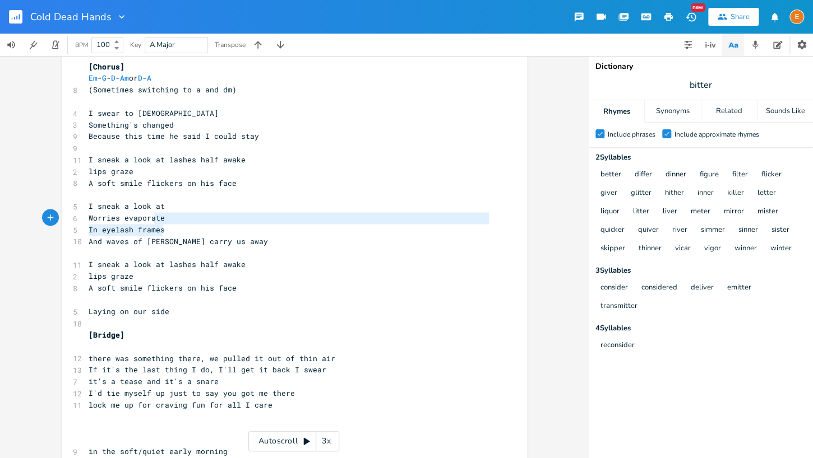
scroll to position [25, 70]
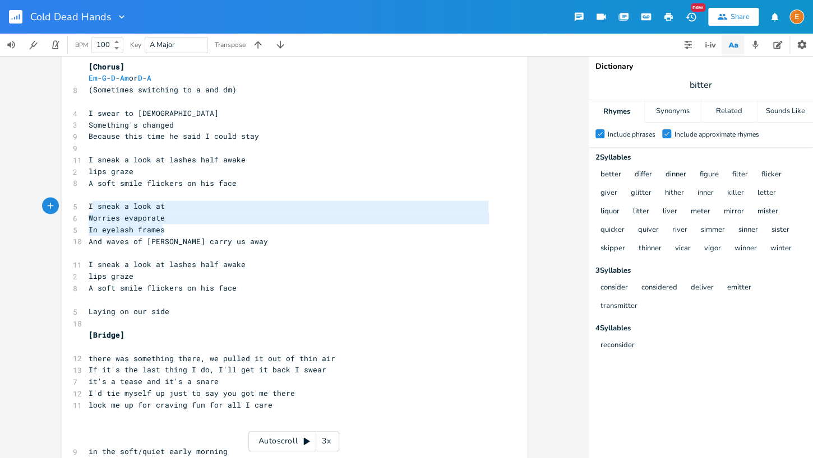
type textarea "I sneak a look at Worries evaporate In eyelash frames"
drag, startPoint x: 170, startPoint y: 227, endPoint x: 82, endPoint y: 207, distance: 90.7
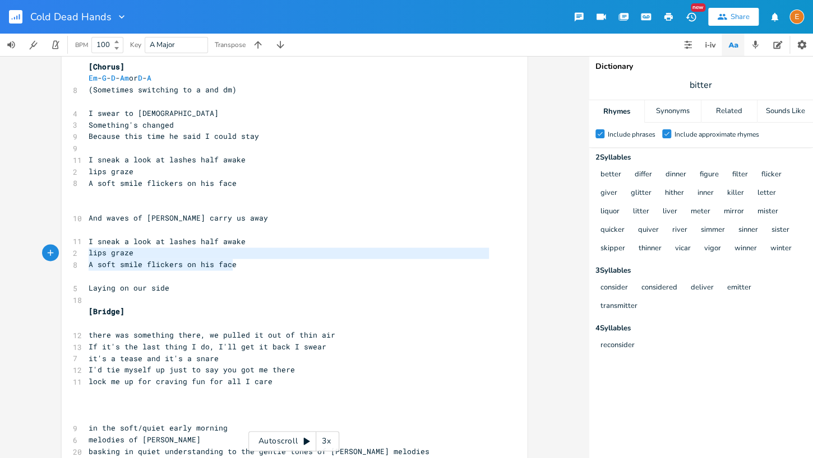
type textarea "I sneak a look at lashes half awake lips graze A soft smile flickers on his face"
drag, startPoint x: 241, startPoint y: 269, endPoint x: 75, endPoint y: 243, distance: 167.9
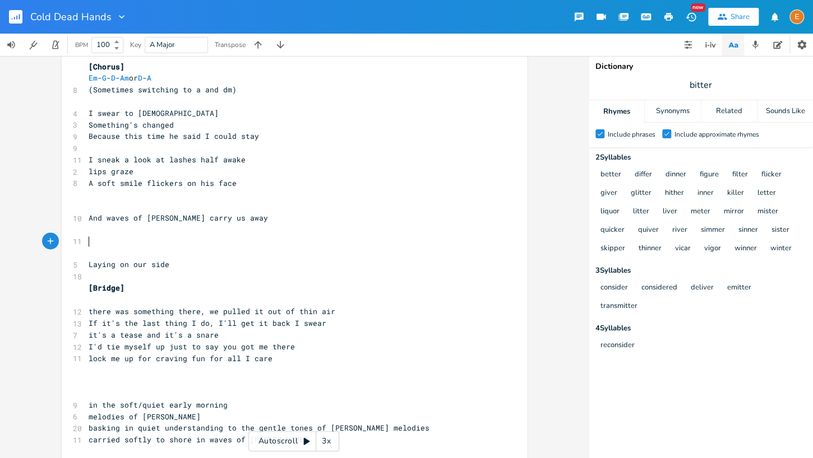
scroll to position [3, 0]
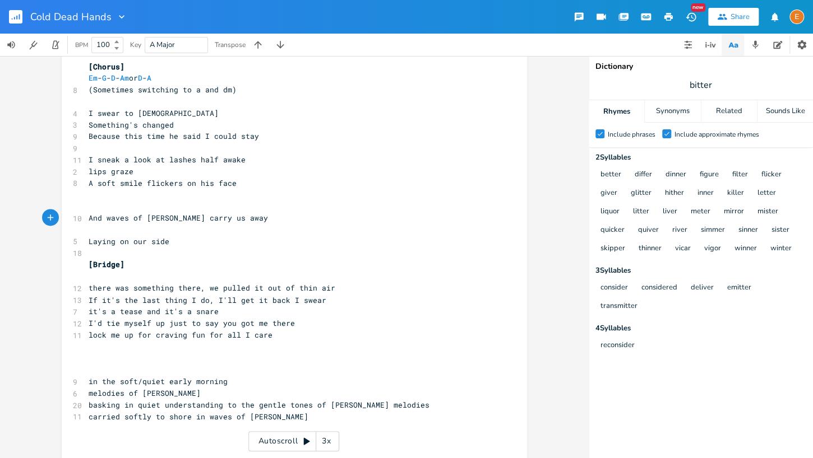
click at [106, 207] on pre "​" at bounding box center [288, 207] width 405 height 12
type textarea "Holding"
type textarea "Keee"
type textarea "ping his body close to mine"
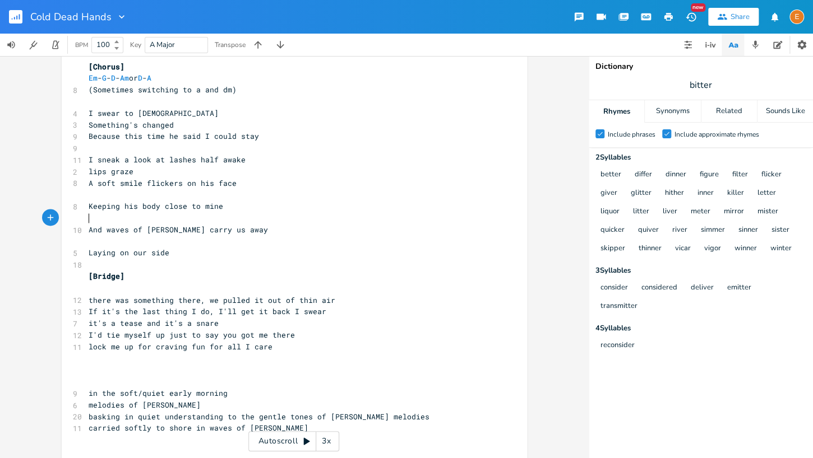
scroll to position [3, 4]
type textarea "on our"
type textarea "laying side"
type textarea "on our sides"
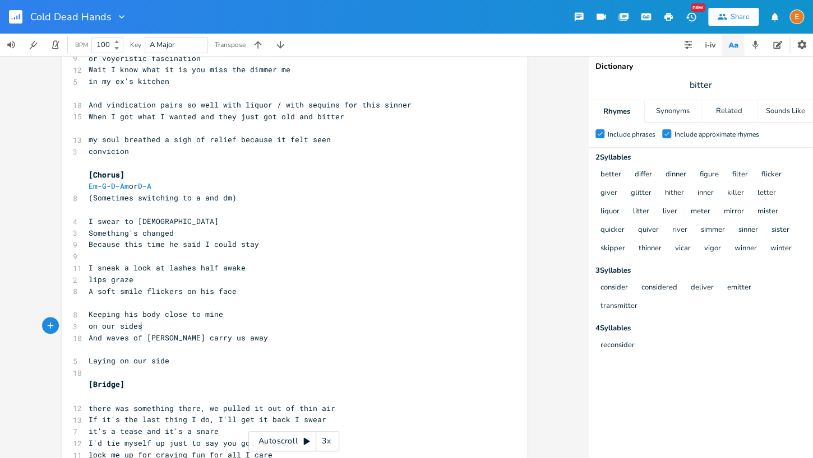
scroll to position [3, 0]
click at [447, 104] on pre "And vindication pairs so well with liquor / with sequins for this sinner" at bounding box center [288, 105] width 405 height 12
type textarea "/ with glitter"
type textarea "my soul breathed a sigh of relief because it felt seen convicion"
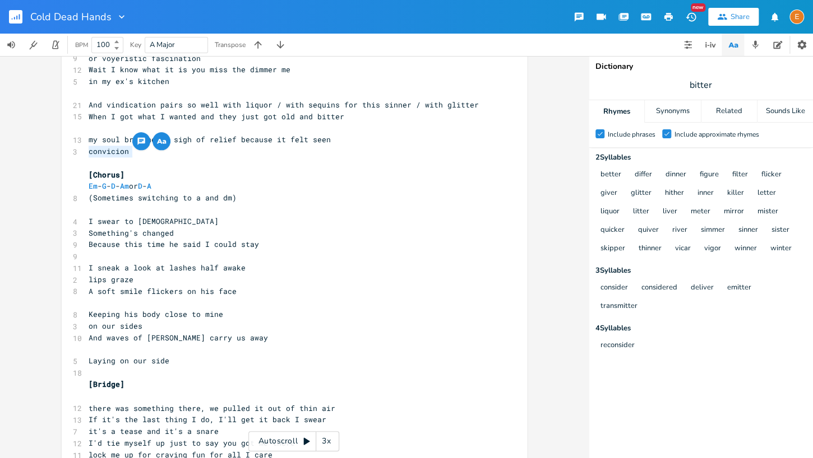
scroll to position [12, 39]
drag, startPoint x: 149, startPoint y: 150, endPoint x: 75, endPoint y: 142, distance: 75.0
click at [86, 142] on div "[Verse 1] Em - F 6 You’re trouble aren’t you 7 Knew it from a town away 6 This …" at bounding box center [288, 35] width 405 height 1154
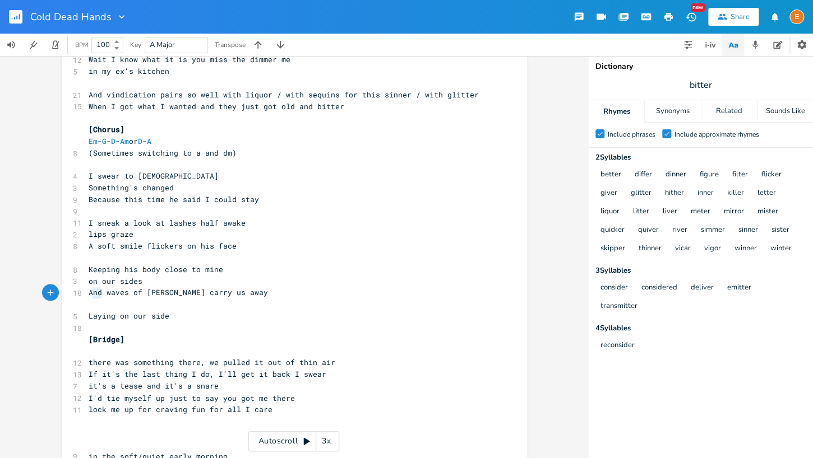
scroll to position [3, 10]
drag, startPoint x: 102, startPoint y: 290, endPoint x: 93, endPoint y: 293, distance: 9.2
click at [93, 293] on span "And waves of [PERSON_NAME] carry us away" at bounding box center [178, 293] width 179 height 10
type textarea "s"
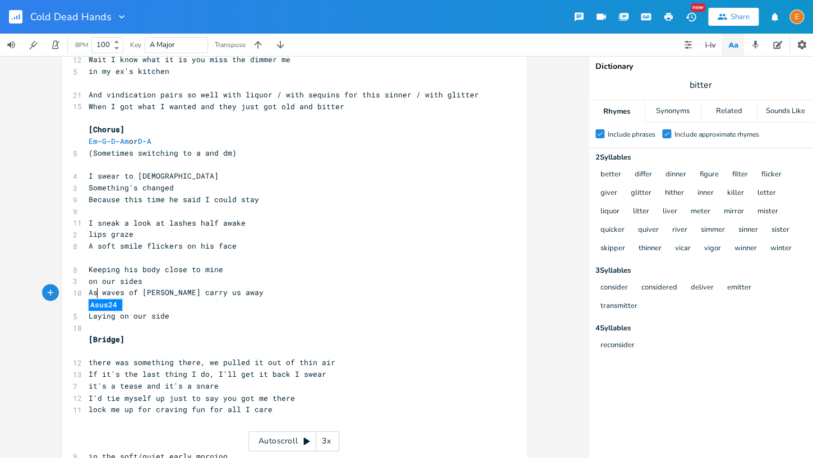
click at [172, 307] on pre "​" at bounding box center [288, 305] width 405 height 12
type textarea "Laying on our side"
drag, startPoint x: 182, startPoint y: 316, endPoint x: 88, endPoint y: 321, distance: 94.3
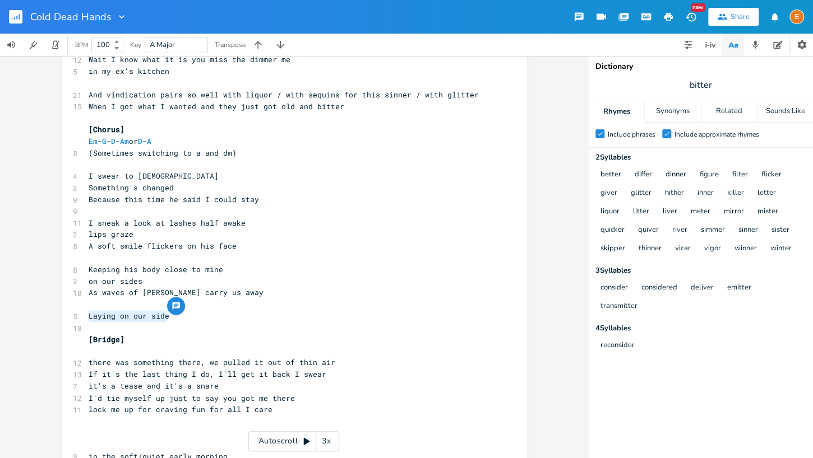
click at [88, 321] on pre "Laying on our side" at bounding box center [288, 316] width 405 height 12
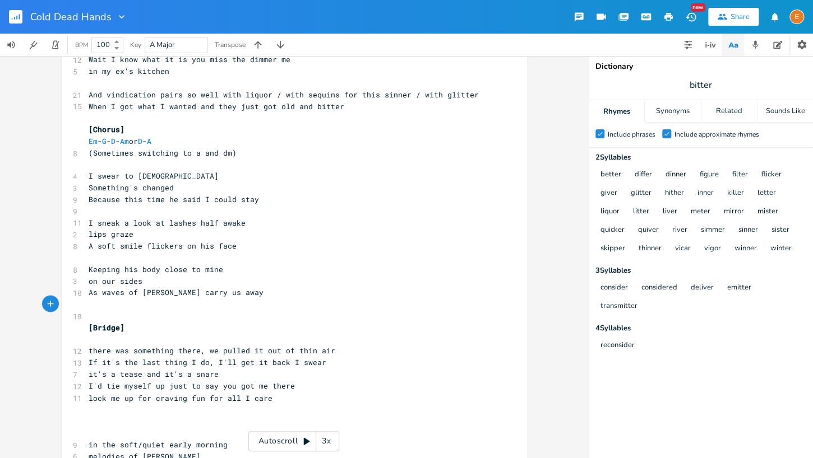
scroll to position [754, 0]
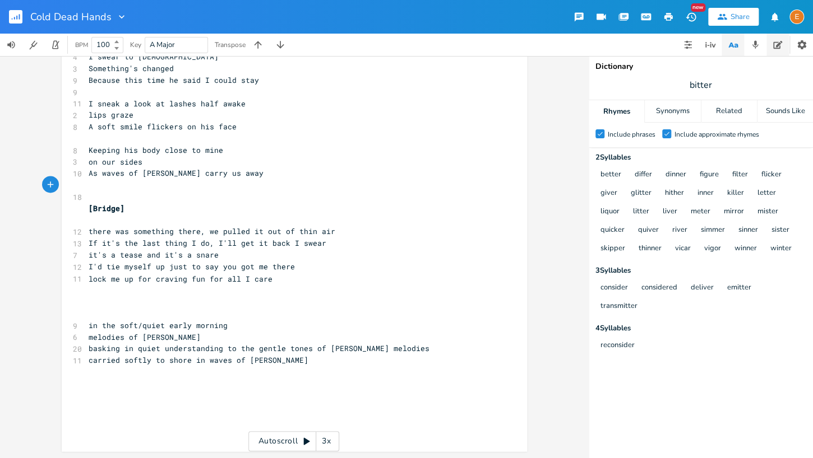
click at [773, 40] on button "button" at bounding box center [777, 45] width 22 height 22
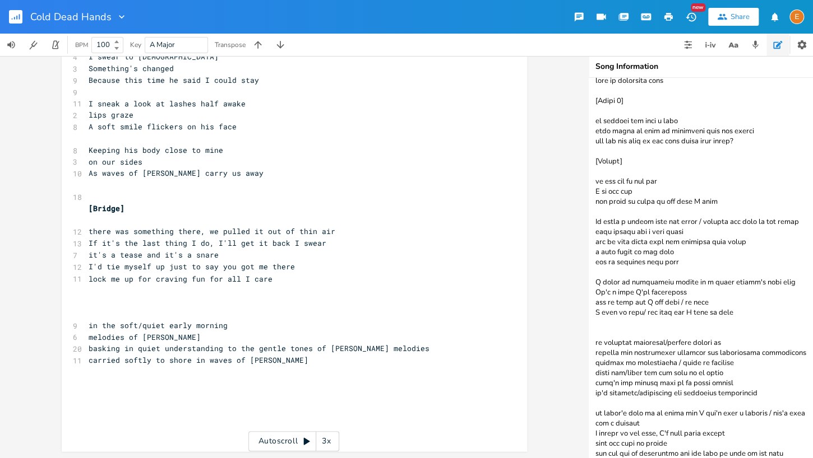
scroll to position [8, 0]
click at [725, 147] on textarea at bounding box center [700, 268] width 224 height 381
drag, startPoint x: 753, startPoint y: 143, endPoint x: 585, endPoint y: 132, distance: 167.9
click at [588, 132] on textarea at bounding box center [700, 268] width 224 height 381
drag, startPoint x: 248, startPoint y: 294, endPoint x: 296, endPoint y: 390, distance: 106.8
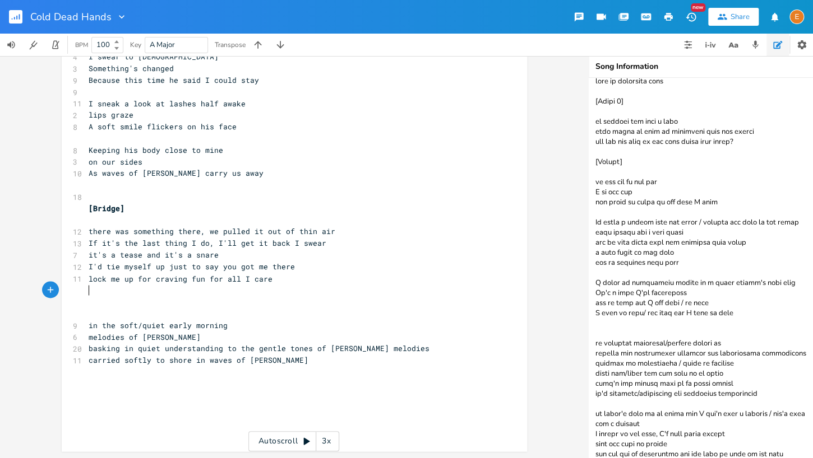
click at [248, 294] on pre "​" at bounding box center [288, 290] width 405 height 12
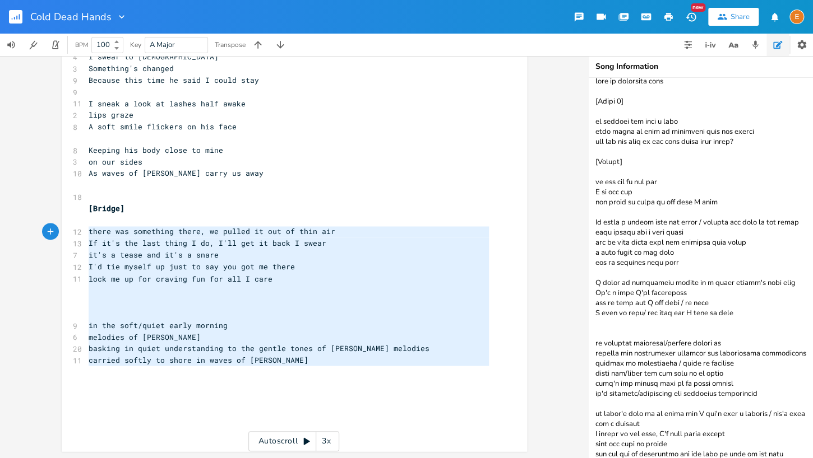
scroll to position [161, 0]
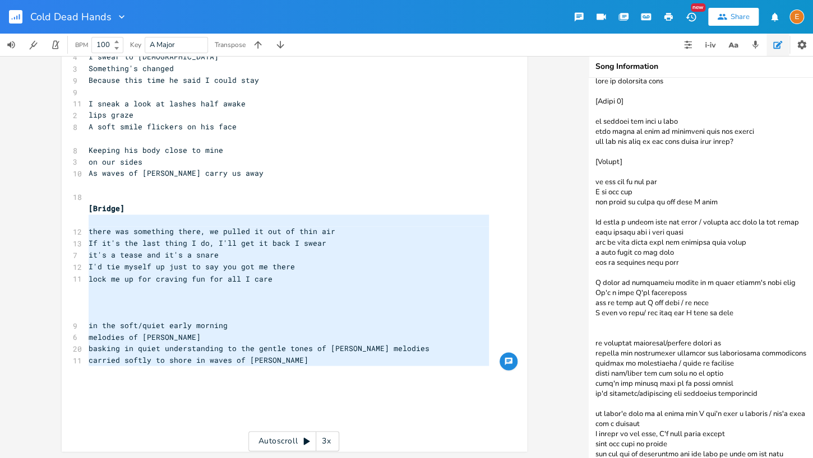
type textarea "there was something there, we pulled it out of thin air If it's the last thing …"
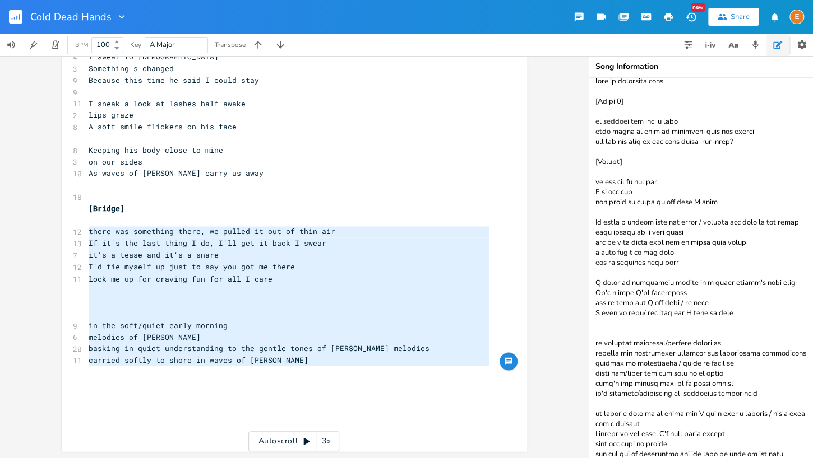
drag, startPoint x: 303, startPoint y: 373, endPoint x: 34, endPoint y: 230, distance: 304.9
click at [34, 230] on div "there was something there, we pulled it out of thin air If it's the last thing …" at bounding box center [294, 257] width 588 height 402
click at [134, 247] on span "If it's the last thing I do, I'll get it back I swear" at bounding box center [208, 243] width 238 height 10
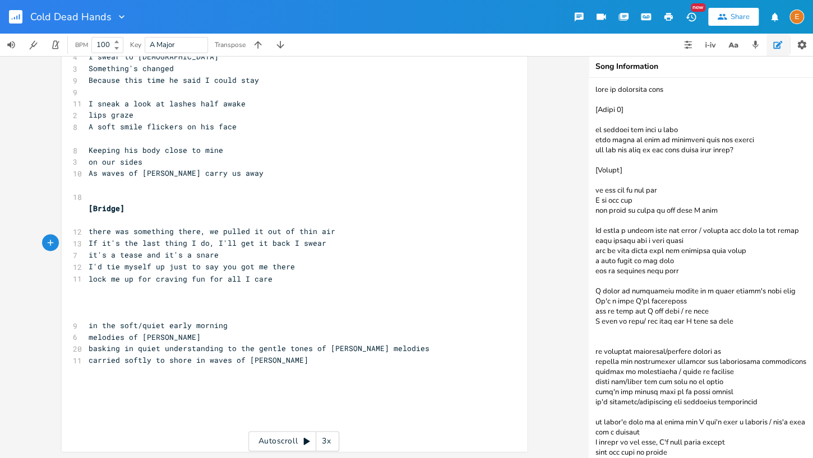
scroll to position [0, 0]
drag, startPoint x: 764, startPoint y: 153, endPoint x: 585, endPoint y: 144, distance: 180.1
click at [588, 144] on textarea at bounding box center [700, 268] width 224 height 381
click at [202, 303] on pre "​" at bounding box center [288, 302] width 405 height 12
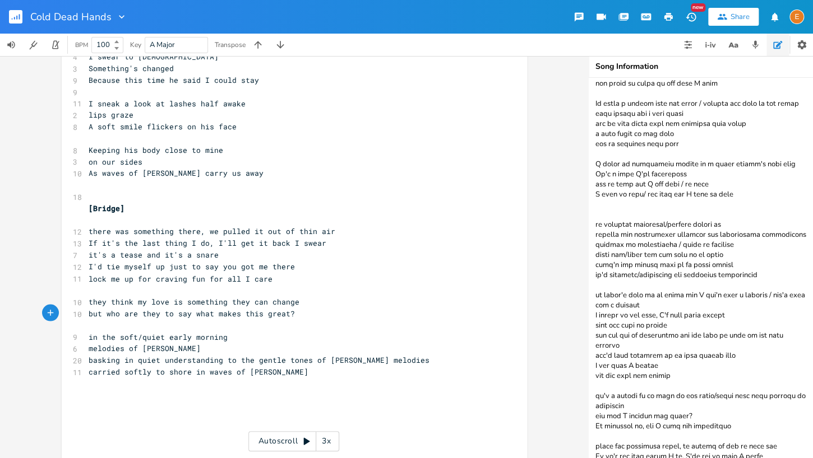
scroll to position [126, 0]
drag, startPoint x: 757, startPoint y: 204, endPoint x: 580, endPoint y: 171, distance: 180.1
click at [588, 171] on textarea at bounding box center [700, 268] width 224 height 381
click at [308, 317] on pre "but who are they to say what makes this great?" at bounding box center [288, 314] width 405 height 12
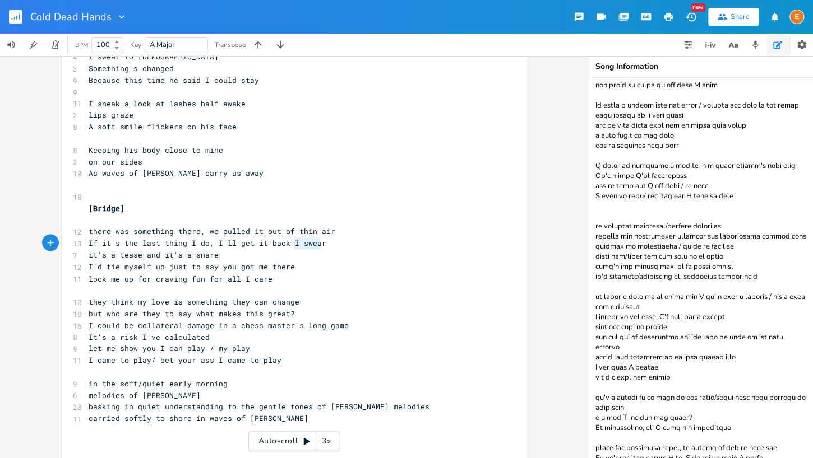
scroll to position [3, 28]
drag, startPoint x: 330, startPoint y: 243, endPoint x: 291, endPoint y: 242, distance: 38.7
click at [291, 242] on pre "If it's the last thing I do, I'll get it back I swear" at bounding box center [288, 244] width 405 height 12
type textarea "in the snare"
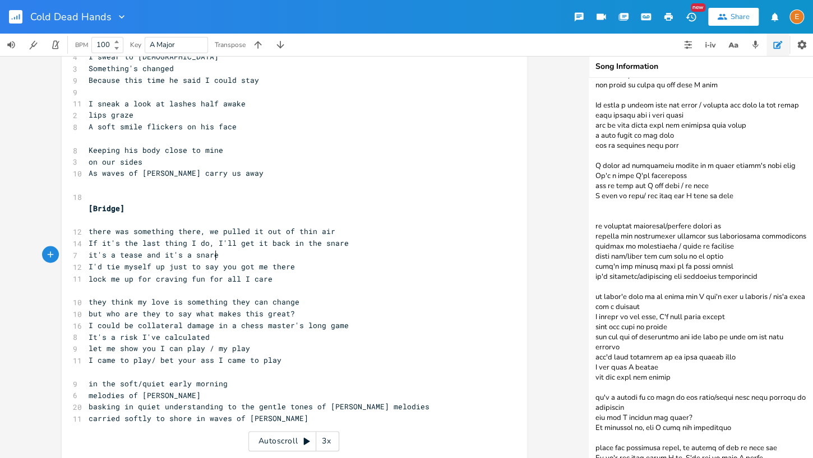
type textarea "it's a tease and it's a snare"
drag, startPoint x: 238, startPoint y: 258, endPoint x: 34, endPoint y: 253, distance: 204.1
click at [34, 253] on div "it's a tease and it's a snare x [Verse 1] Em - F 6 You’re trouble aren’t you 7 …" at bounding box center [294, 257] width 588 height 402
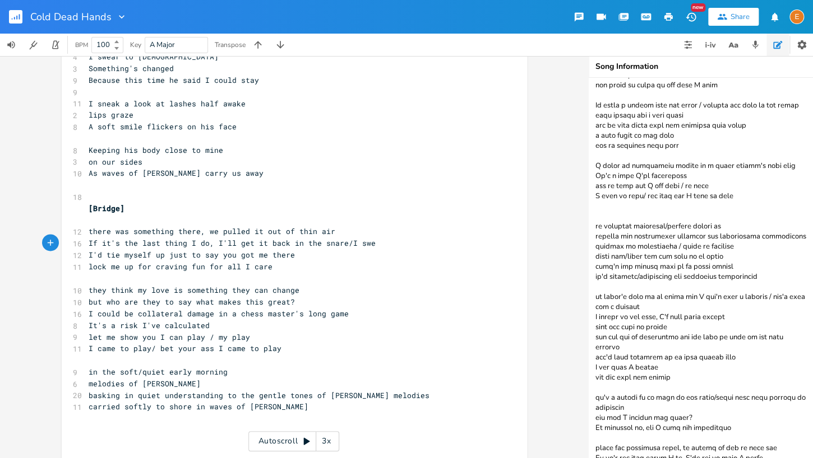
type textarea "/I swear"
click at [98, 222] on pre "​" at bounding box center [288, 221] width 405 height 12
click at [386, 247] on pre "If it's the last thing I do, I'll get it back in the snare/I swear" at bounding box center [288, 244] width 405 height 12
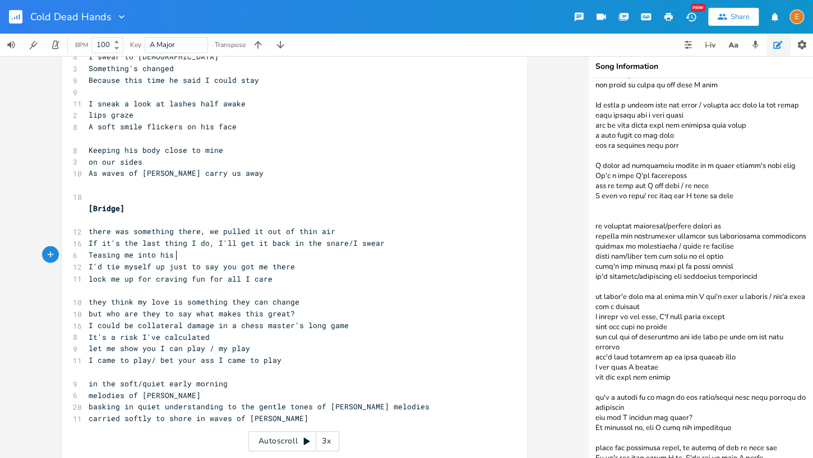
type textarea "Teasing me into his n"
type textarea "snare"
drag, startPoint x: 251, startPoint y: 349, endPoint x: 183, endPoint y: 349, distance: 67.8
click at [183, 349] on pre "let me show you I can play / my play" at bounding box center [288, 348] width 405 height 12
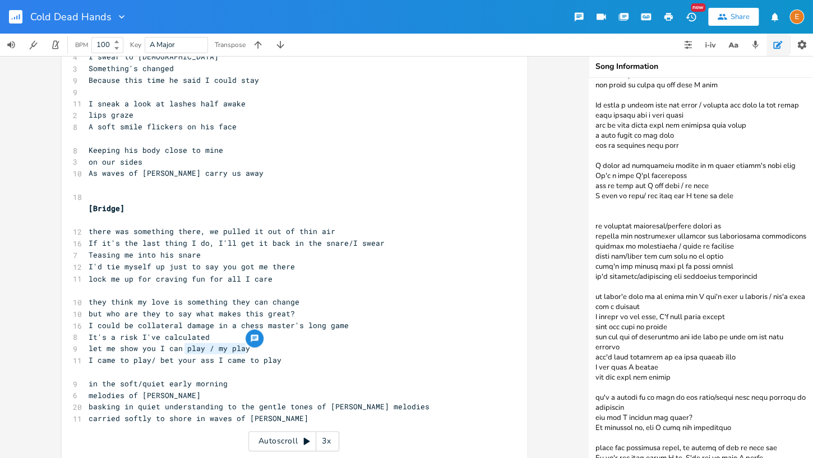
type textarea "play / my play"
click at [199, 349] on span "let me show you I can play / my play" at bounding box center [169, 348] width 161 height 10
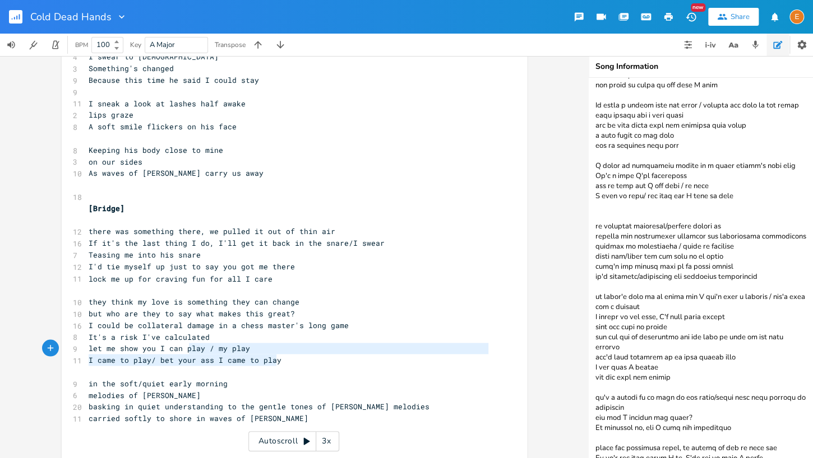
scroll to position [12, 166]
drag, startPoint x: 300, startPoint y: 363, endPoint x: 166, endPoint y: 350, distance: 134.6
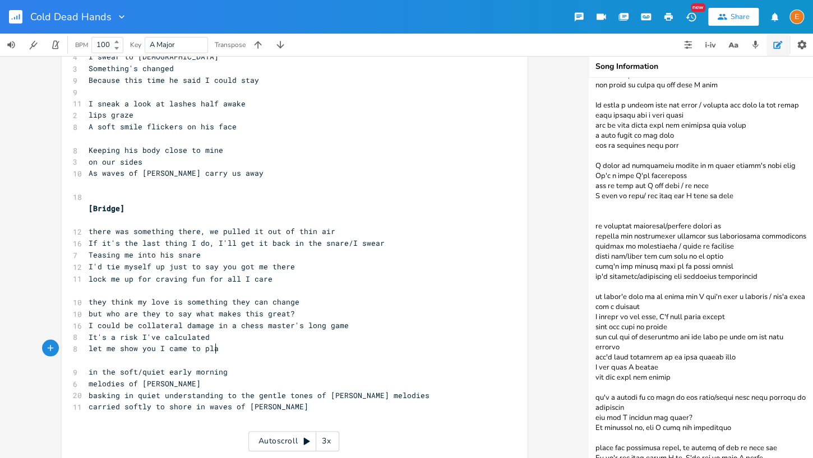
scroll to position [3, 50]
type textarea "came to play"
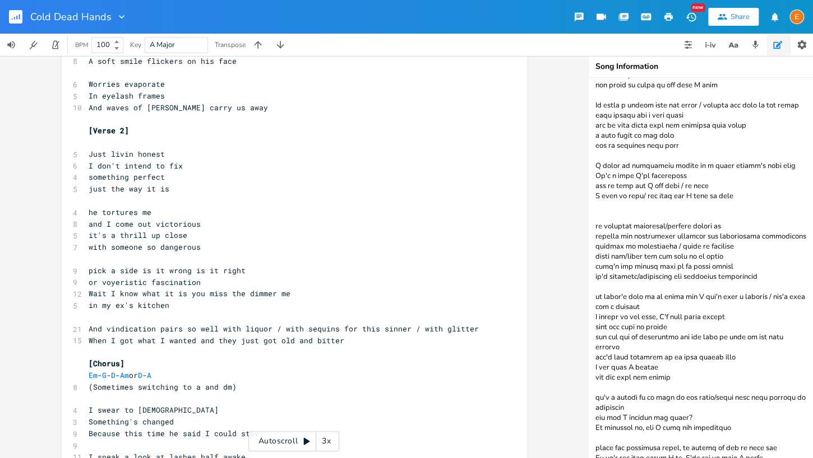
scroll to position [401, 0]
type textarea "don't"
drag, startPoint x: 118, startPoint y: 164, endPoint x: 96, endPoint y: 166, distance: 21.4
click at [96, 166] on span "I don't intend to fix" at bounding box center [136, 165] width 94 height 10
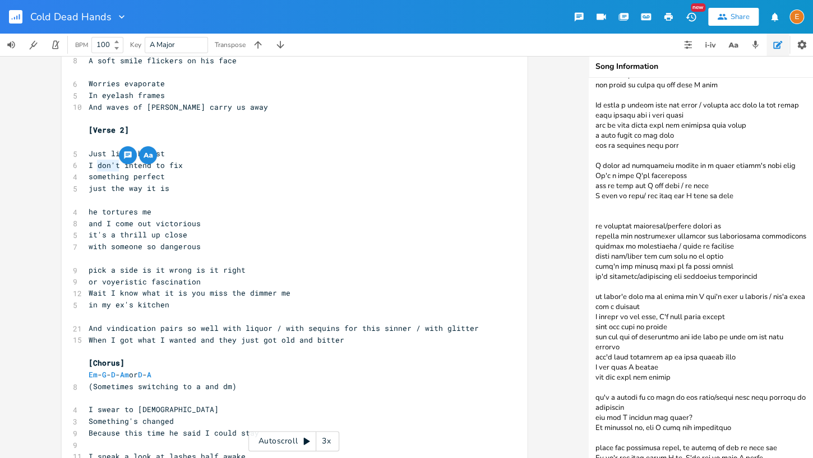
click at [102, 165] on span "I don't intend to fix" at bounding box center [136, 165] width 94 height 10
drag, startPoint x: 120, startPoint y: 166, endPoint x: 88, endPoint y: 167, distance: 32.0
click at [87, 167] on pre "I don't intend to fix" at bounding box center [288, 166] width 405 height 12
type textarea "Nex"
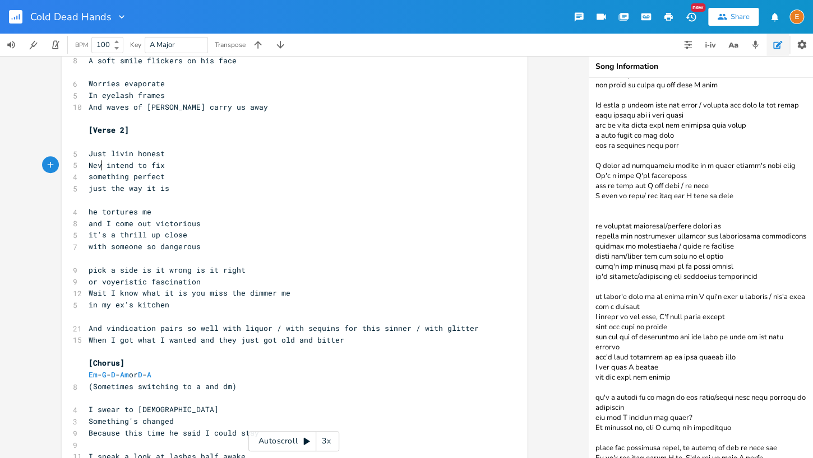
type textarea "ver"
click at [179, 160] on pre "Never intend to fix" at bounding box center [288, 166] width 405 height 12
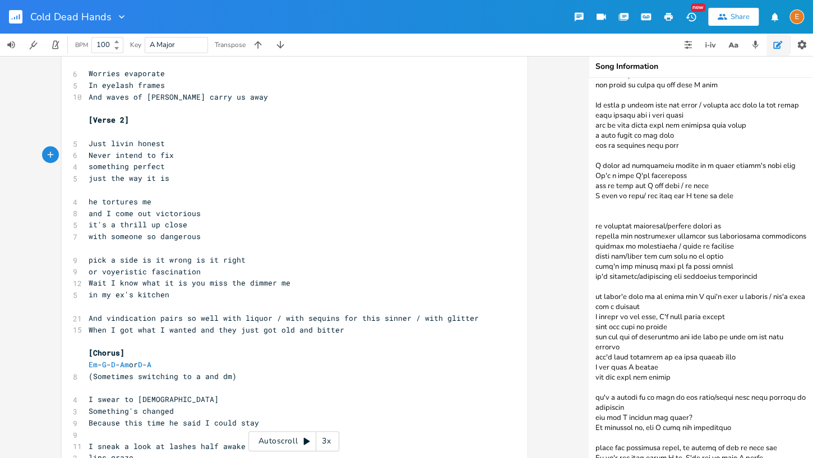
scroll to position [413, 0]
click at [276, 318] on span "And vindication pairs so well with liquor / with sequins for this sinner / with…" at bounding box center [284, 317] width 390 height 10
drag, startPoint x: 351, startPoint y: 318, endPoint x: 339, endPoint y: 318, distance: 12.9
click at [339, 318] on span "And vindication pairs so well with liquor / with sequins for this sinner / with…" at bounding box center [284, 317] width 390 height 10
type textarea "on"
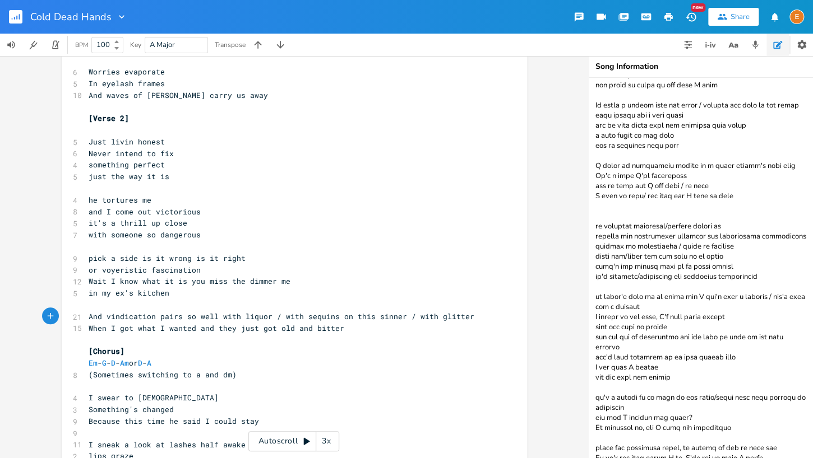
scroll to position [3, 0]
type textarea "with liquor /"
drag, startPoint x: 280, startPoint y: 317, endPoint x: 221, endPoint y: 318, distance: 58.9
click at [221, 318] on span "And vindication pairs so well with liquor / with sequins on this sinner / with …" at bounding box center [282, 317] width 386 height 10
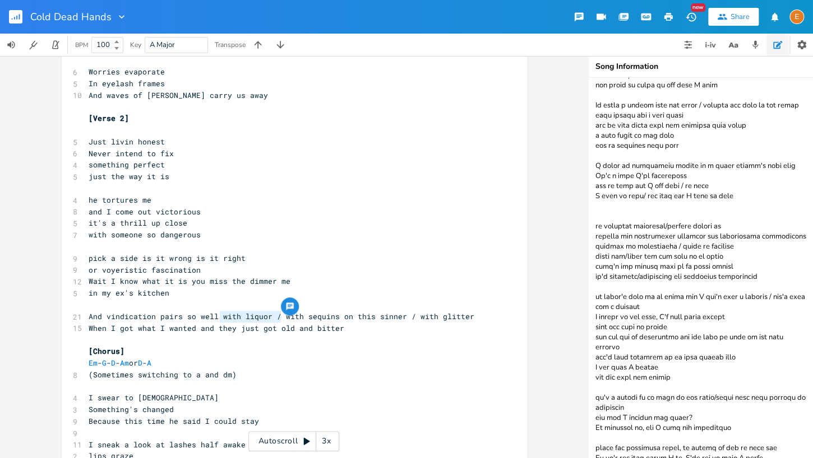
scroll to position [3, 0]
type textarea "/ with glitter"
drag, startPoint x: 415, startPoint y: 314, endPoint x: 342, endPoint y: 320, distance: 72.5
click at [342, 320] on pre "And vindication pairs so well with sequins on this sinner / with glitter" at bounding box center [288, 317] width 405 height 12
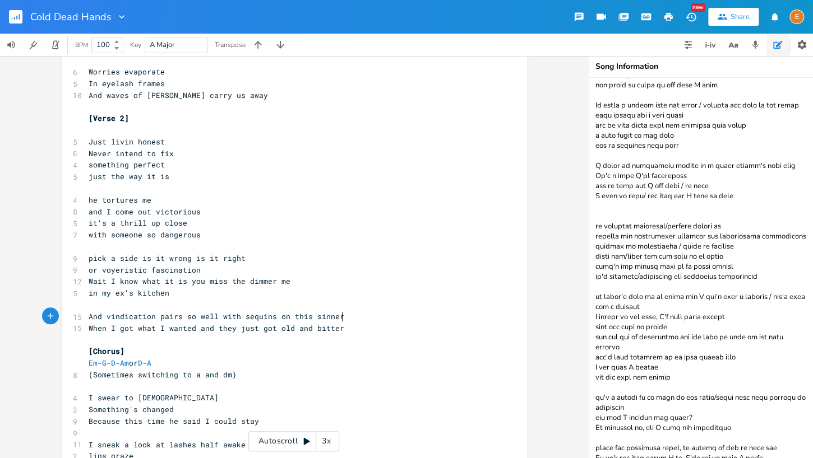
scroll to position [3, 0]
click at [271, 317] on span "And vindication pairs so well with sequins on this sinner" at bounding box center [217, 317] width 256 height 10
click at [345, 317] on pre "And vindication pairs so well with sequins on this sinner" at bounding box center [288, 317] width 405 height 12
type textarea "/glimmer"
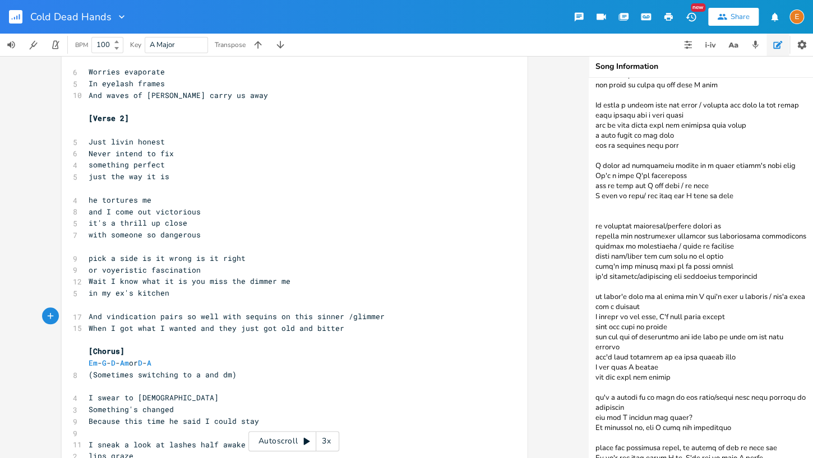
click at [348, 318] on span "And vindication pairs so well with sequins on this sinner /glimmer" at bounding box center [237, 317] width 296 height 10
type textarea "blinds me with its"
click at [346, 316] on span "And vindication pairs so well with sequins on this sinner /blinds me with its g…" at bounding box center [279, 317] width 381 height 10
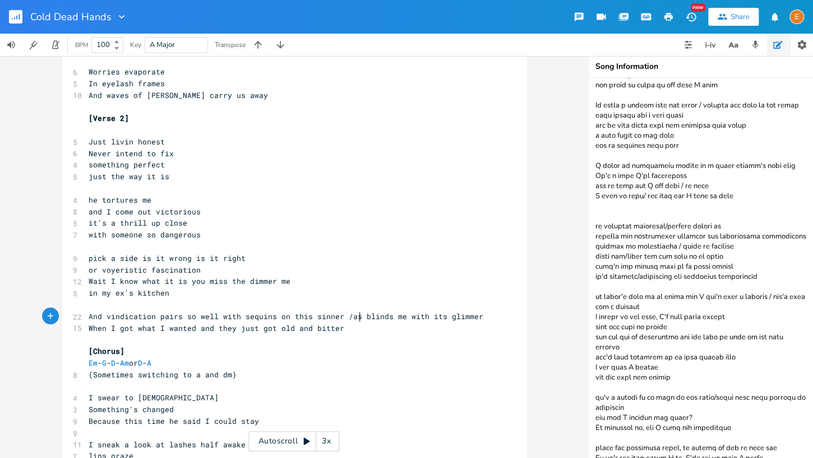
scroll to position [3, 11]
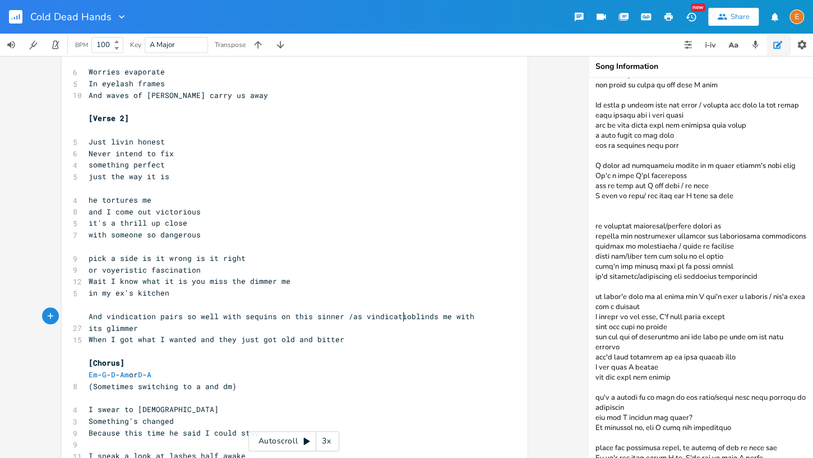
type textarea "as vindication"
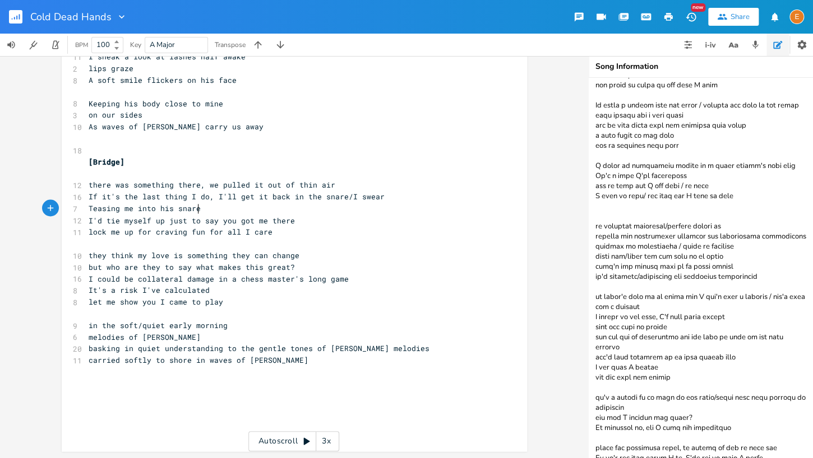
scroll to position [3, 0]
click at [238, 209] on pre "Teasing me into his snare" at bounding box center [288, 209] width 405 height 12
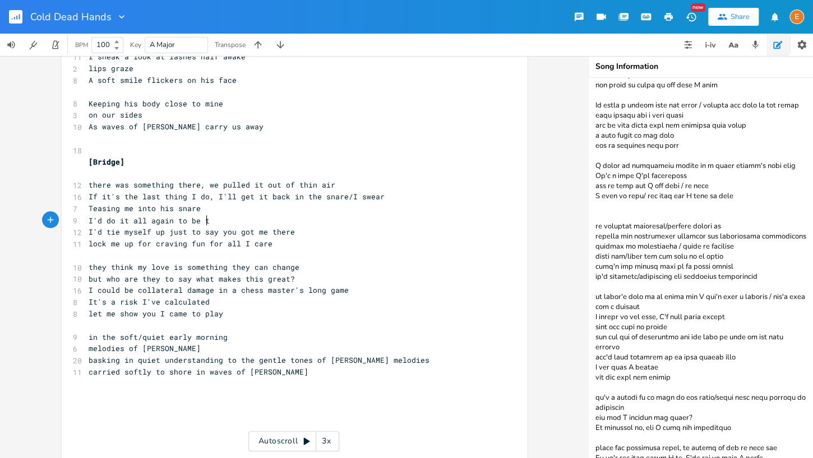
scroll to position [3, 98]
type textarea "I'd do it all again to be teased into his"
type textarea "s"
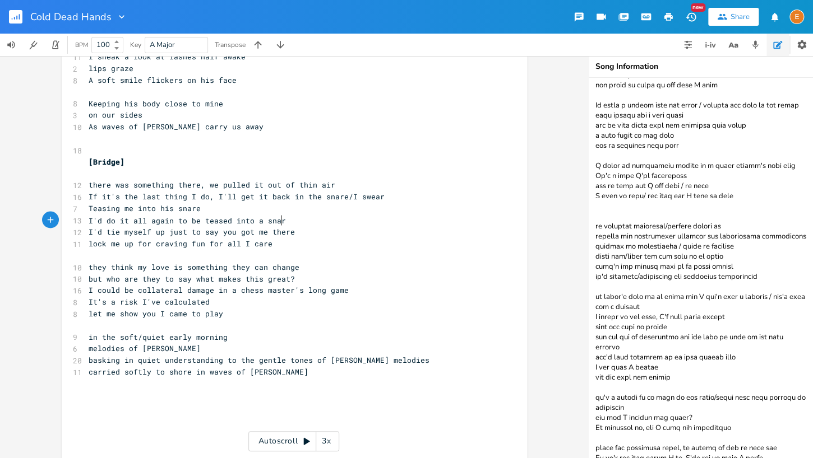
type textarea "a snare"
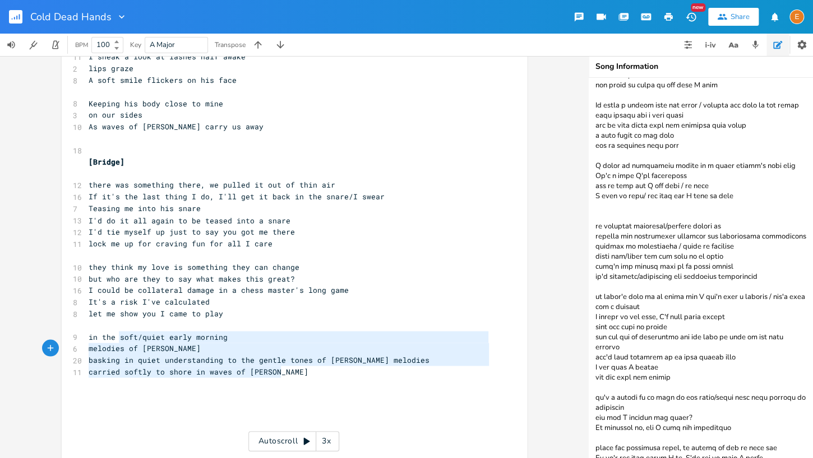
scroll to position [37, 169]
type textarea "in the soft/quiet early morning melodies of [PERSON_NAME] basking in quiet unde…"
drag, startPoint x: 308, startPoint y: 374, endPoint x: 83, endPoint y: 339, distance: 228.1
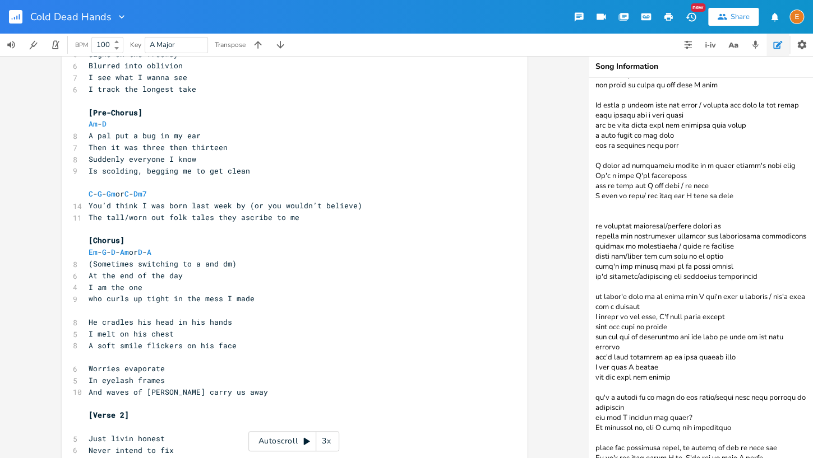
scroll to position [0, 0]
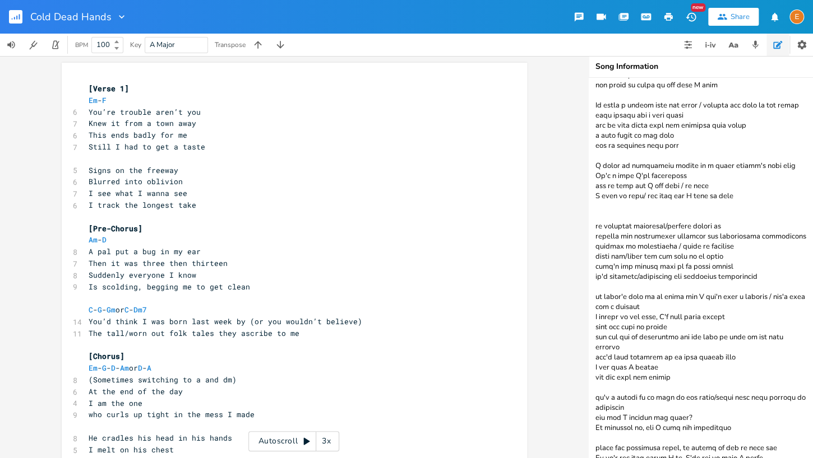
click at [89, 90] on span "[Verse 1]" at bounding box center [109, 89] width 40 height 10
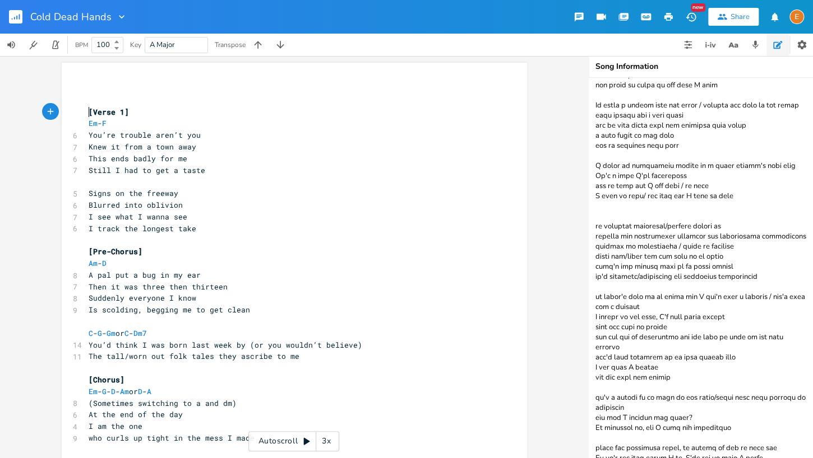
click at [100, 88] on pre "​" at bounding box center [288, 89] width 405 height 12
type textarea "in the still before [PERSON_NAME]"
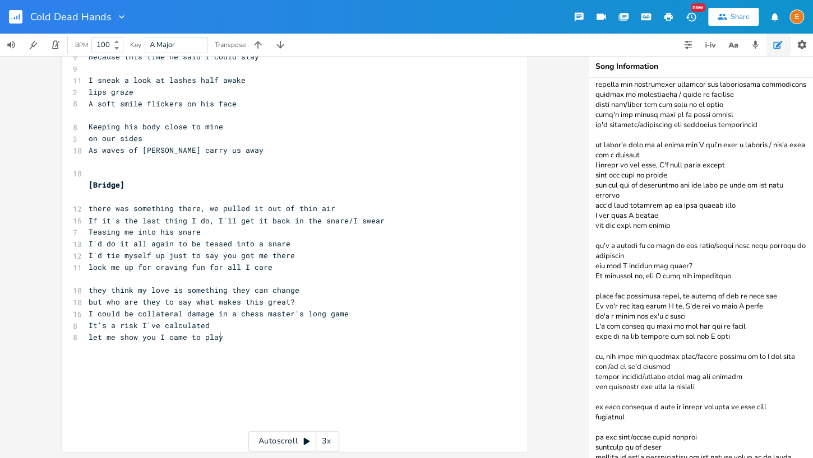
scroll to position [3, 0]
click at [292, 339] on pre "let me show you I came to play" at bounding box center [288, 337] width 405 height 12
type textarea "[Verse 3]"
type textarea "O s"
type textarea "I sgi"
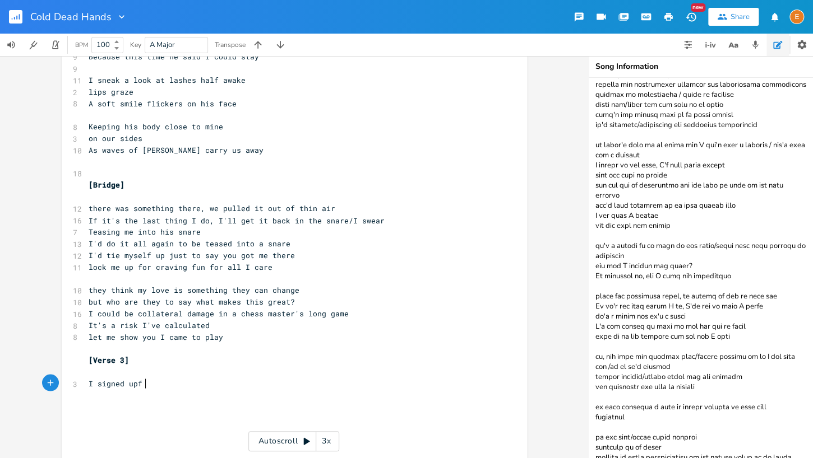
type textarea "igned upf or"
type textarea "for this"
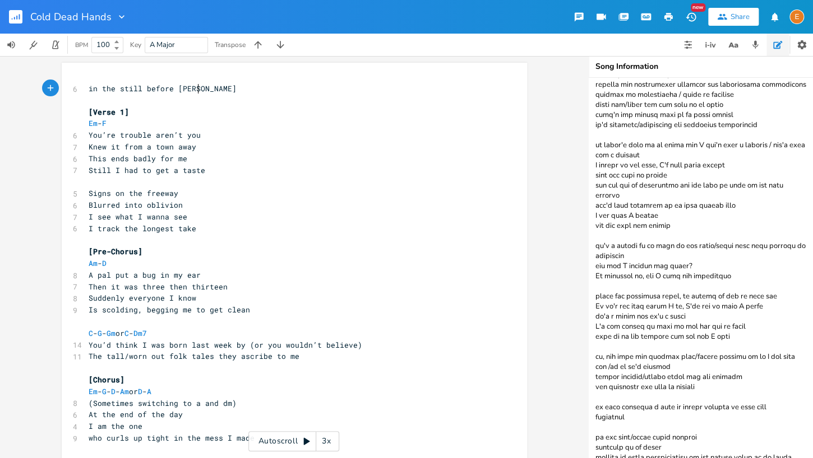
scroll to position [3, 94]
type textarea "in the still before [PERSON_NAME]"
drag, startPoint x: 213, startPoint y: 94, endPoint x: 49, endPoint y: 86, distance: 164.4
click at [49, 86] on div "in the still before [PERSON_NAME] x 6 in the still before [PERSON_NAME] ​ [Vers…" at bounding box center [294, 257] width 588 height 402
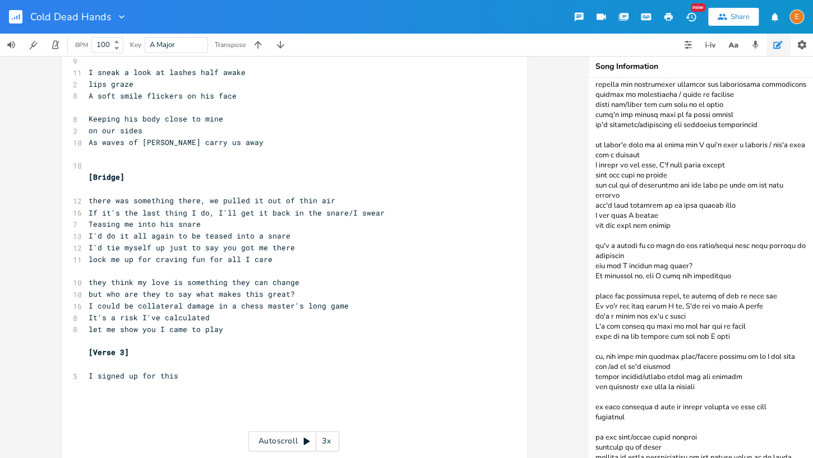
scroll to position [821, 0]
click at [200, 386] on pre "​" at bounding box center [288, 387] width 405 height 12
click at [732, 44] on icon "button" at bounding box center [733, 45] width 14 height 14
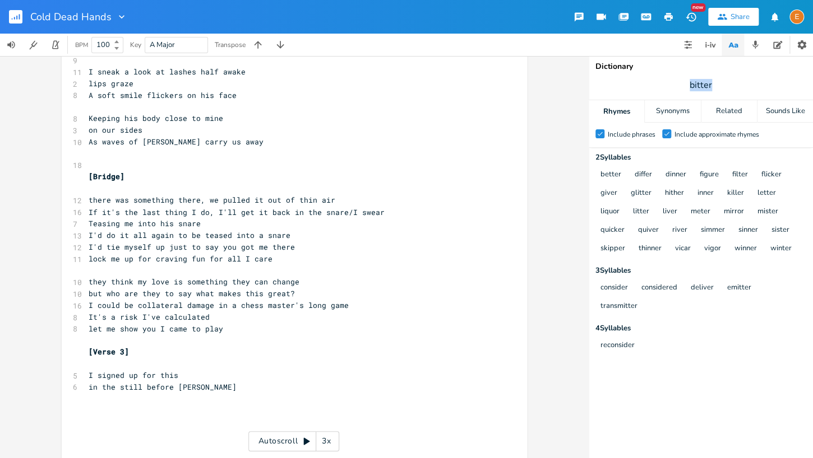
drag, startPoint x: 713, startPoint y: 85, endPoint x: 685, endPoint y: 85, distance: 28.0
click at [685, 85] on span "bitter" at bounding box center [700, 85] width 224 height 20
type input "peaceful"
click at [684, 106] on div "Synonyms" at bounding box center [672, 111] width 55 height 22
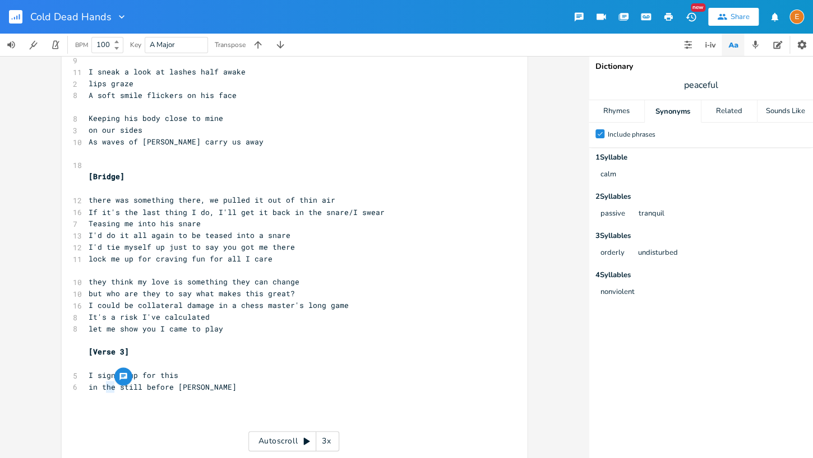
scroll to position [3, 12]
drag, startPoint x: 115, startPoint y: 387, endPoint x: 103, endPoint y: 387, distance: 11.8
click at [103, 387] on span "in the still before [PERSON_NAME]" at bounding box center [163, 387] width 148 height 10
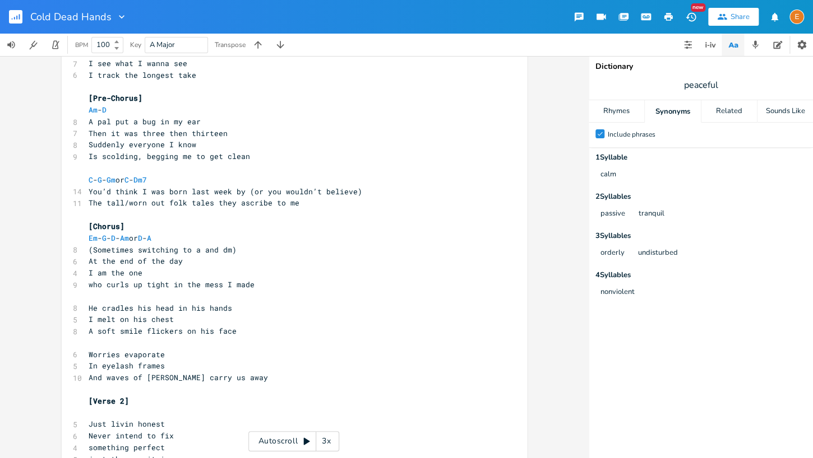
scroll to position [0, 0]
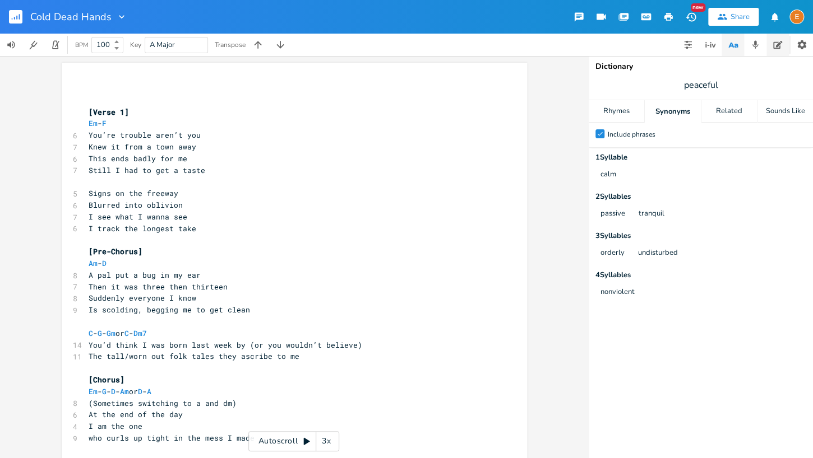
type textarea "quiet"
click at [772, 41] on button "button" at bounding box center [777, 45] width 22 height 22
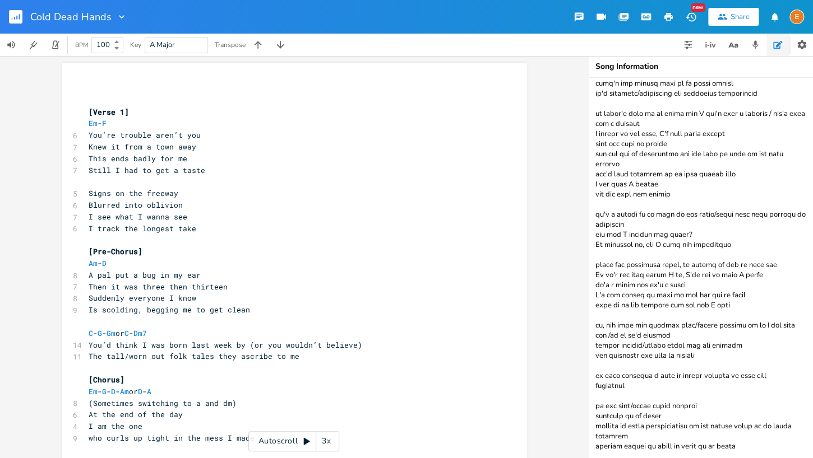
scroll to position [376, 0]
click at [790, 324] on textarea at bounding box center [700, 268] width 224 height 381
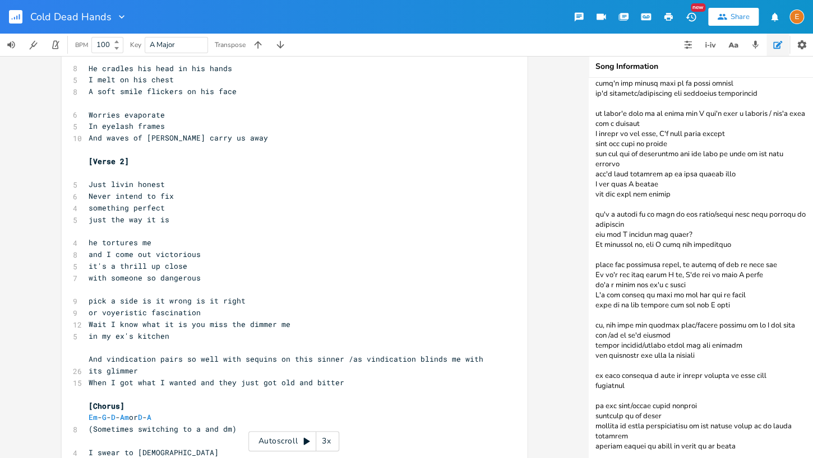
scroll to position [859, 0]
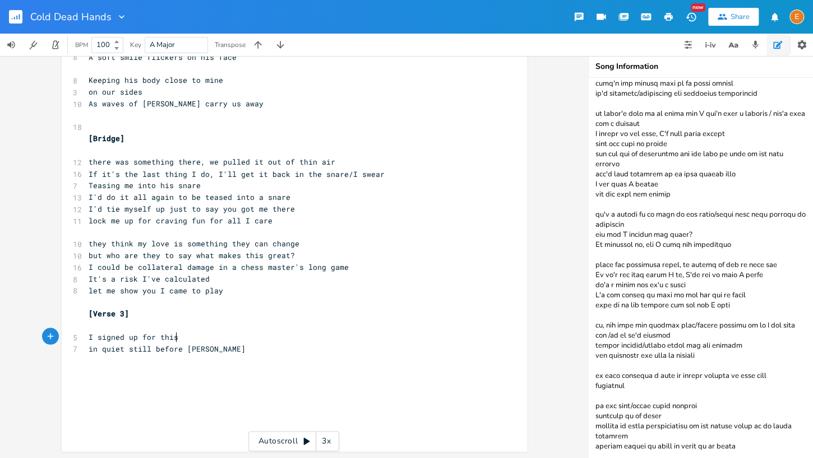
click at [211, 338] on pre "I signed up for this" at bounding box center [288, 337] width 405 height 12
type textarea "bask in quiet understanding"
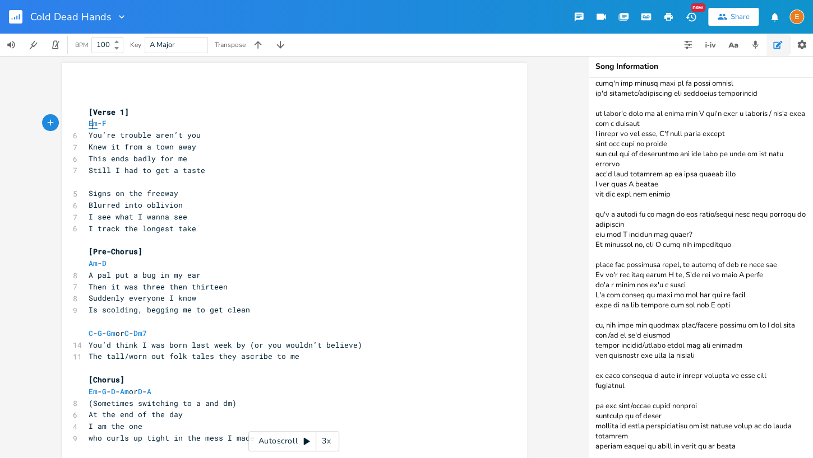
click at [92, 126] on span "Em" at bounding box center [93, 123] width 9 height 11
type textarea "Em"
click at [92, 126] on span "Em" at bounding box center [93, 123] width 9 height 11
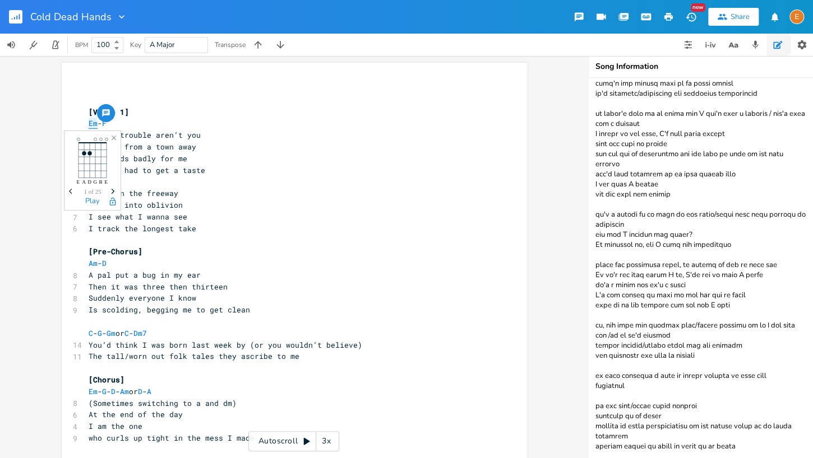
type textarea "Em"
click at [92, 126] on span "Em" at bounding box center [93, 123] width 9 height 11
click at [106, 125] on span "F" at bounding box center [104, 123] width 4 height 11
type textarea "F"
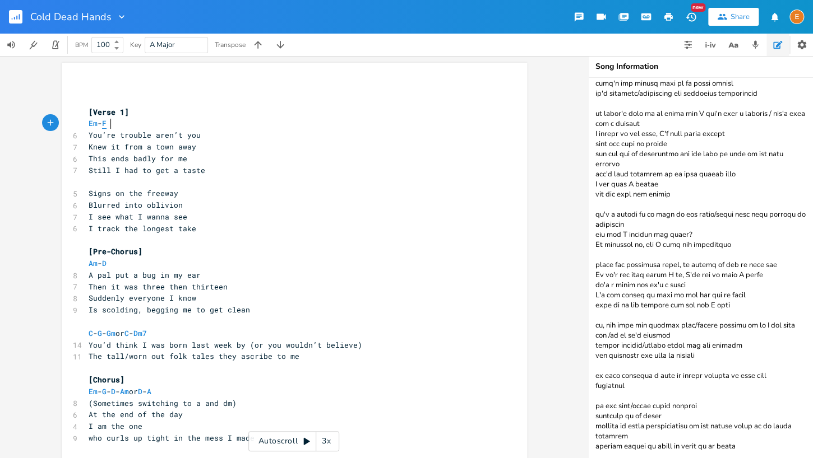
click at [106, 125] on span "F" at bounding box center [104, 123] width 4 height 11
click at [94, 125] on span "Em" at bounding box center [93, 123] width 9 height 11
type textarea "Em"
click at [94, 125] on span "Em" at bounding box center [93, 123] width 9 height 11
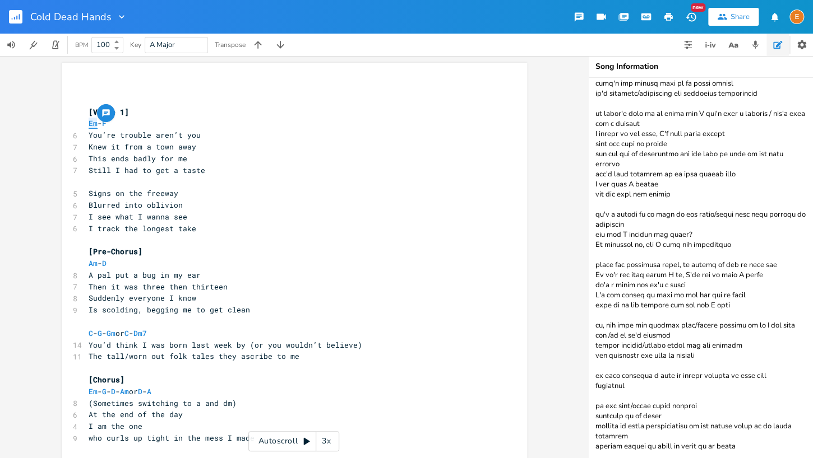
click at [94, 125] on span "Em" at bounding box center [93, 123] width 9 height 11
type textarea "Em"
click at [94, 125] on span "Em" at bounding box center [93, 123] width 9 height 11
click at [106, 123] on span "F" at bounding box center [104, 123] width 4 height 11
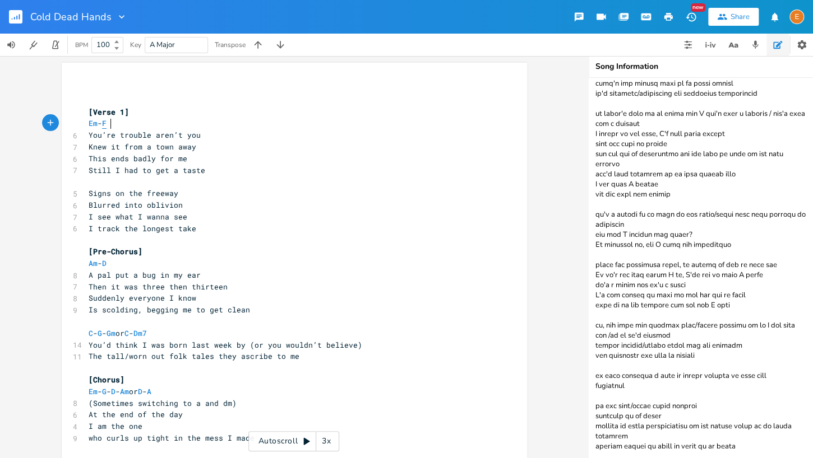
type textarea "F"
click at [106, 123] on span "F" at bounding box center [104, 123] width 4 height 11
type textarea "F"
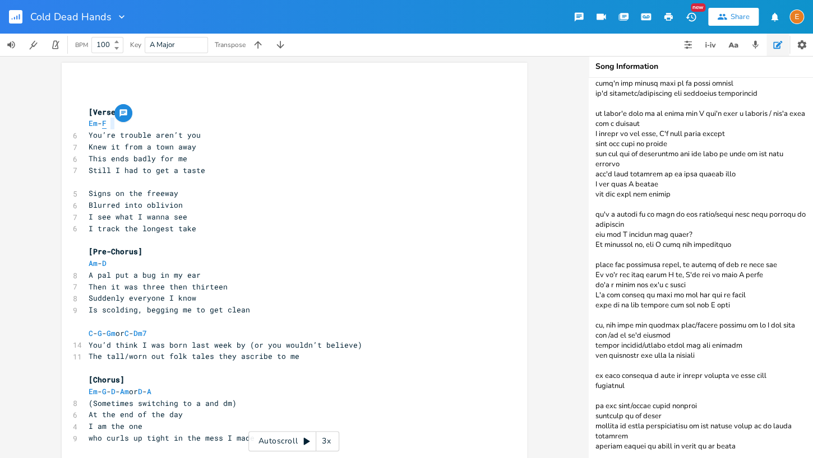
click at [106, 123] on span "F" at bounding box center [104, 123] width 4 height 11
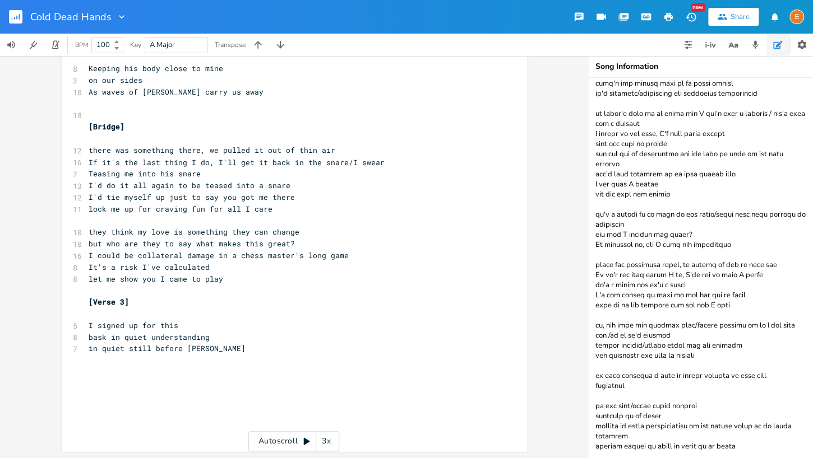
scroll to position [3, 0]
type textarea "quiet still"
drag, startPoint x: 148, startPoint y: 350, endPoint x: 101, endPoint y: 350, distance: 47.1
click at [101, 350] on span "in quiet still before [PERSON_NAME]" at bounding box center [167, 348] width 157 height 10
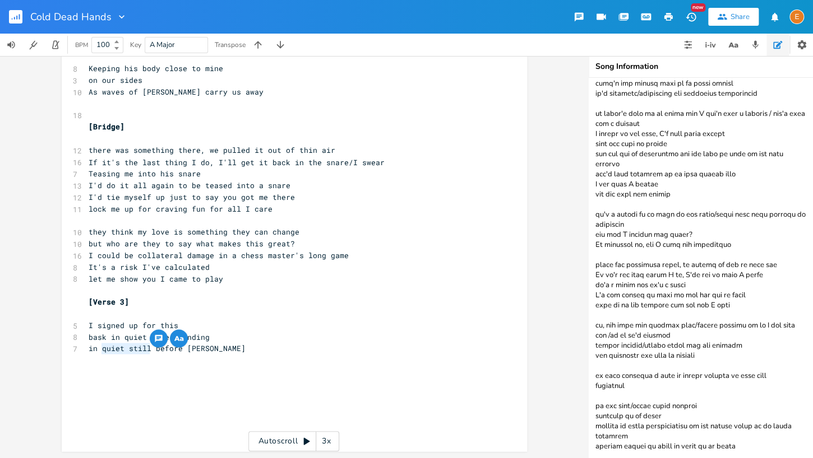
scroll to position [3, 0]
click at [240, 344] on pre "in quiet still before [PERSON_NAME]" at bounding box center [288, 348] width 405 height 12
type textarea "quiet still before"
drag, startPoint x: 179, startPoint y: 347, endPoint x: 101, endPoint y: 351, distance: 77.4
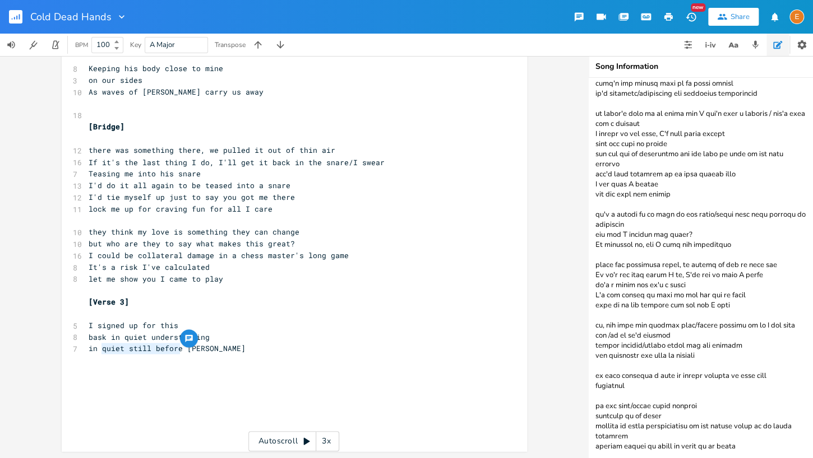
click at [101, 351] on span "in quiet still before [PERSON_NAME]" at bounding box center [167, 348] width 157 height 10
click at [118, 348] on span "in quiet still before [PERSON_NAME]" at bounding box center [167, 348] width 157 height 10
drag, startPoint x: 179, startPoint y: 347, endPoint x: 82, endPoint y: 350, distance: 97.0
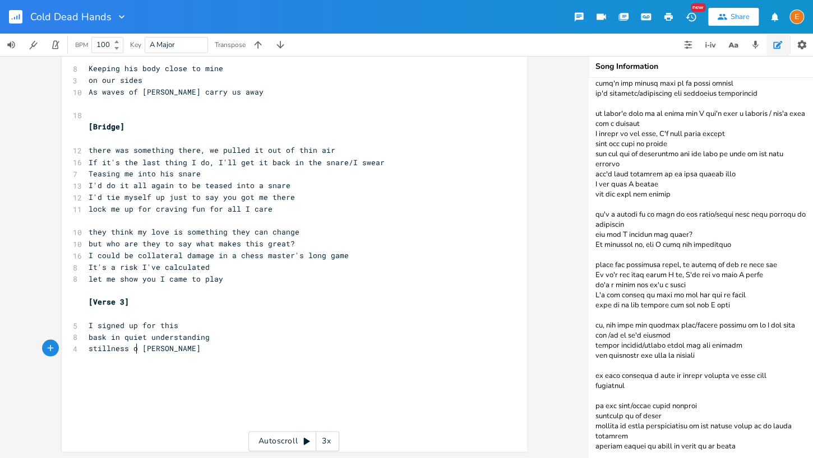
scroll to position [3, 43]
type textarea "stillness of early"
click at [196, 347] on pre "stillness of early [PERSON_NAME]" at bounding box center [288, 348] width 405 height 12
type textarea "a fire in the stillness"
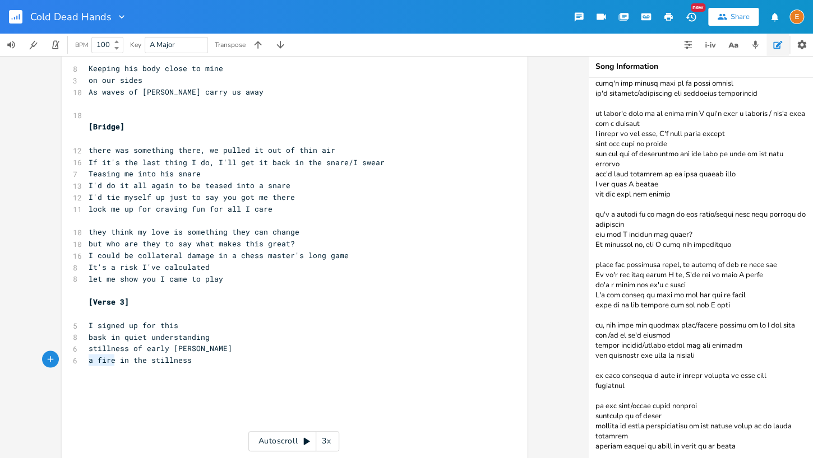
scroll to position [3, 19]
drag, startPoint x: 110, startPoint y: 363, endPoint x: 89, endPoint y: 364, distance: 21.3
click at [89, 364] on span "a fire in the stillness" at bounding box center [140, 360] width 103 height 10
type textarea "embers"
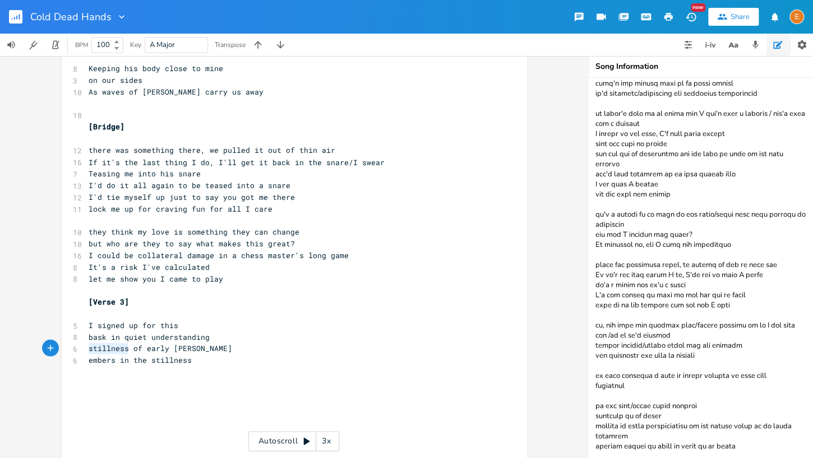
drag, startPoint x: 128, startPoint y: 349, endPoint x: 78, endPoint y: 348, distance: 49.3
type textarea "in dark"
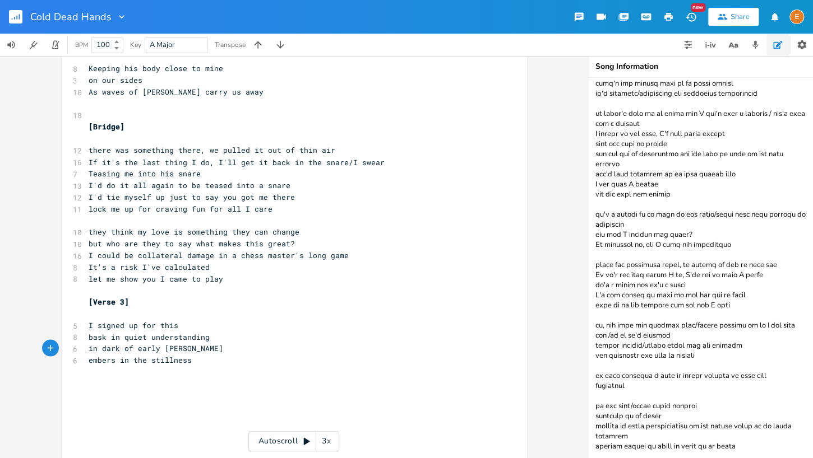
click at [215, 363] on pre "embers in the stillness" at bounding box center [288, 360] width 405 height 12
type textarea "we burn for better"
type textarea "and afterwo"
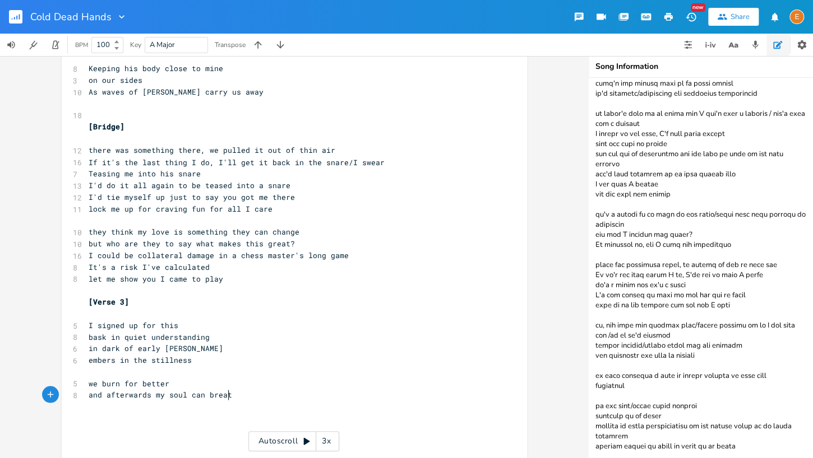
type textarea "ards my soul can breathe"
click at [130, 401] on pre "it's a sigh of relief" at bounding box center [288, 407] width 405 height 12
click at [259, 395] on pre "and afterwards my soul can breathe" at bounding box center [288, 395] width 405 height 12
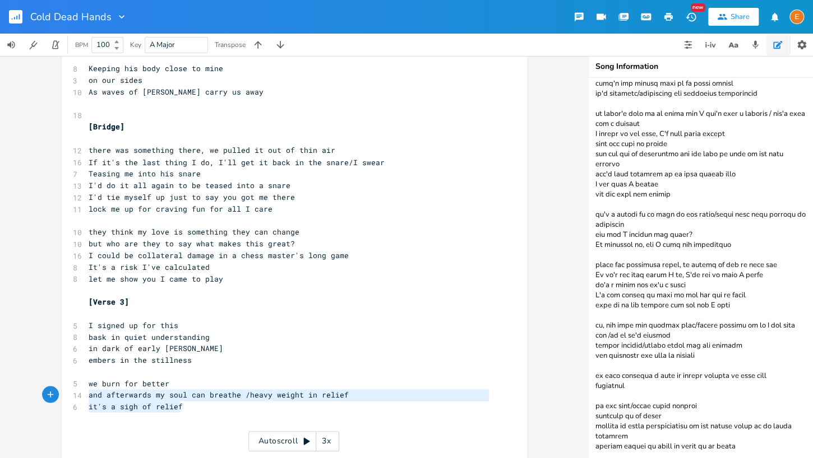
drag, startPoint x: 195, startPoint y: 409, endPoint x: 78, endPoint y: 400, distance: 117.5
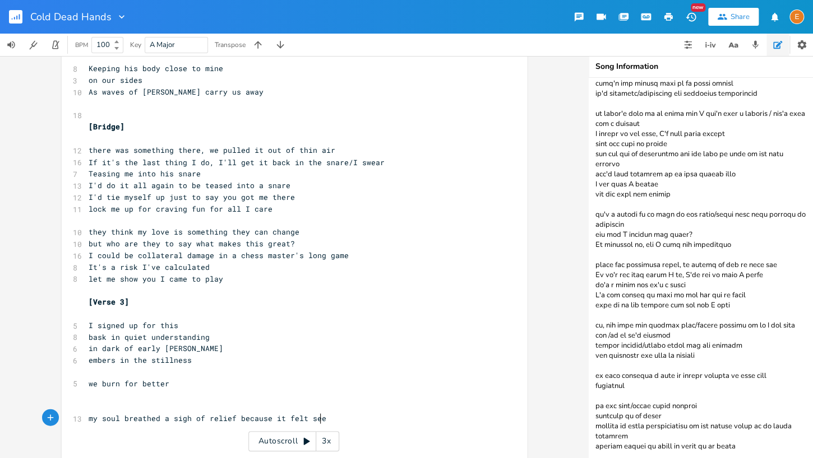
scroll to position [3, 177]
click at [117, 407] on pre "​" at bounding box center [288, 407] width 405 height 12
click at [286, 421] on span "my soul breathed a sigh of relief because it felt seen" at bounding box center [210, 418] width 242 height 10
click at [173, 418] on span "my soul breathed a sigh of relief because it felt seen" at bounding box center [210, 418] width 242 height 10
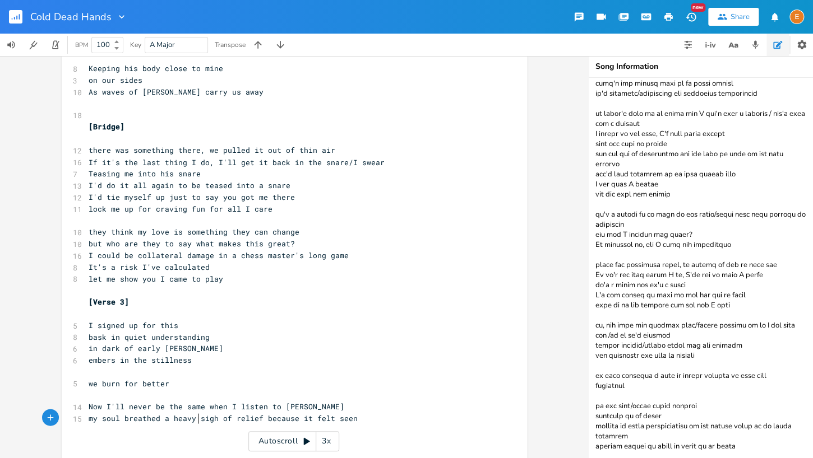
scroll to position [3, 25]
click at [200, 327] on pre "I signed up for this" at bounding box center [288, 325] width 405 height 12
drag, startPoint x: 191, startPoint y: 325, endPoint x: 87, endPoint y: 327, distance: 103.7
click at [87, 327] on pre "I signed up for this / I autographed this" at bounding box center [288, 325] width 405 height 12
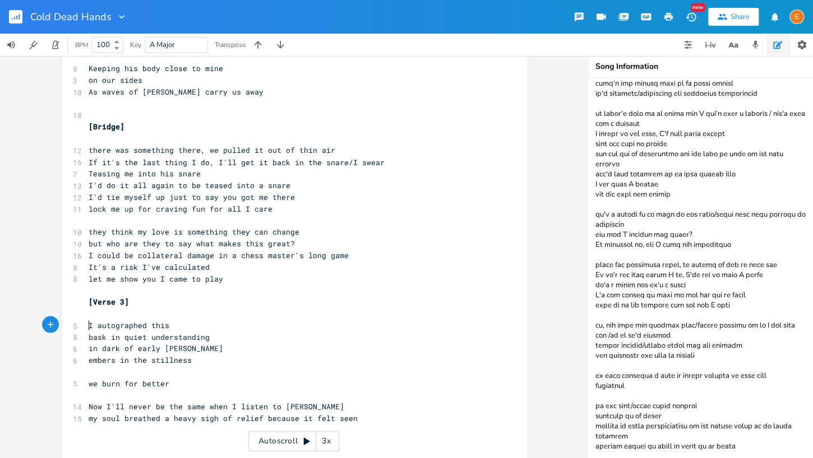
scroll to position [3, 0]
click at [168, 386] on pre "we burn for better" at bounding box center [288, 384] width 405 height 12
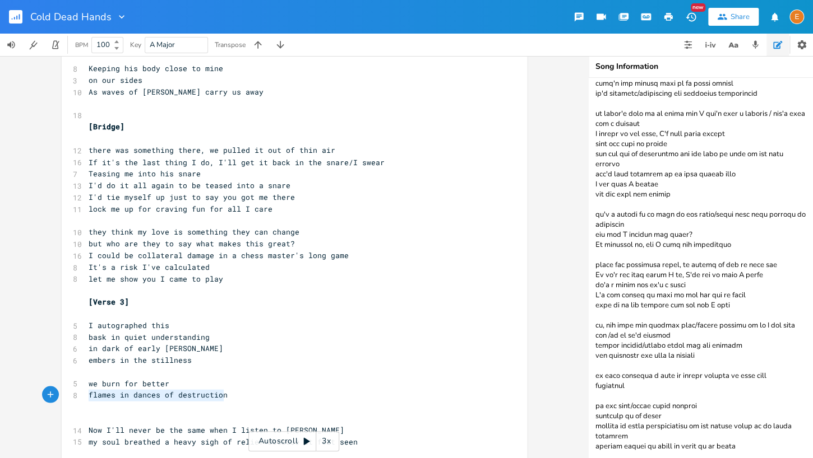
scroll to position [3, 124]
drag, startPoint x: 225, startPoint y: 396, endPoint x: 70, endPoint y: 396, distance: 155.2
drag, startPoint x: 209, startPoint y: 393, endPoint x: 98, endPoint y: 395, distance: 111.0
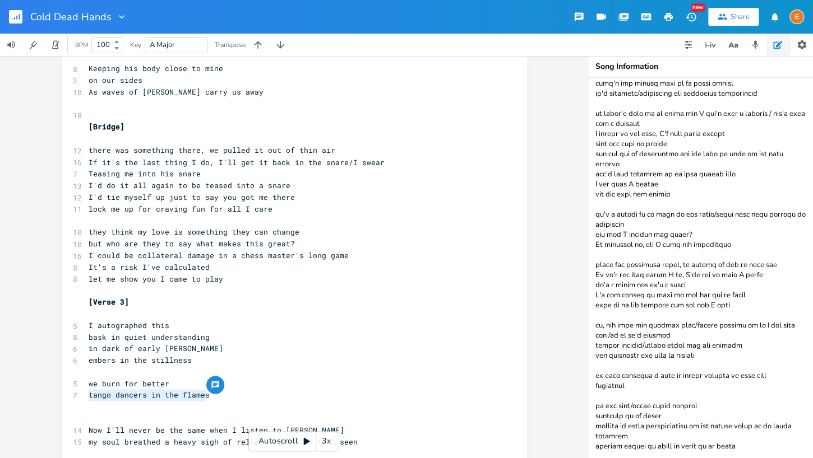
click at [90, 395] on pre "tango dancers in the flames" at bounding box center [288, 395] width 405 height 12
click at [205, 396] on span "tango dancers in the flames" at bounding box center [149, 395] width 121 height 10
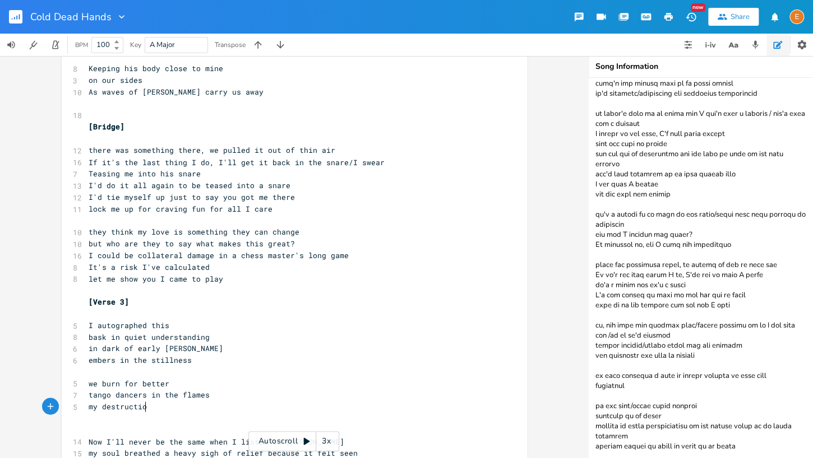
scroll to position [3, 59]
click at [102, 408] on span "my destruction" at bounding box center [120, 406] width 63 height 10
click at [101, 419] on pre "​" at bounding box center [288, 418] width 405 height 12
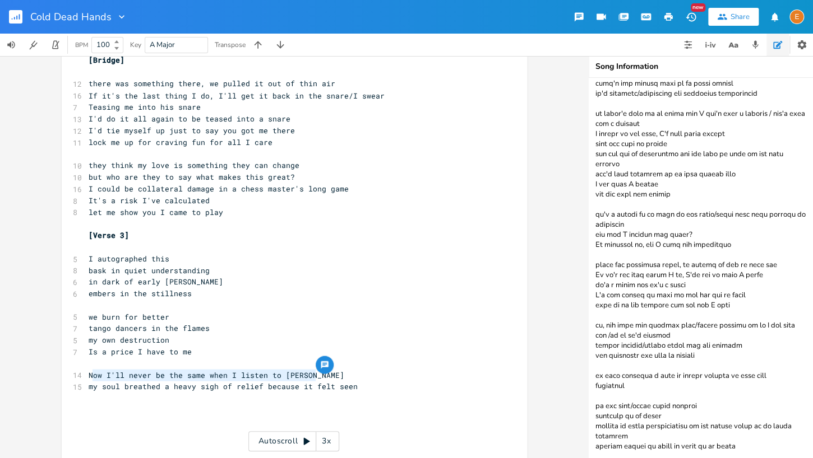
scroll to position [3, 208]
drag, startPoint x: 331, startPoint y: 374, endPoint x: 86, endPoint y: 373, distance: 245.5
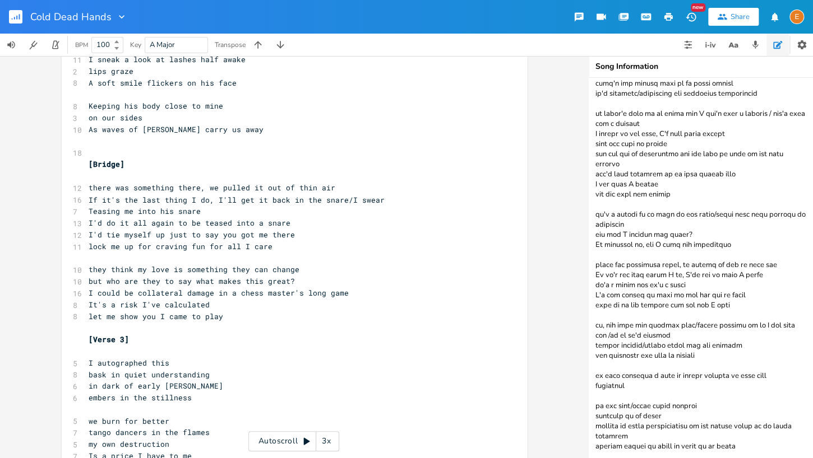
scroll to position [988, 0]
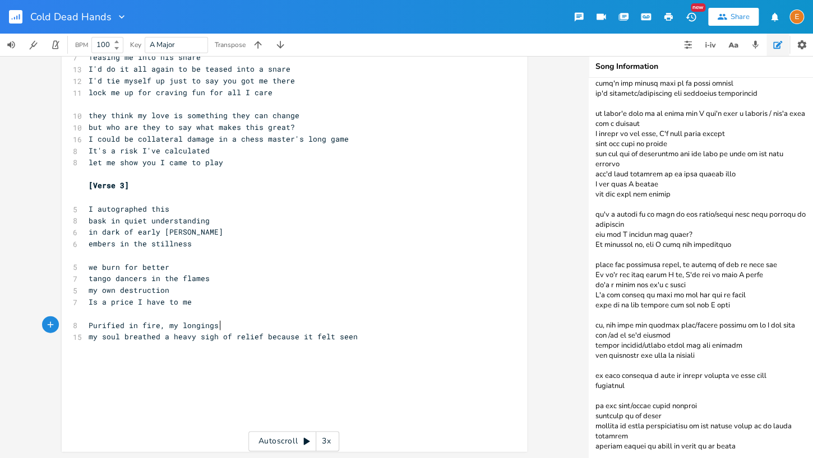
click at [406, 339] on pre "my soul breathed a heavy sigh of relief because it felt seen" at bounding box center [288, 337] width 405 height 12
click at [241, 325] on pre "Purified in fire, my longings" at bounding box center [288, 325] width 405 height 12
click at [199, 301] on pre "Is a price I have to me" at bounding box center [288, 302] width 405 height 12
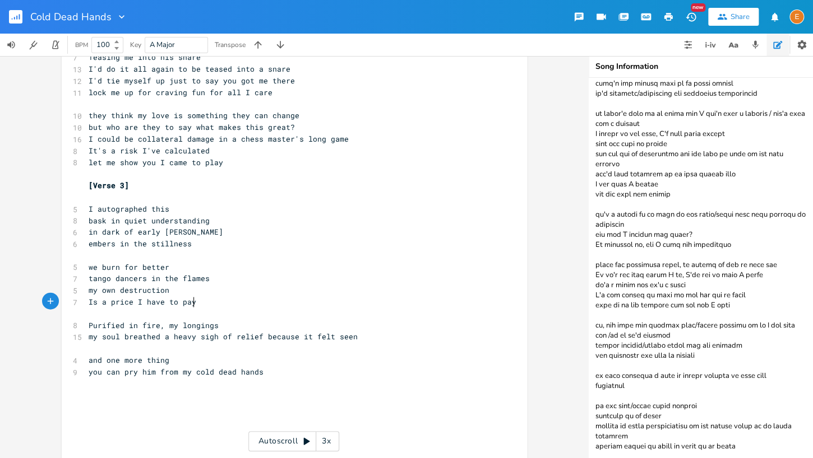
click at [224, 325] on pre "Purified in fire, my longings" at bounding box center [288, 325] width 405 height 12
click at [734, 42] on icon "button" at bounding box center [733, 45] width 14 height 14
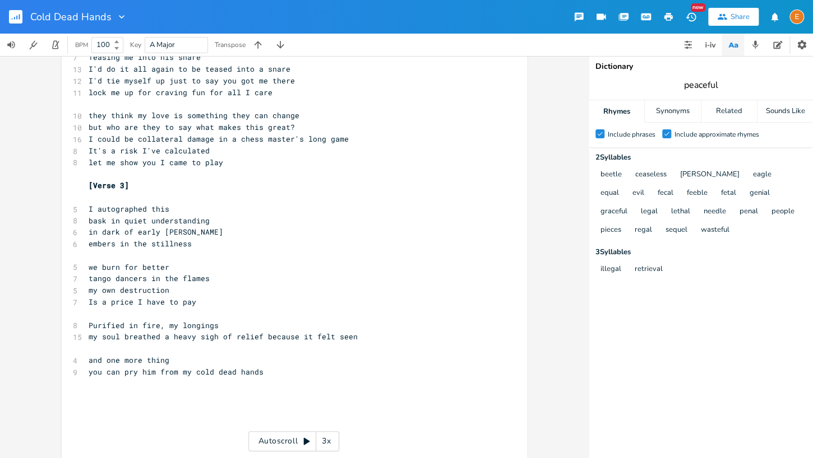
click at [733, 89] on span "peaceful" at bounding box center [700, 85] width 224 height 20
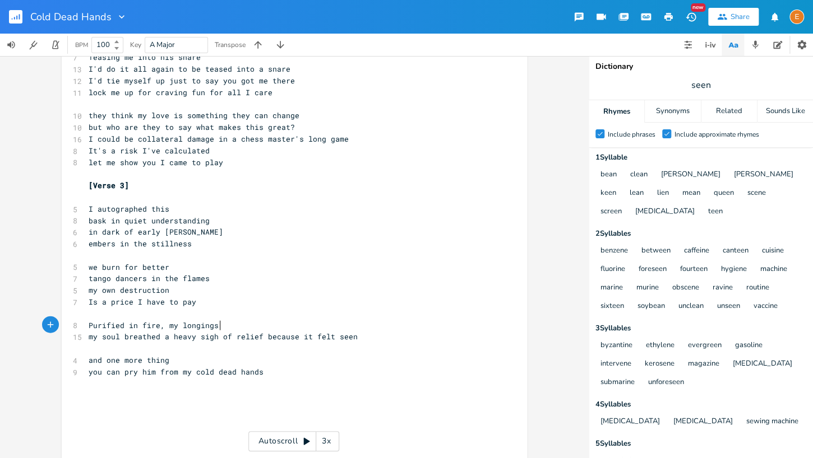
click at [225, 325] on pre "Purified in fire, my longings" at bounding box center [288, 325] width 405 height 12
drag, startPoint x: 264, startPoint y: 323, endPoint x: 220, endPoint y: 323, distance: 43.7
click at [220, 323] on span "Purified in fire, my longings surface / fled the scene" at bounding box center [210, 325] width 242 height 10
click at [253, 322] on span "Purified in fire, my longings surface / fled the scene" at bounding box center [210, 325] width 242 height 10
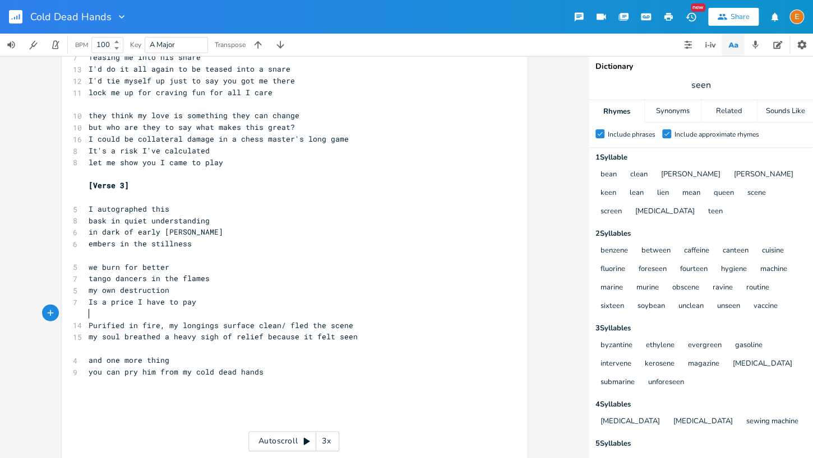
scroll to position [3, 0]
click at [253, 313] on pre "​" at bounding box center [288, 314] width 405 height 12
drag, startPoint x: 286, startPoint y: 322, endPoint x: 217, endPoint y: 325, distance: 68.4
click at [217, 325] on span "Purified in fire, my longings surface clean/ fled the scene" at bounding box center [221, 325] width 265 height 10
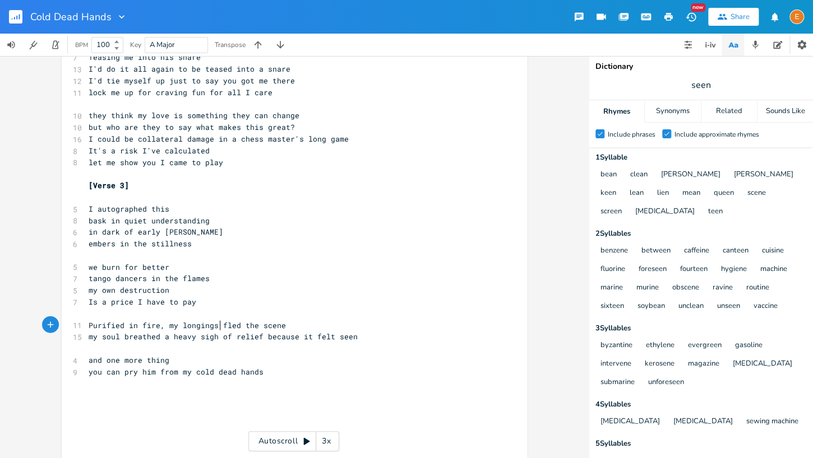
scroll to position [3, 0]
click at [342, 316] on pre "​" at bounding box center [288, 314] width 405 height 12
click at [192, 336] on span "my soul breathed a heavy sigh of relief because it felt seen" at bounding box center [223, 336] width 269 height 10
click at [87, 360] on pre "and one more thing" at bounding box center [288, 360] width 405 height 12
click at [721, 85] on span "seen" at bounding box center [700, 85] width 224 height 20
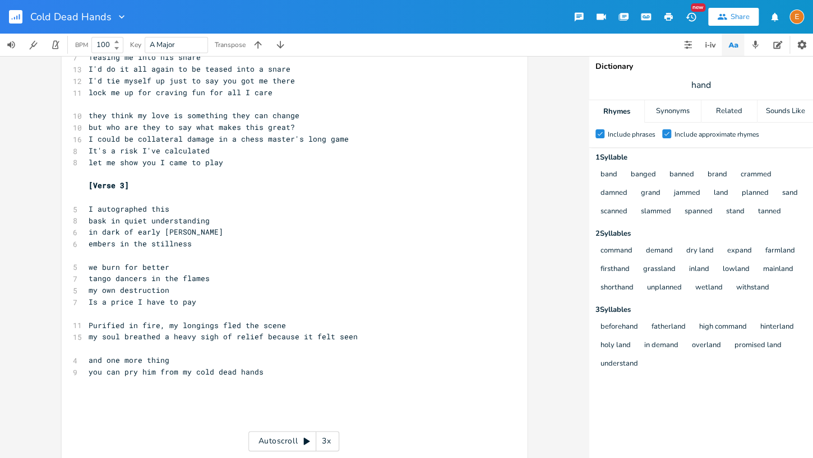
click at [178, 363] on pre "and one more thing" at bounding box center [288, 360] width 405 height 12
drag, startPoint x: 177, startPoint y: 363, endPoint x: 67, endPoint y: 364, distance: 109.9
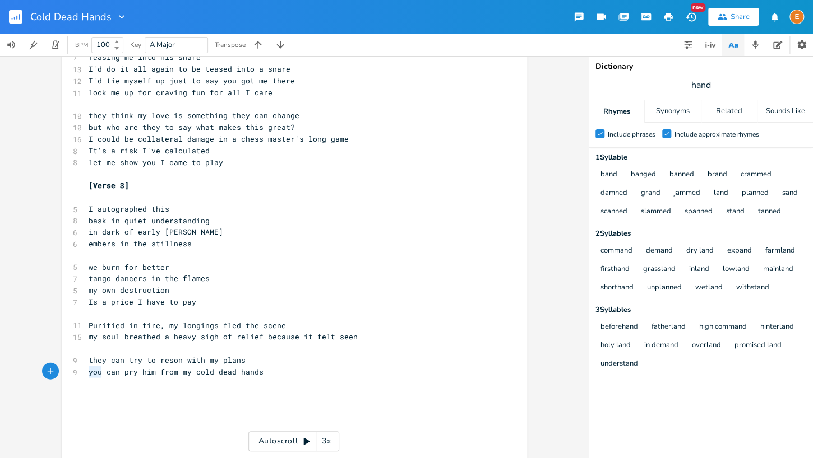
drag, startPoint x: 101, startPoint y: 372, endPoint x: 86, endPoint y: 374, distance: 15.9
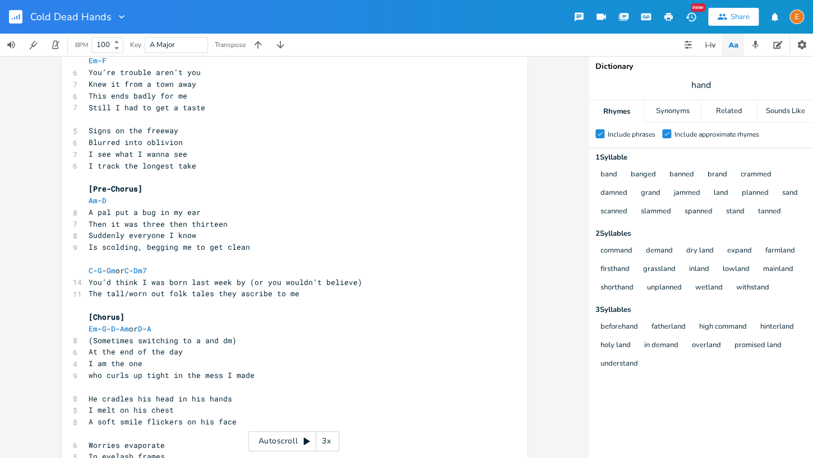
scroll to position [143, 0]
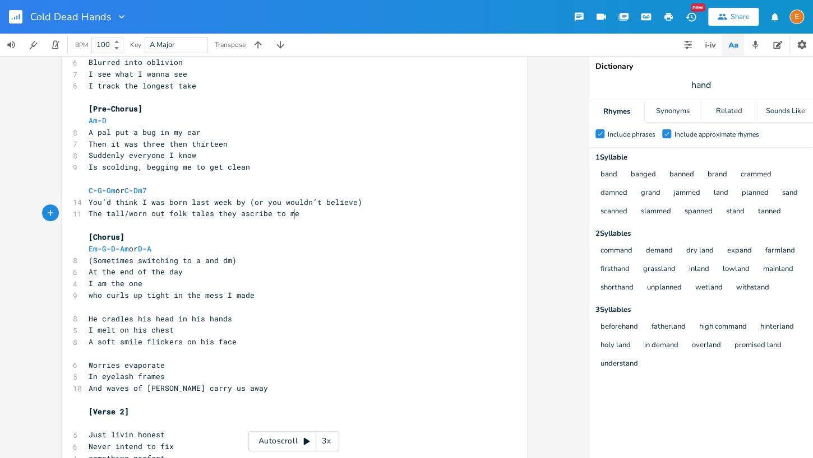
click at [308, 216] on pre "The tall/worn out folk tales they ascribe to me" at bounding box center [288, 214] width 405 height 12
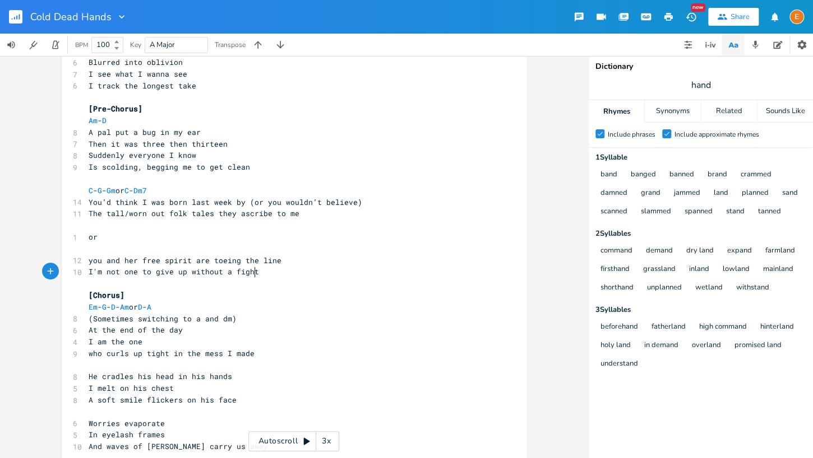
scroll to position [3, 40]
click at [87, 272] on pre "I'm not one to give up without a fight" at bounding box center [288, 272] width 405 height 12
click at [333, 272] on pre "but I'm not one to give up without a fight" at bounding box center [288, 272] width 405 height 12
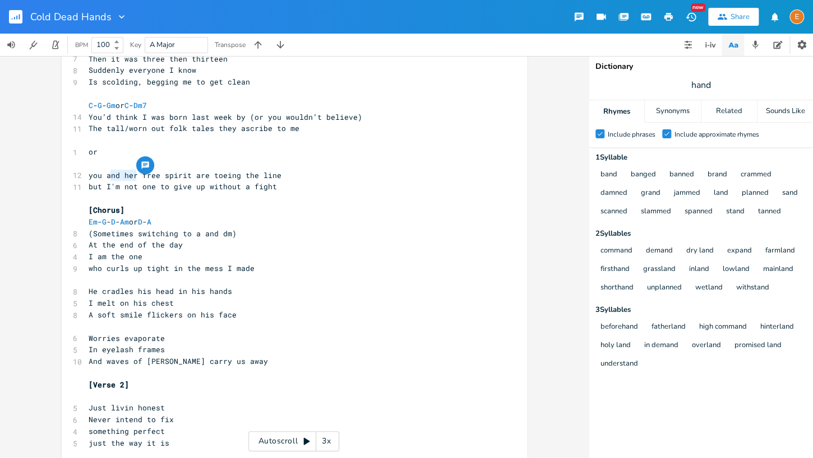
scroll to position [3, 30]
drag, startPoint x: 137, startPoint y: 175, endPoint x: 108, endPoint y: 177, distance: 29.7
click at [108, 177] on span "you and her free spirit are toeing the line" at bounding box center [185, 175] width 193 height 10
click at [153, 187] on span "but I'm not one to give up without a fight" at bounding box center [183, 187] width 188 height 10
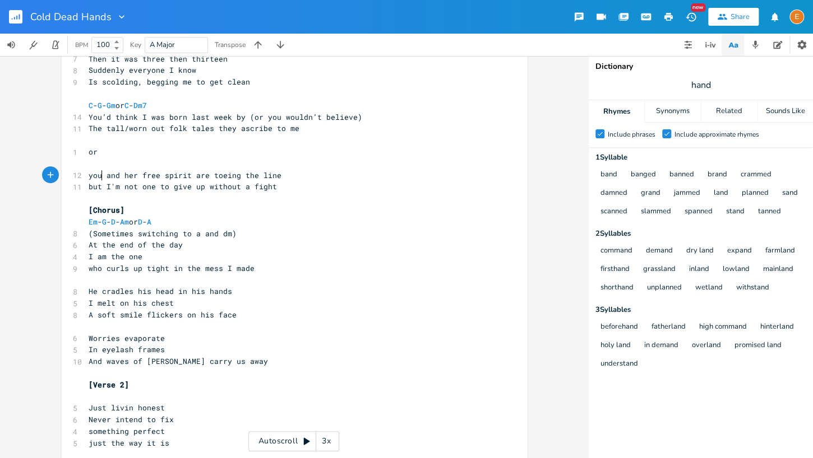
scroll to position [3, 14]
drag, startPoint x: 101, startPoint y: 173, endPoint x: 90, endPoint y: 174, distance: 11.3
click at [90, 174] on span "you and her free spirit are toeing the line" at bounding box center [185, 175] width 193 height 10
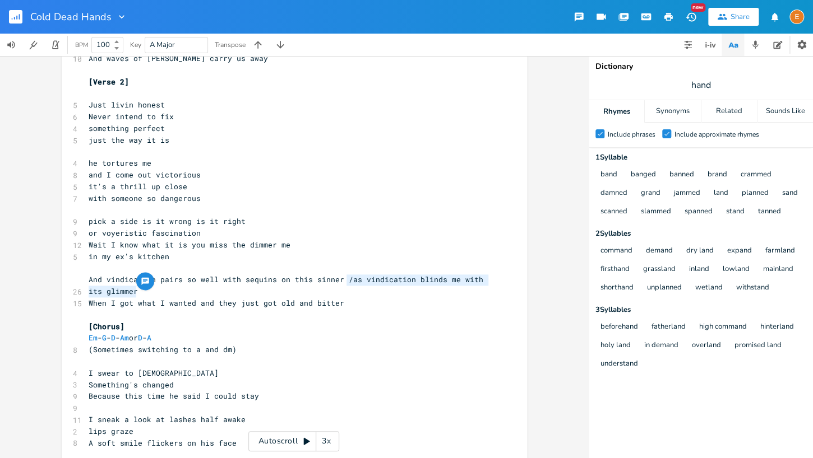
scroll to position [3, 165]
drag, startPoint x: 173, startPoint y: 291, endPoint x: 341, endPoint y: 282, distance: 168.4
click at [341, 282] on pre "And vindication pairs so well with sequins on this sinner /as vindication blind…" at bounding box center [288, 286] width 405 height 24
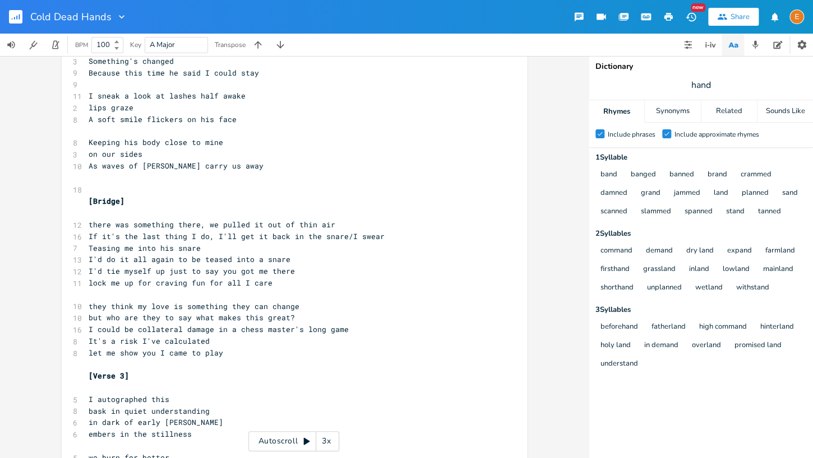
scroll to position [834, 0]
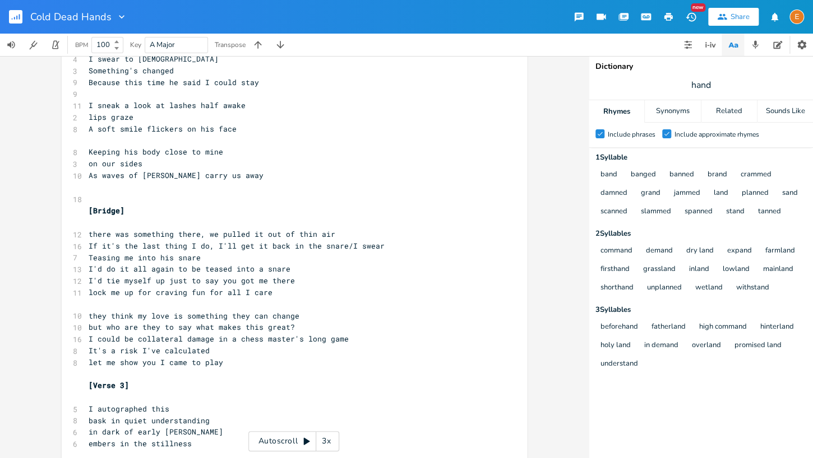
click at [152, 166] on pre "on our sides" at bounding box center [288, 164] width 405 height 12
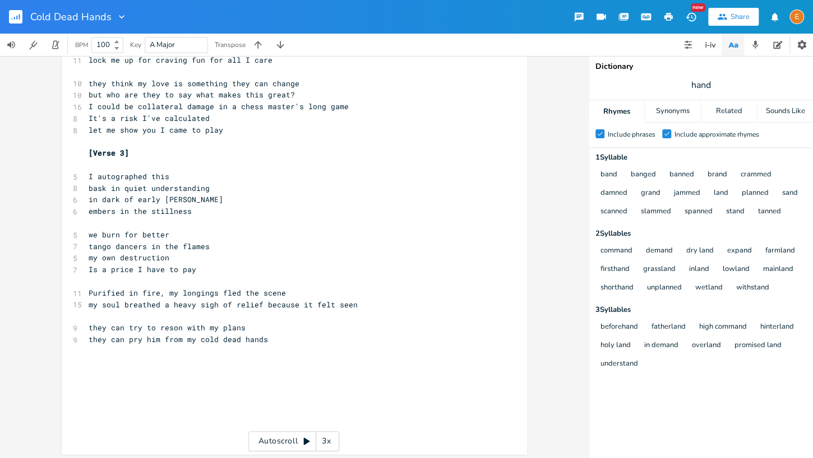
scroll to position [1069, 0]
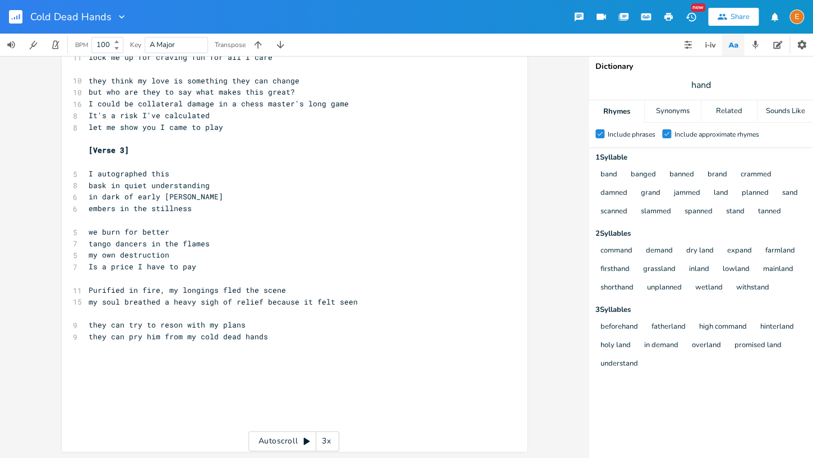
click at [394, 295] on pre "Purified in fire, my longings fled the scene" at bounding box center [288, 291] width 405 height 12
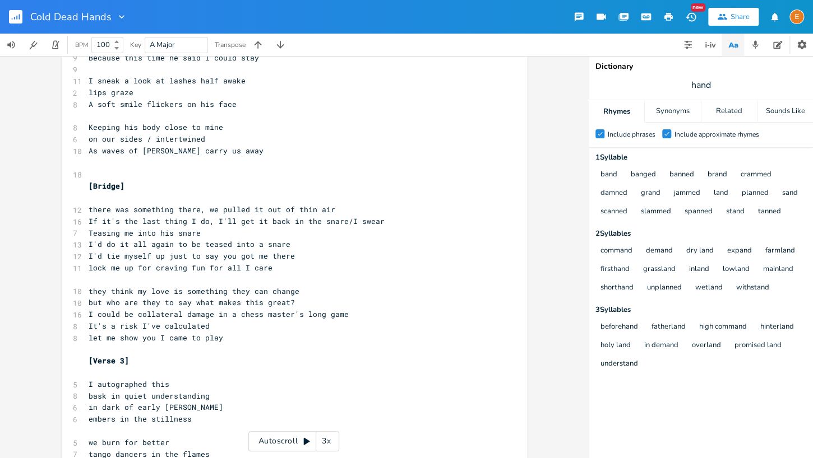
scroll to position [772, 0]
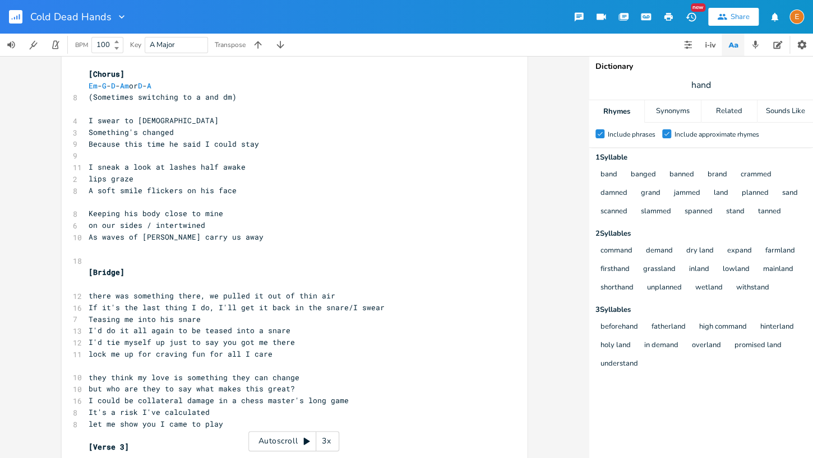
click at [286, 232] on pre "As waves of [PERSON_NAME] carry us away" at bounding box center [288, 237] width 405 height 12
click at [271, 222] on pre "on our sides / intertwined" at bounding box center [288, 226] width 405 height 12
drag, startPoint x: 234, startPoint y: 188, endPoint x: 186, endPoint y: 188, distance: 48.2
click at [186, 188] on pre "A soft smile flickers on his face" at bounding box center [288, 191] width 405 height 12
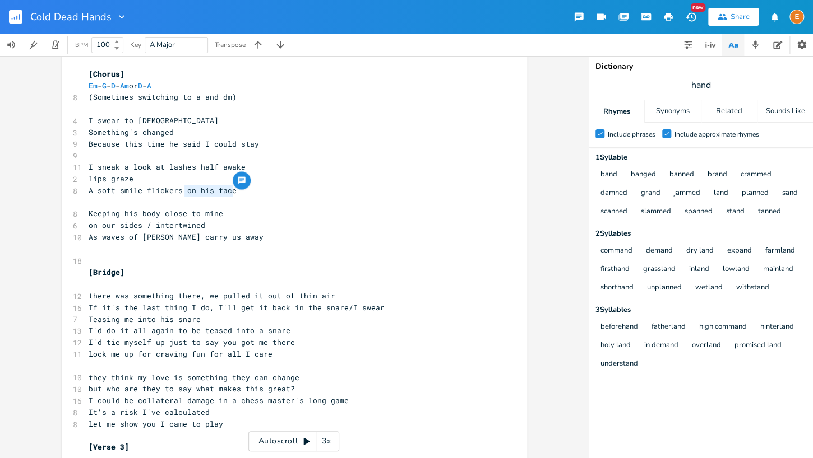
scroll to position [3, 0]
click at [273, 189] on pre "A soft smile flickers on his face" at bounding box center [288, 191] width 405 height 12
drag, startPoint x: 247, startPoint y: 192, endPoint x: 184, endPoint y: 192, distance: 63.3
click at [184, 192] on span "A soft smile flickers on his face / face to face" at bounding box center [196, 191] width 215 height 10
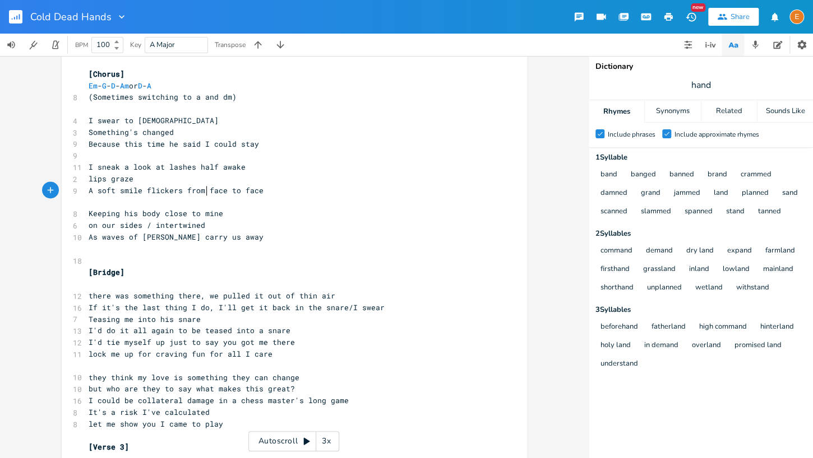
scroll to position [3, 20]
click at [321, 185] on pre "A soft smile flickers from face to face" at bounding box center [288, 191] width 405 height 12
drag, startPoint x: 155, startPoint y: 222, endPoint x: 68, endPoint y: 223, distance: 87.4
click at [68, 223] on div "on our sides / x ​ ​ [Verse 1] Em - F 6 You’re trouble aren’t you 7 Knew it fro…" at bounding box center [294, 19] width 465 height 1458
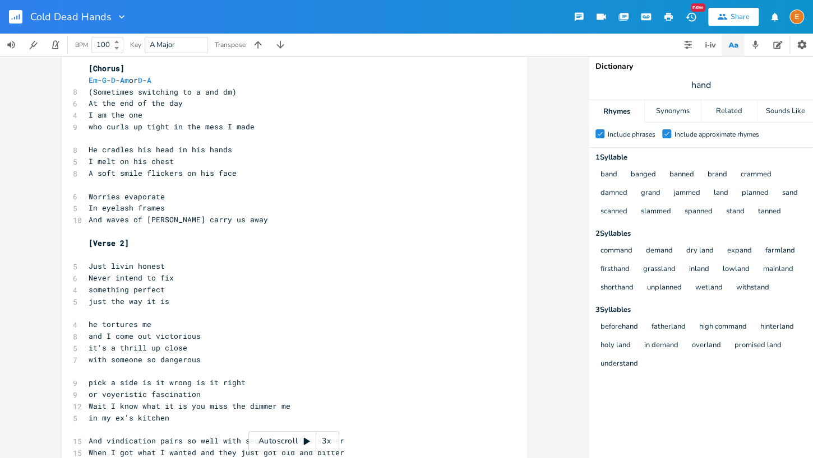
scroll to position [0, 0]
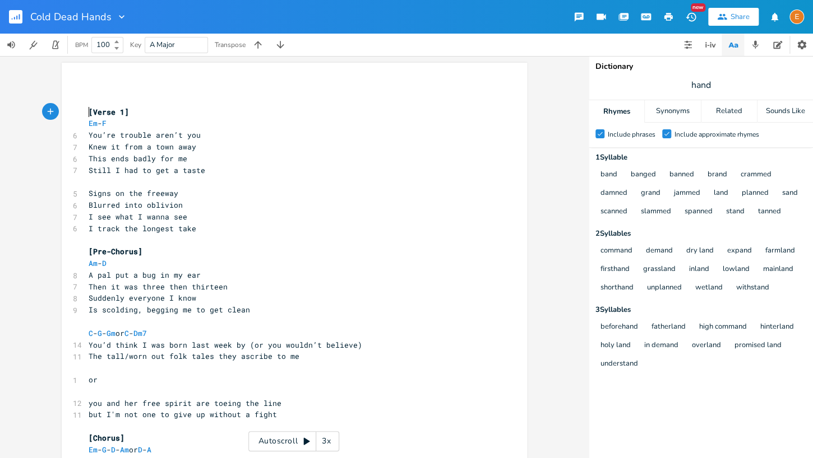
click at [87, 112] on pre "[Verse 1]" at bounding box center [288, 112] width 405 height 12
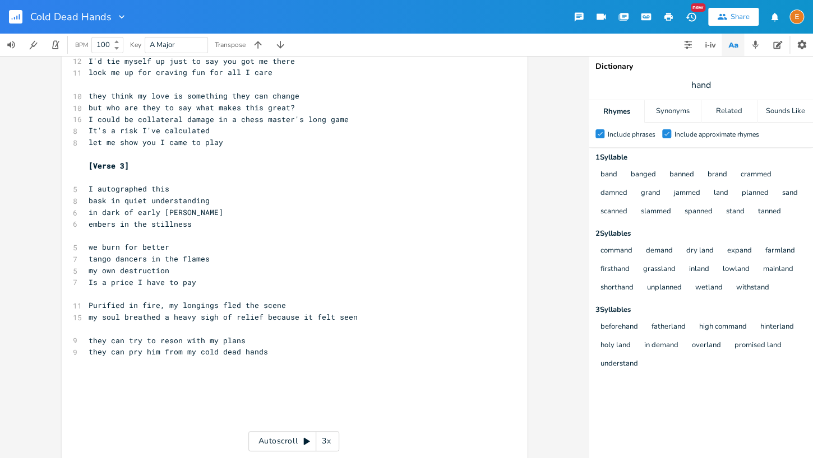
scroll to position [26, 0]
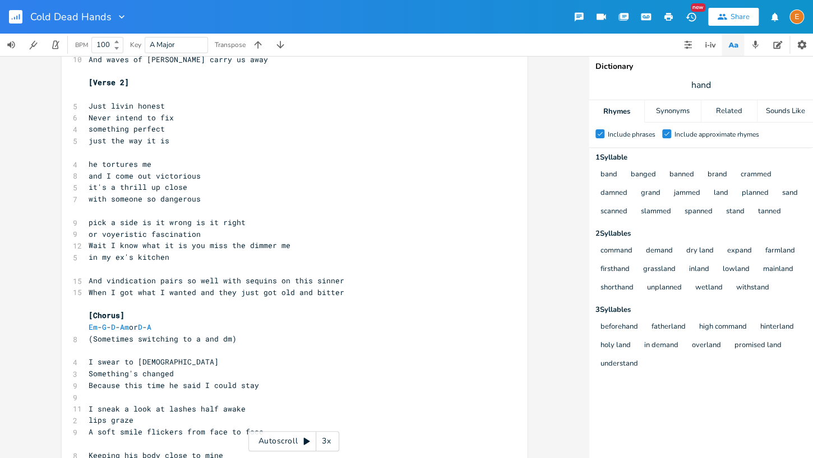
click at [329, 219] on pre "pick a side is it wrong is it right" at bounding box center [288, 223] width 405 height 12
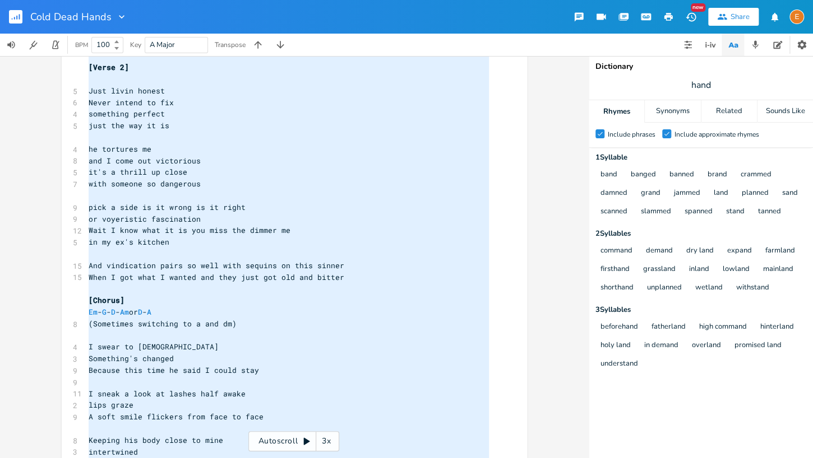
scroll to position [0, 0]
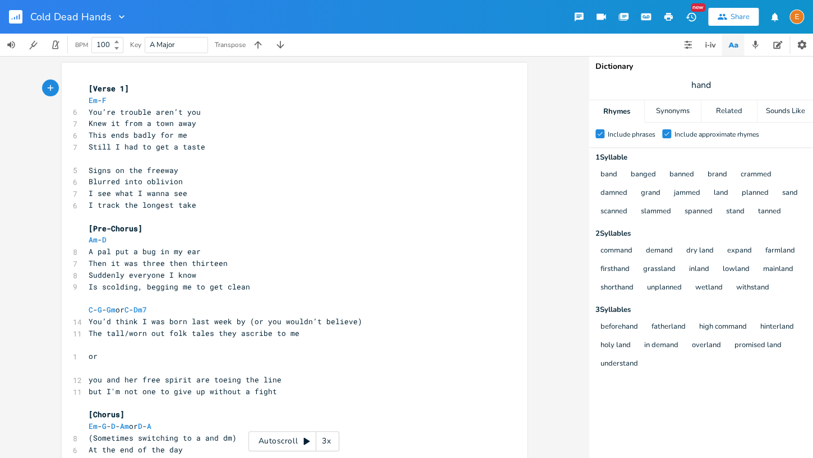
click at [87, 90] on pre "[Verse 1]" at bounding box center [288, 89] width 405 height 12
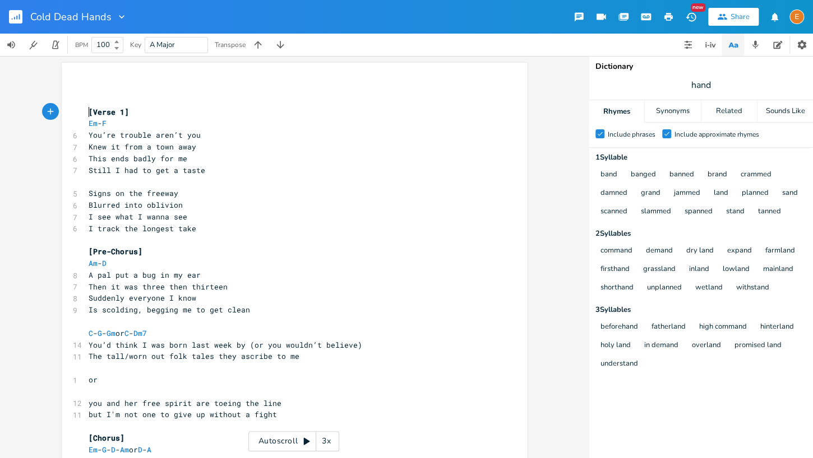
scroll to position [3, 0]
click at [110, 89] on pre "​" at bounding box center [288, 89] width 405 height 12
